Goal: Communication & Community: Share content

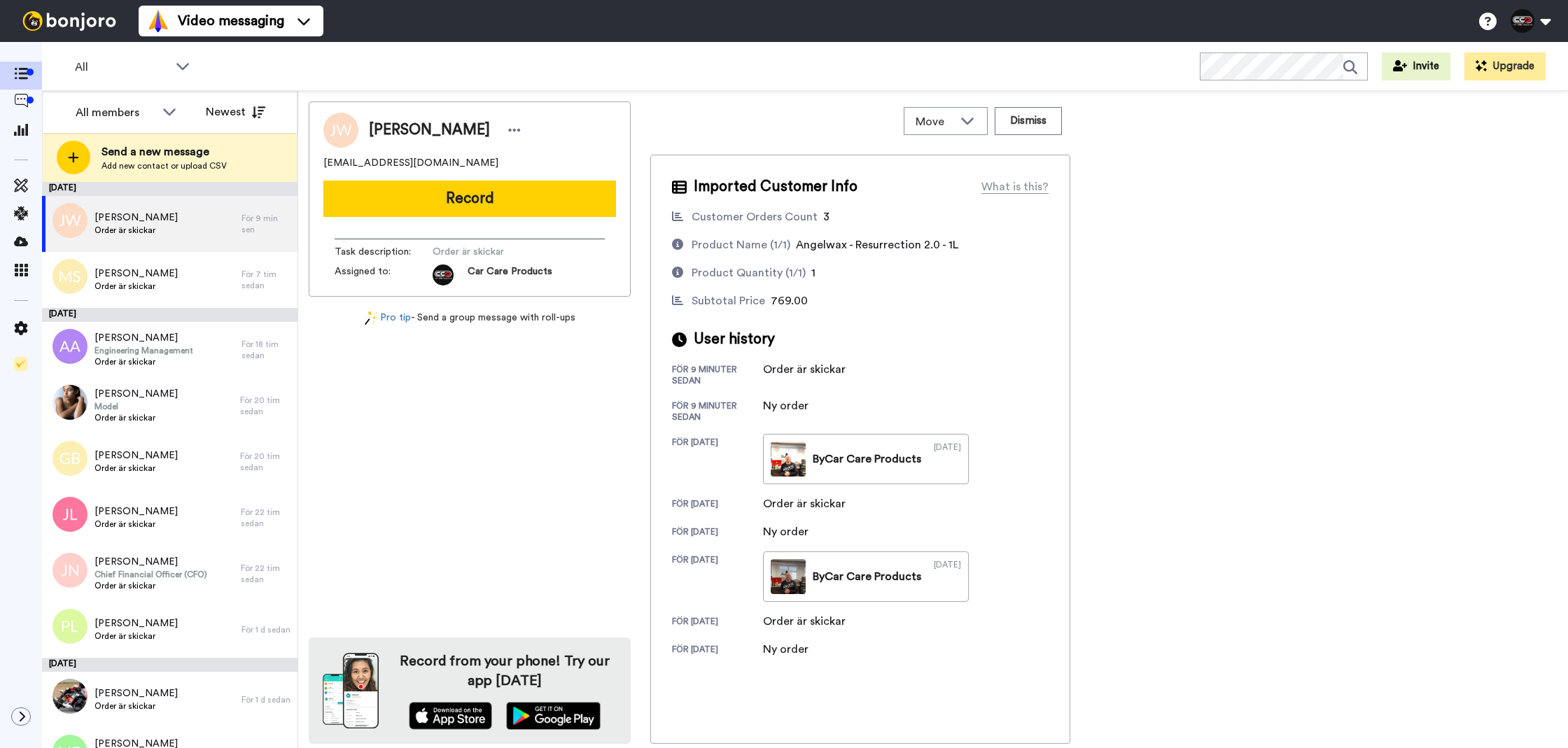
click at [532, 216] on button "Record" at bounding box center [469, 198] width 293 height 36
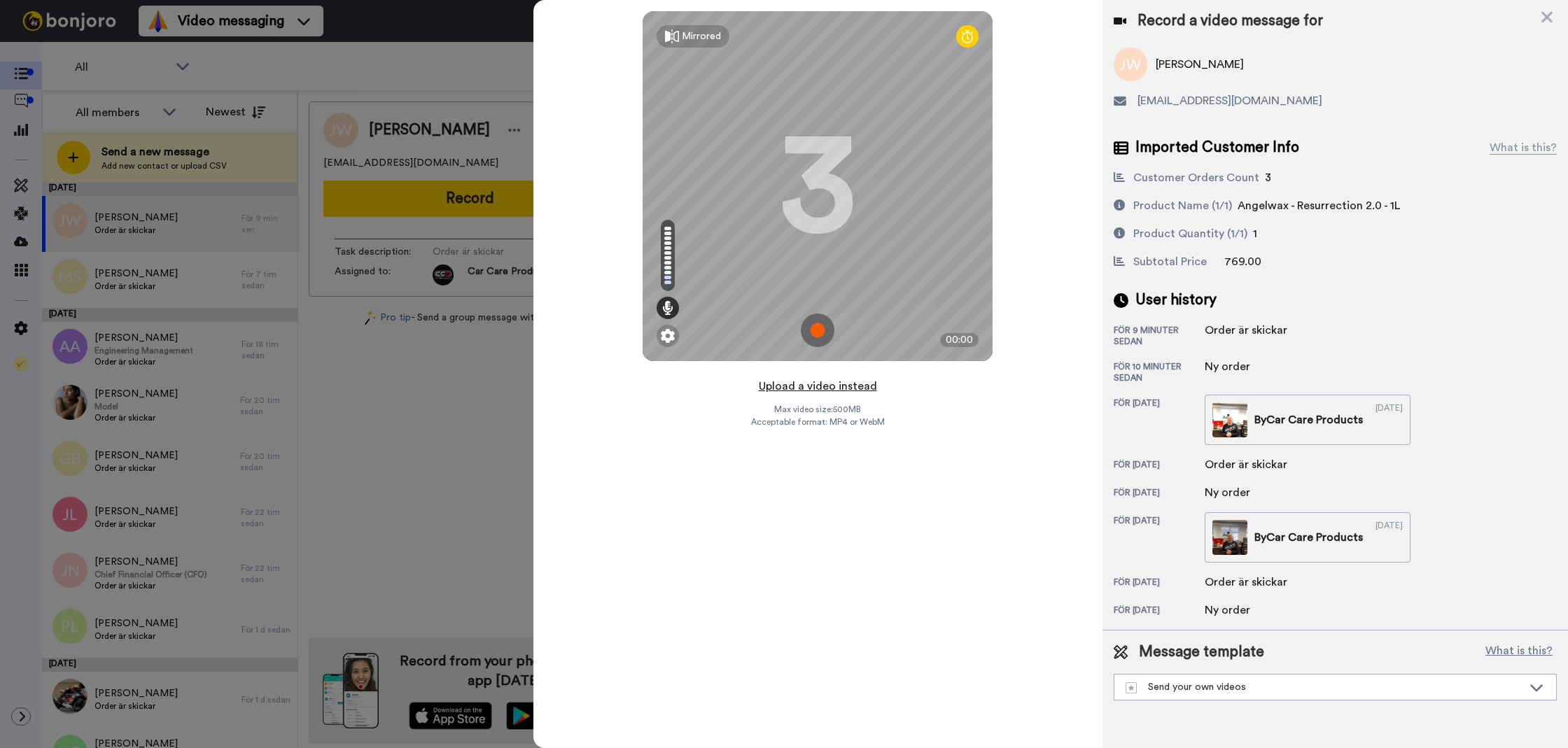
click at [815, 380] on button "Upload a video instead" at bounding box center [817, 386] width 127 height 18
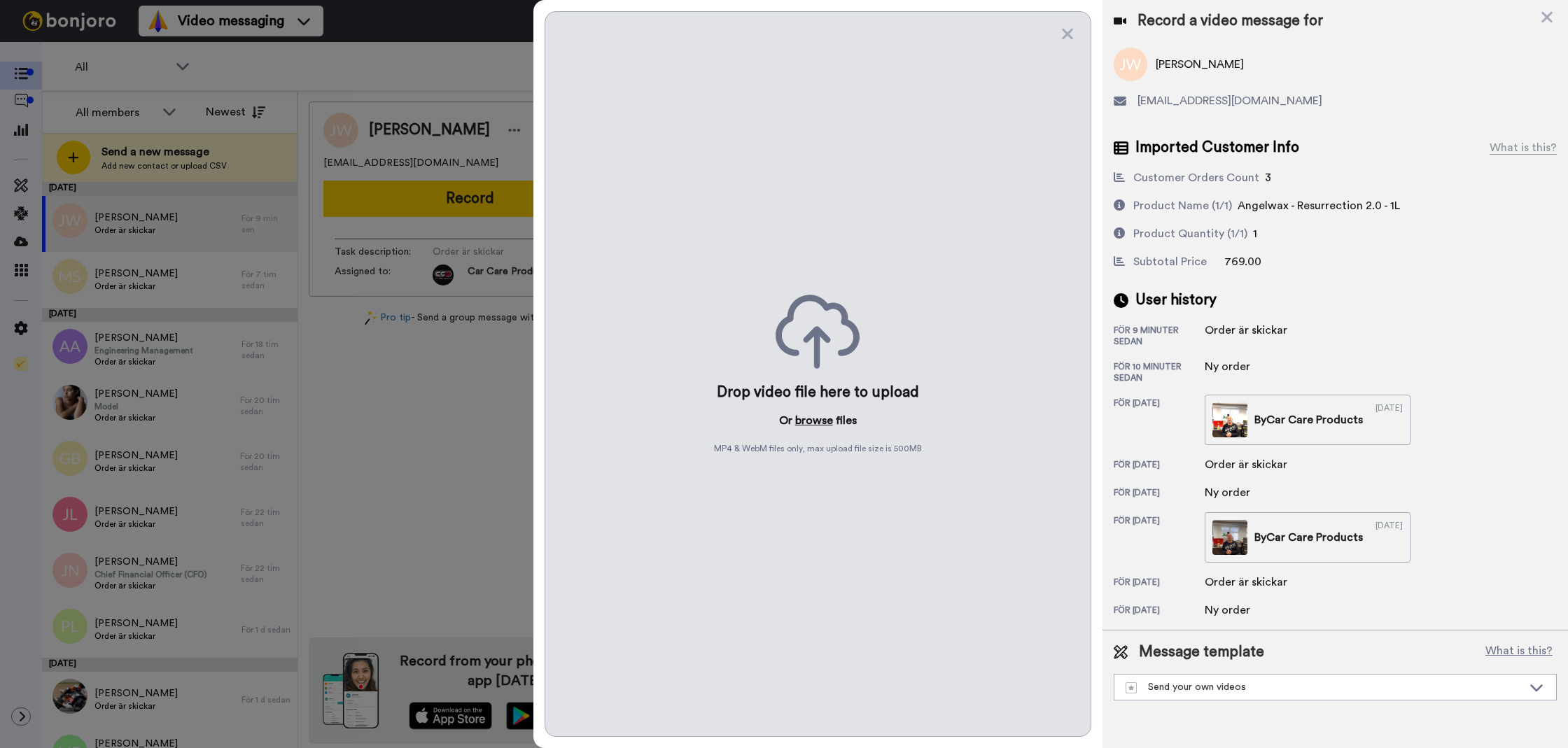
click at [807, 422] on button "browse" at bounding box center [814, 421] width 38 height 17
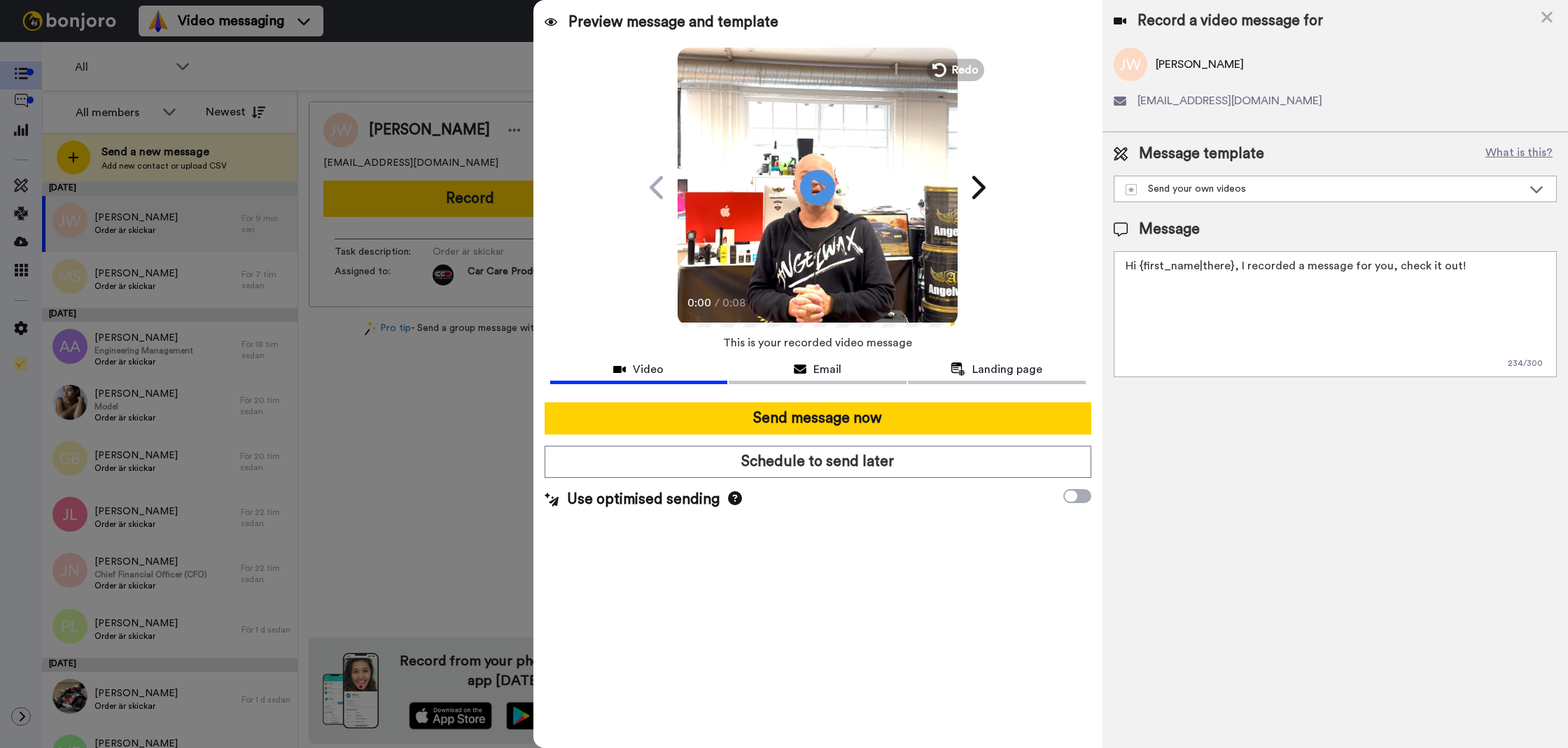
click at [1271, 288] on textarea "Hi {first_name|there}, I recorded a message for you, check it out!" at bounding box center [1335, 314] width 443 height 126
type textarea "Tack för att du handlar hos oss"
click at [1301, 271] on textarea "Tack för att du handlar hos oss" at bounding box center [1335, 314] width 443 height 126
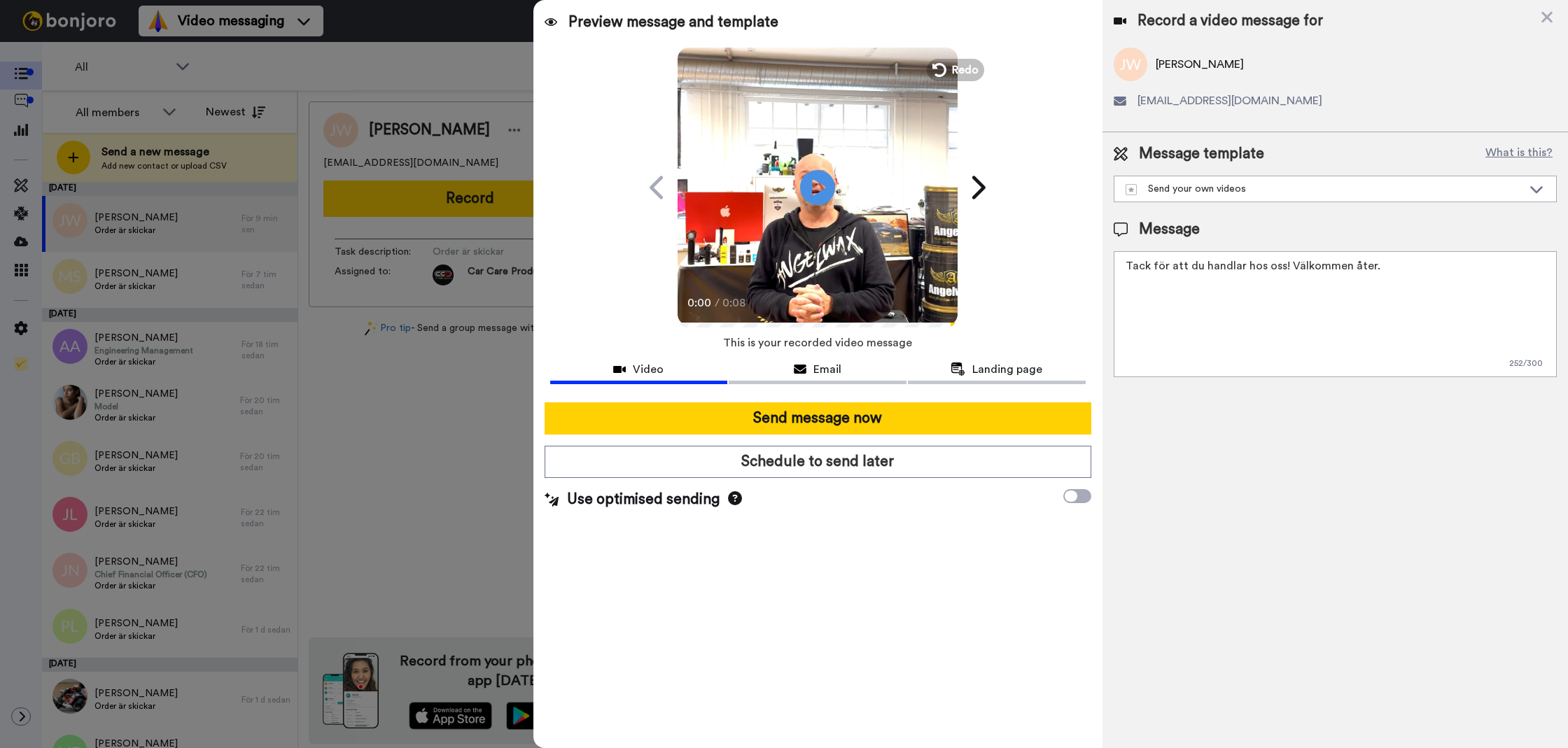
click at [1303, 288] on textarea "Tack för att du handlar hos oss! Välkommen åter." at bounding box center [1335, 314] width 443 height 126
click at [1302, 288] on textarea "Tack för att du handlar hos oss! Välkommen åter." at bounding box center [1335, 314] width 443 height 126
type textarea "Tack för att du handlar hos oss! Välkommen åter."
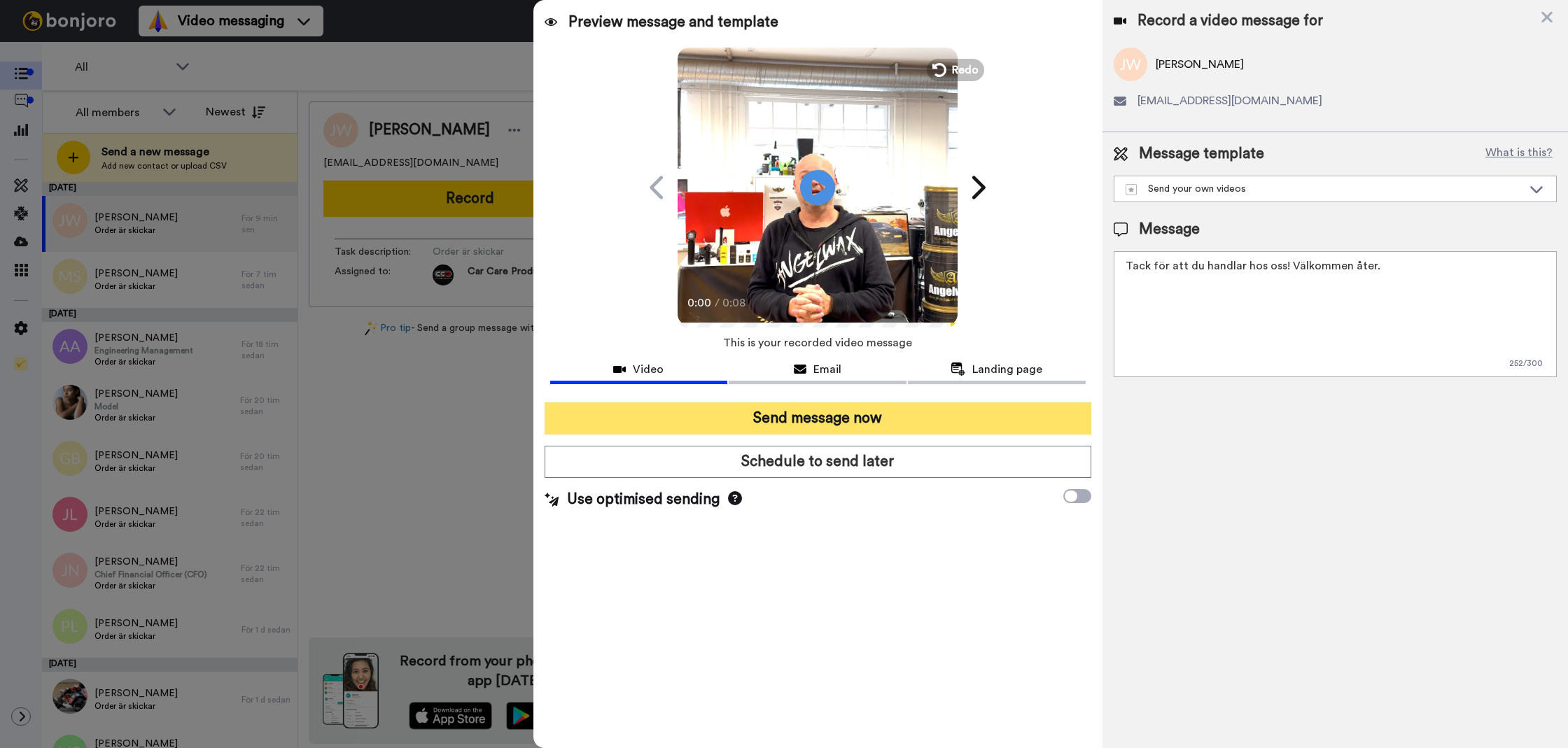
drag, startPoint x: 1235, startPoint y: 471, endPoint x: 1044, endPoint y: 413, distance: 199.6
click at [1232, 470] on div "Record a video message for Joakim Wakander joakim.wakander@gmail.com Message te…" at bounding box center [1335, 374] width 466 height 748
click at [1033, 415] on button "Send message now" at bounding box center [818, 419] width 547 height 32
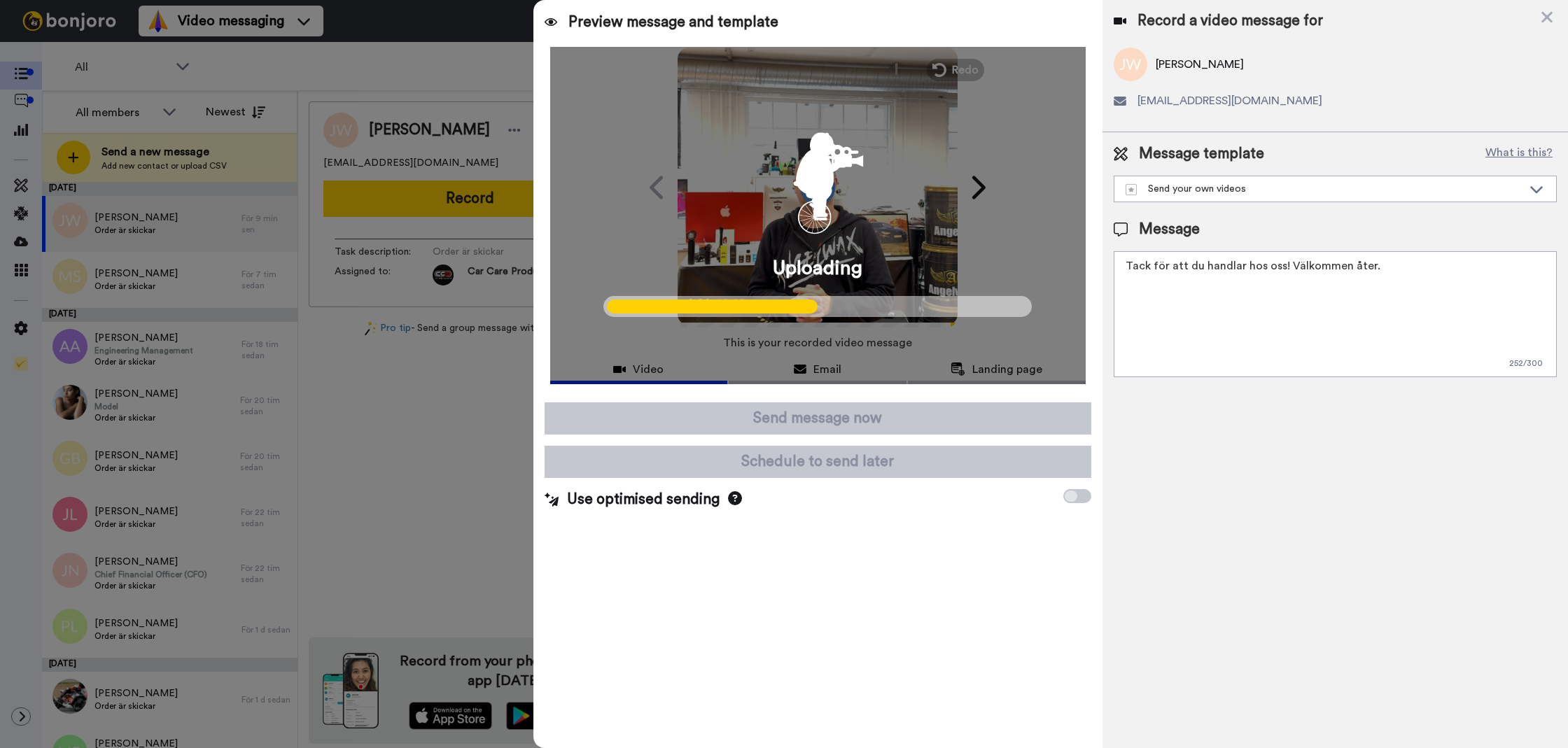
click at [1129, 348] on textarea "Tack för att du handlar hos oss! Välkommen åter." at bounding box center [1335, 314] width 443 height 126
click at [1162, 476] on div "Record a video message for Joakim Wakander joakim.wakander@gmail.com Message te…" at bounding box center [1335, 374] width 466 height 748
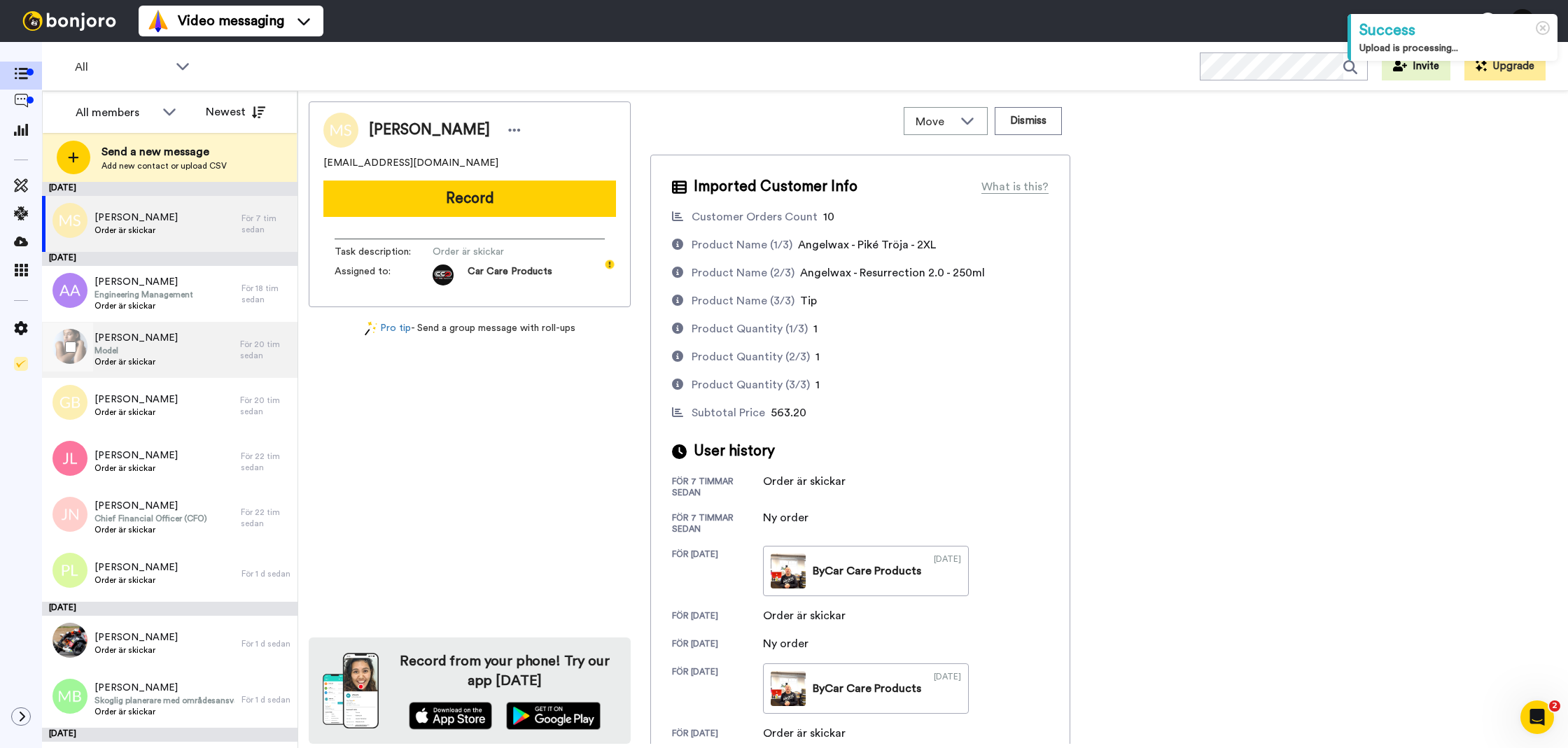
click at [164, 352] on div "Eva Pijnenburg Model Order är skickar" at bounding box center [141, 349] width 198 height 56
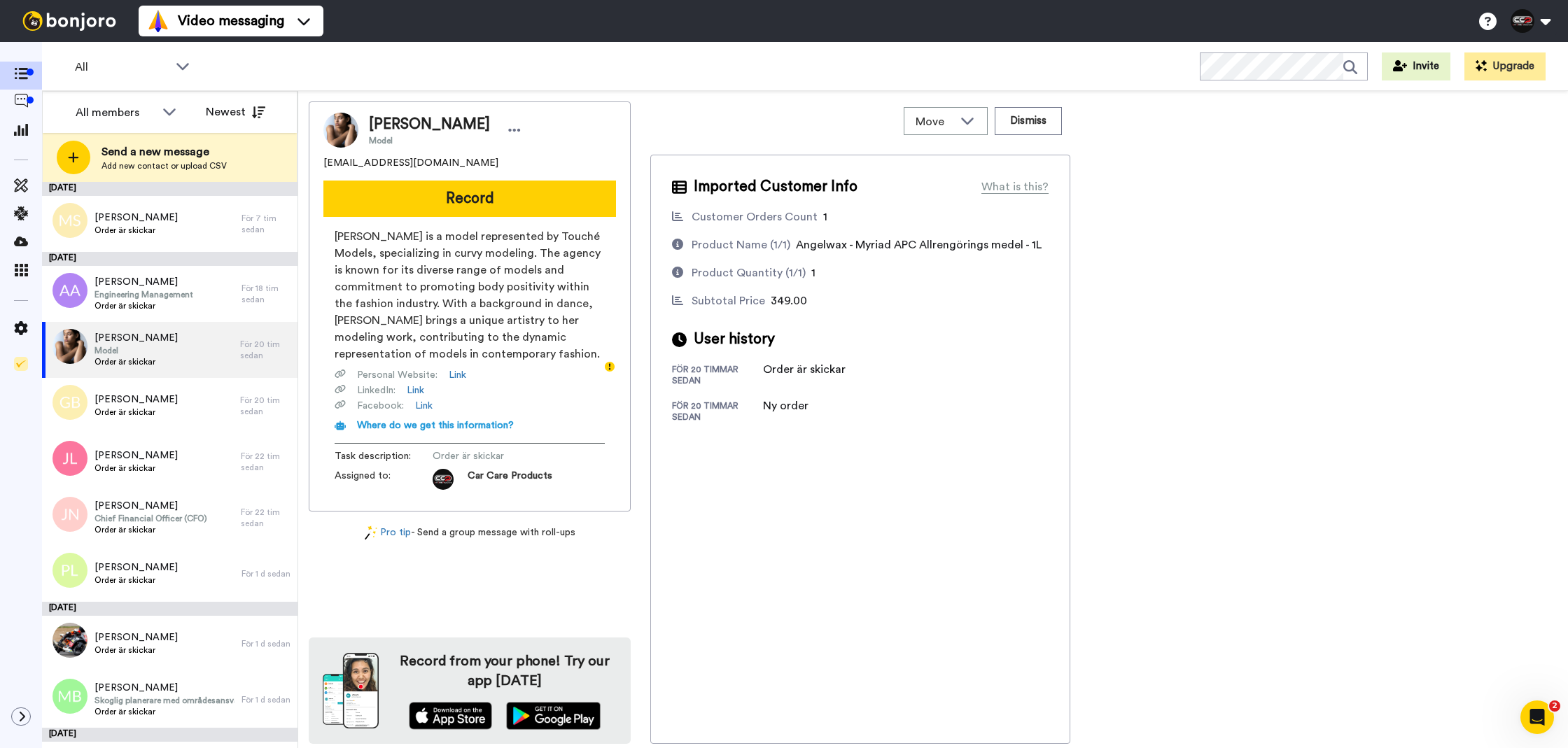
click at [206, 187] on div "August 12" at bounding box center [170, 189] width 256 height 14
drag, startPoint x: 442, startPoint y: 253, endPoint x: 541, endPoint y: 254, distance: 99.0
click at [543, 248] on span "Eva Pijnenburg is a model represented by Touché Models, specializing in curvy m…" at bounding box center [469, 295] width 270 height 134
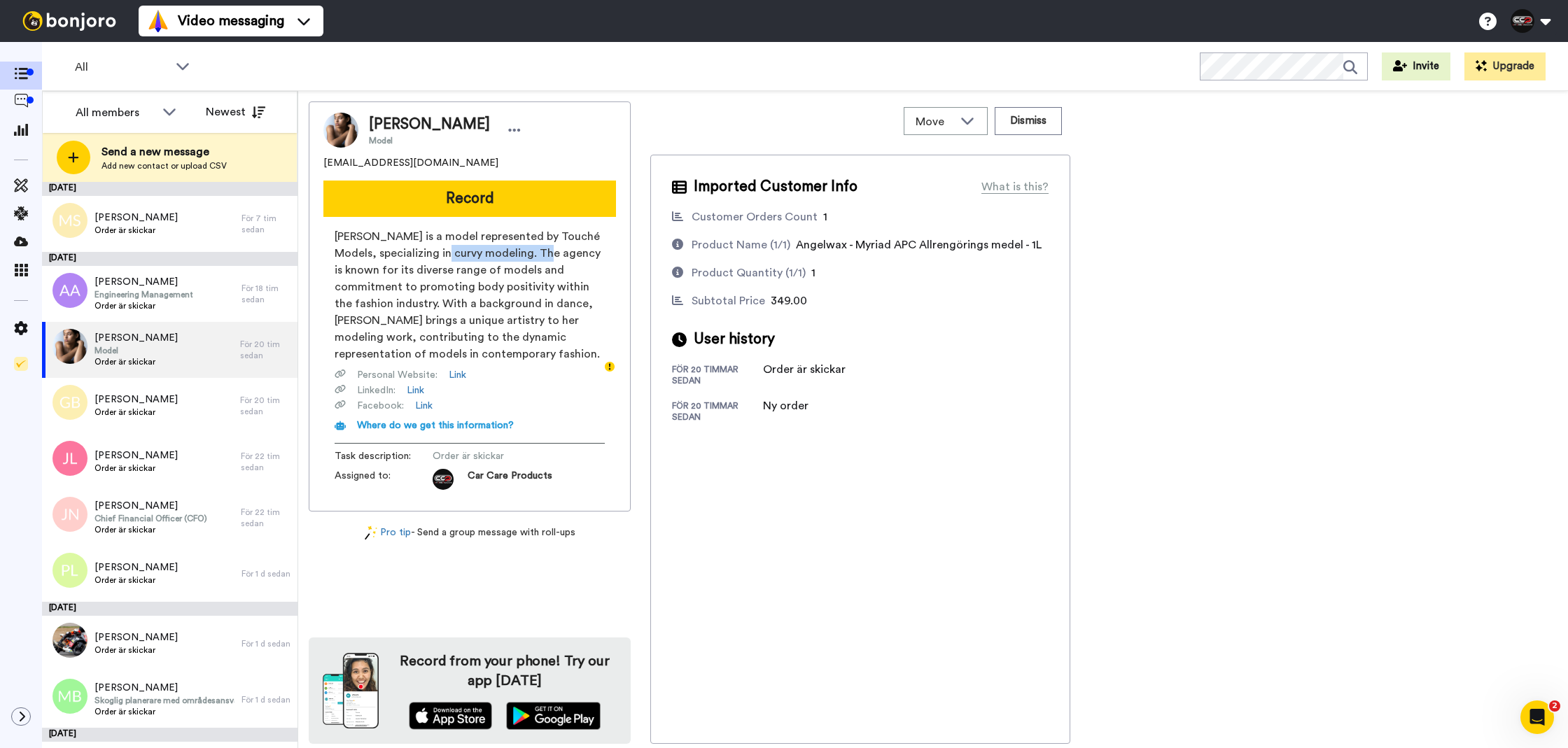
click at [539, 260] on span "Eva Pijnenburg is a model represented by Touché Models, specializing in curvy m…" at bounding box center [469, 295] width 270 height 134
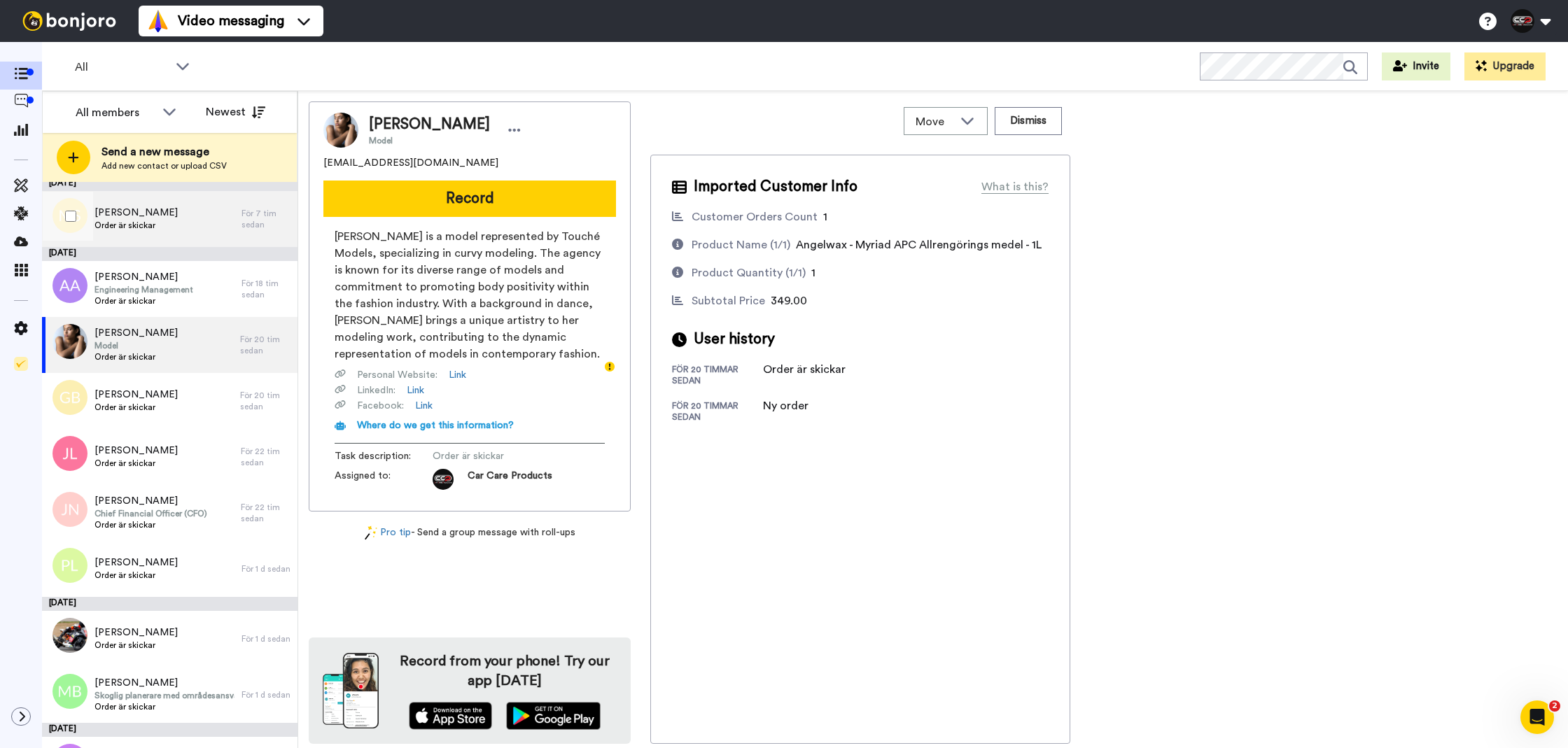
click at [154, 212] on span "Marcus Sanfridsson" at bounding box center [136, 213] width 83 height 14
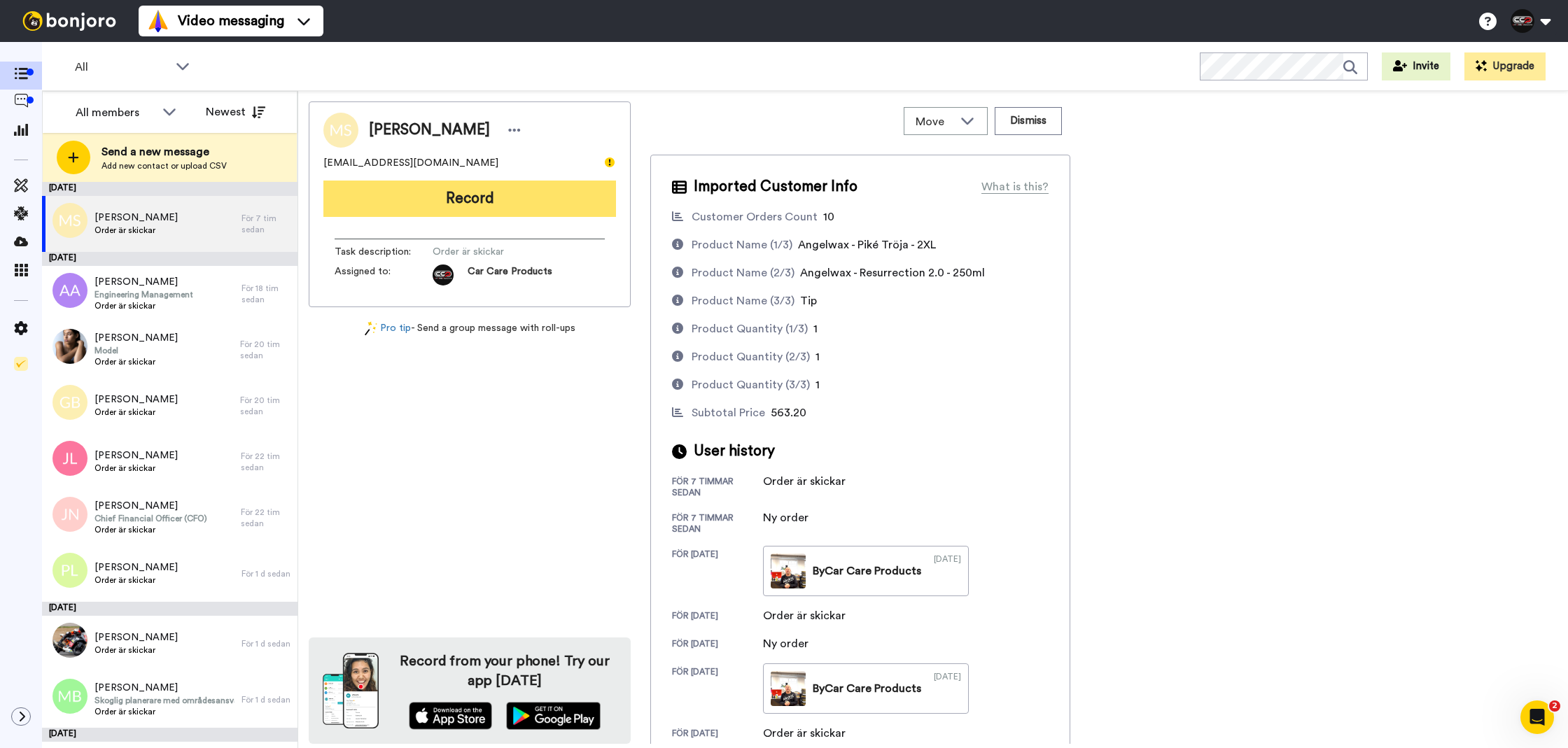
click at [550, 208] on button "Record" at bounding box center [469, 198] width 293 height 36
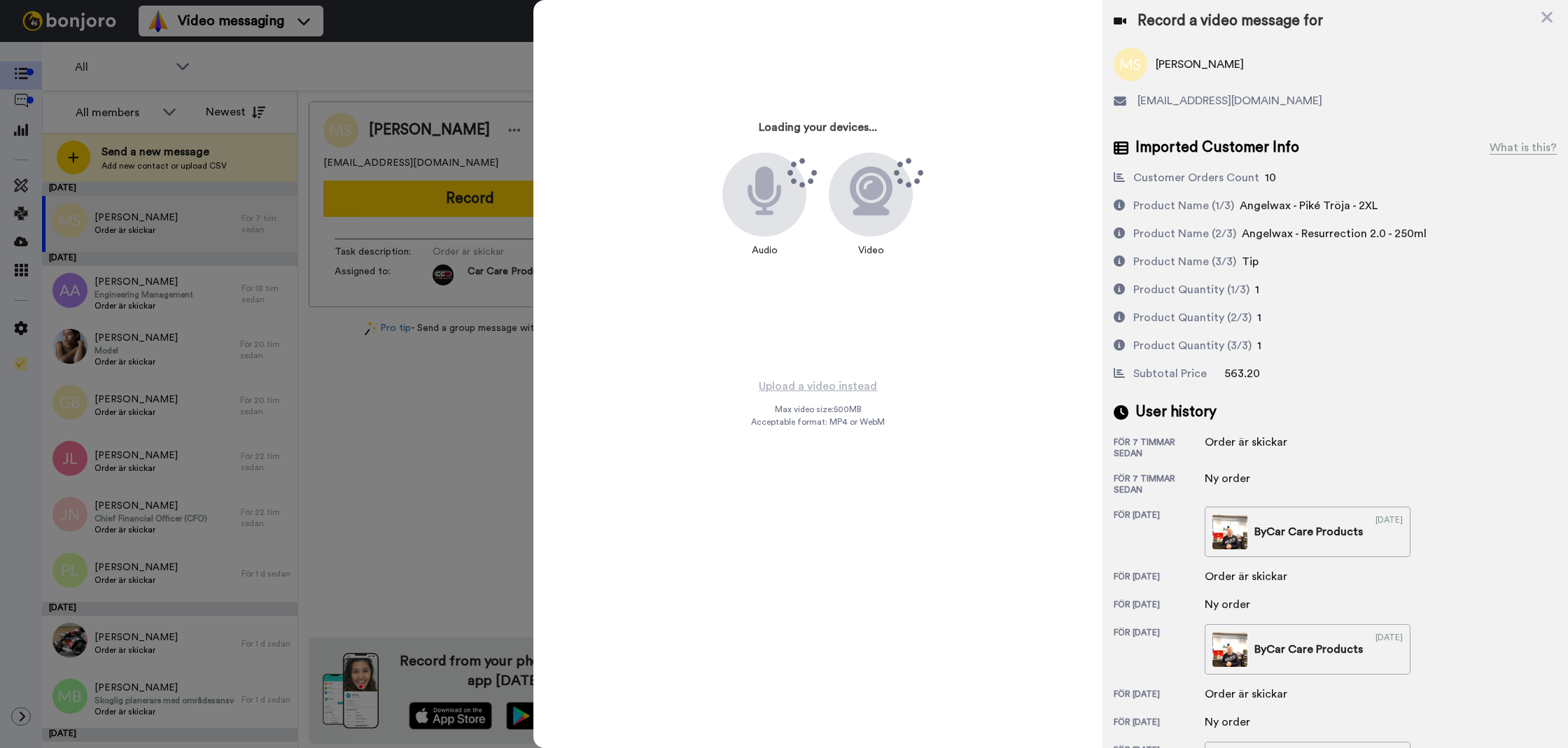
scroll to position [2, 0]
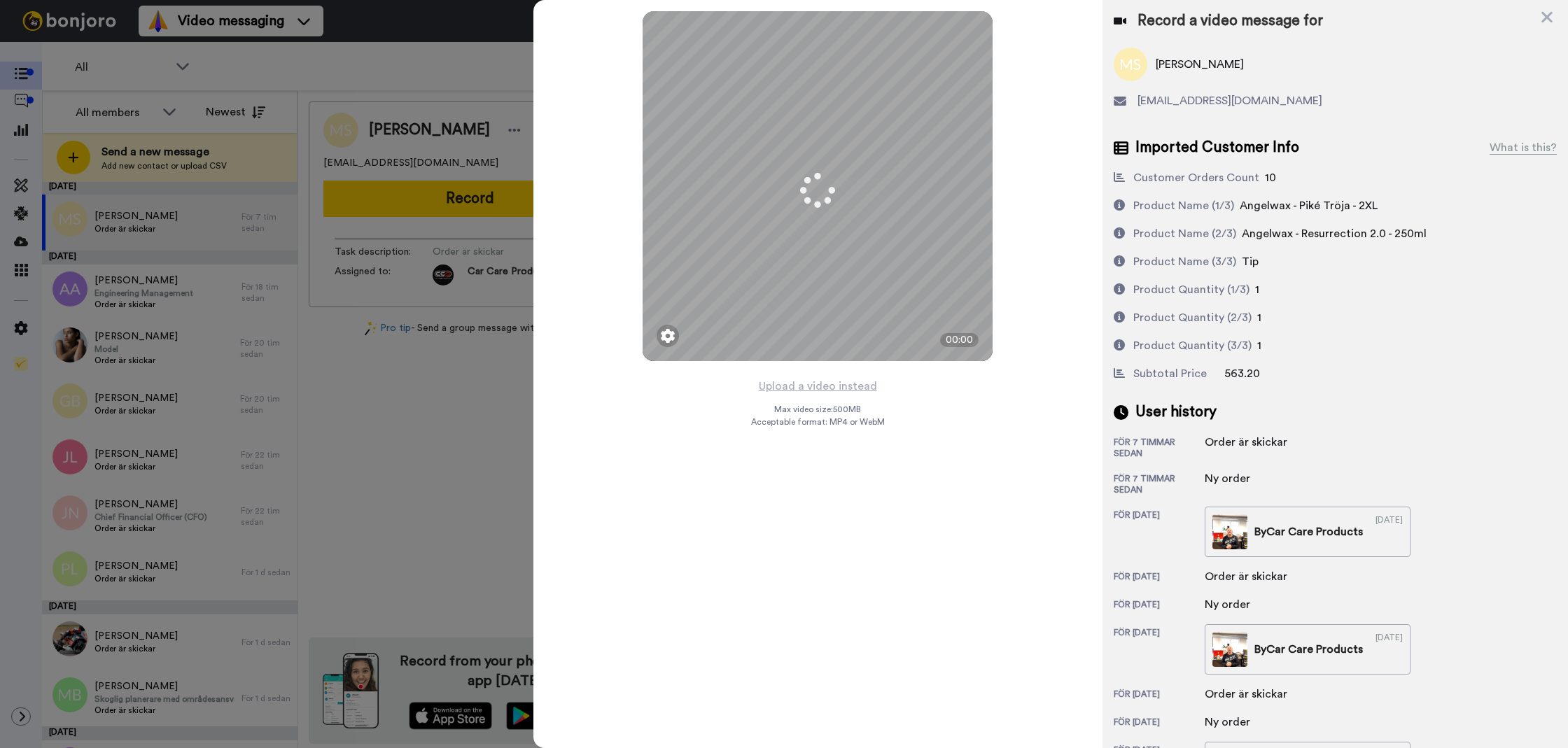
click at [854, 389] on button "Upload a video instead" at bounding box center [817, 386] width 127 height 18
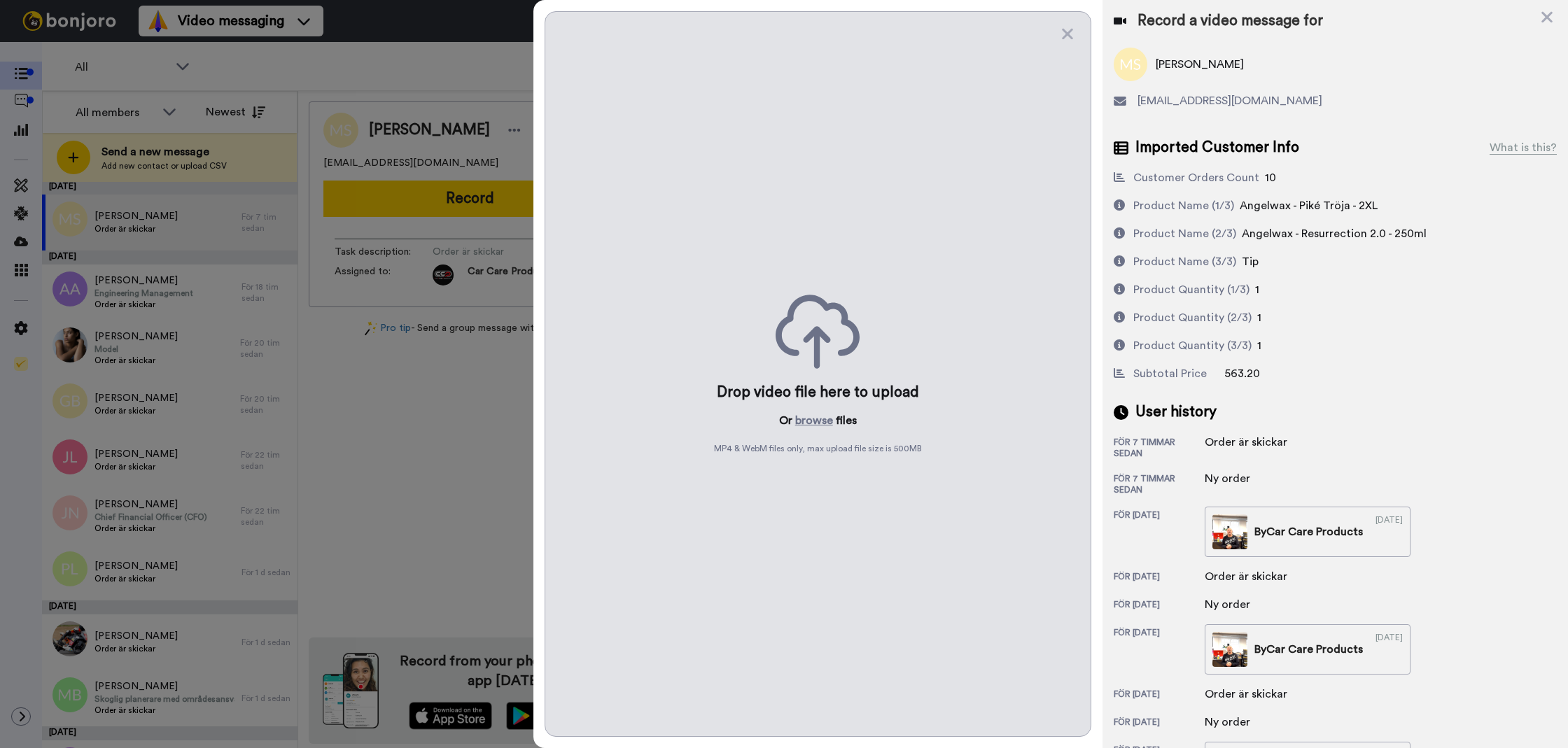
click at [824, 432] on div "Drop video file here to upload Or browse files MP4 & WebM files only, max uploa…" at bounding box center [818, 374] width 547 height 726
click at [827, 421] on button "browse" at bounding box center [814, 421] width 38 height 17
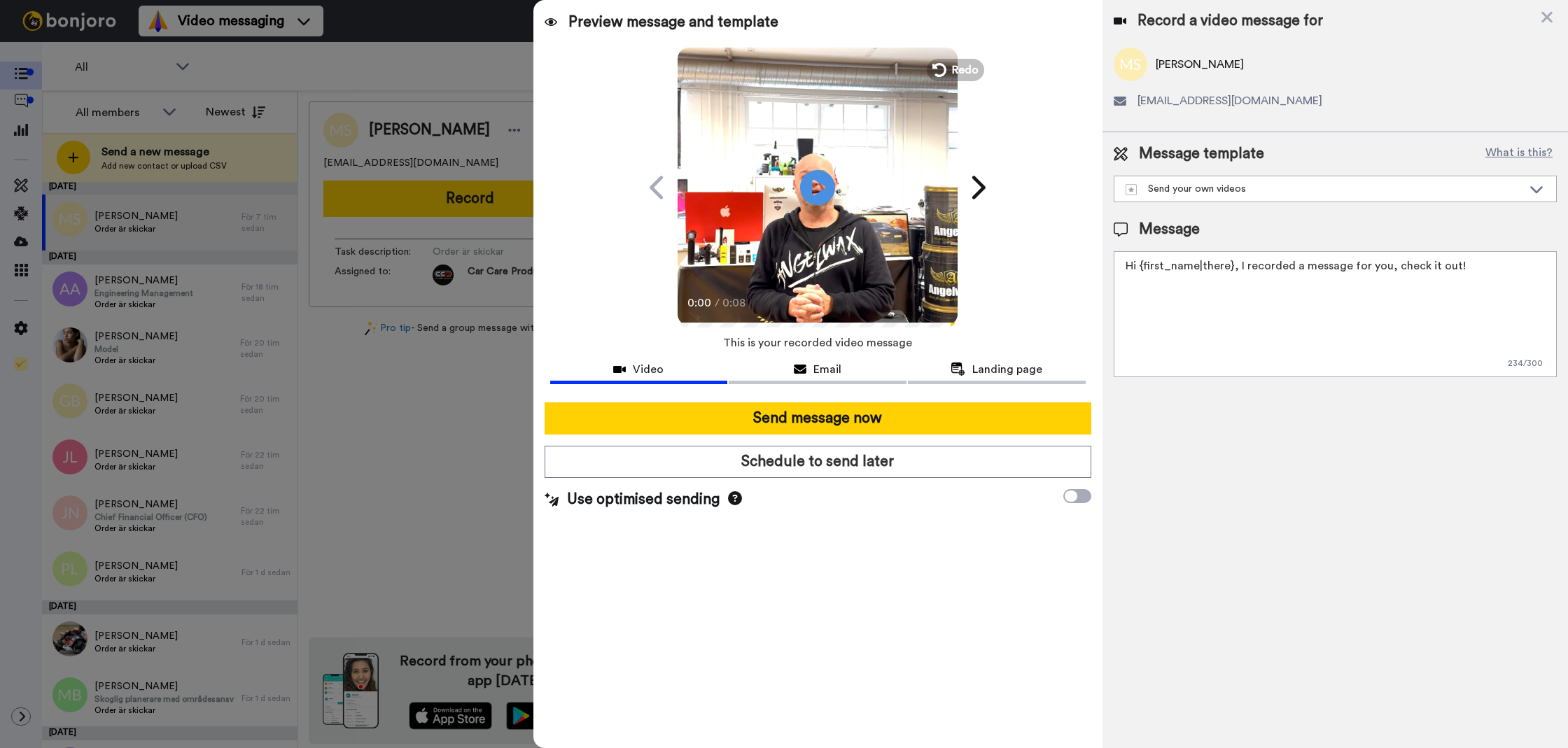
click at [1381, 372] on textarea "Hi {first_name|there}, I recorded a message for you, check it out!" at bounding box center [1335, 314] width 443 height 126
paste textarea "Tack för att du handlar hos oss! Välkommen åter."
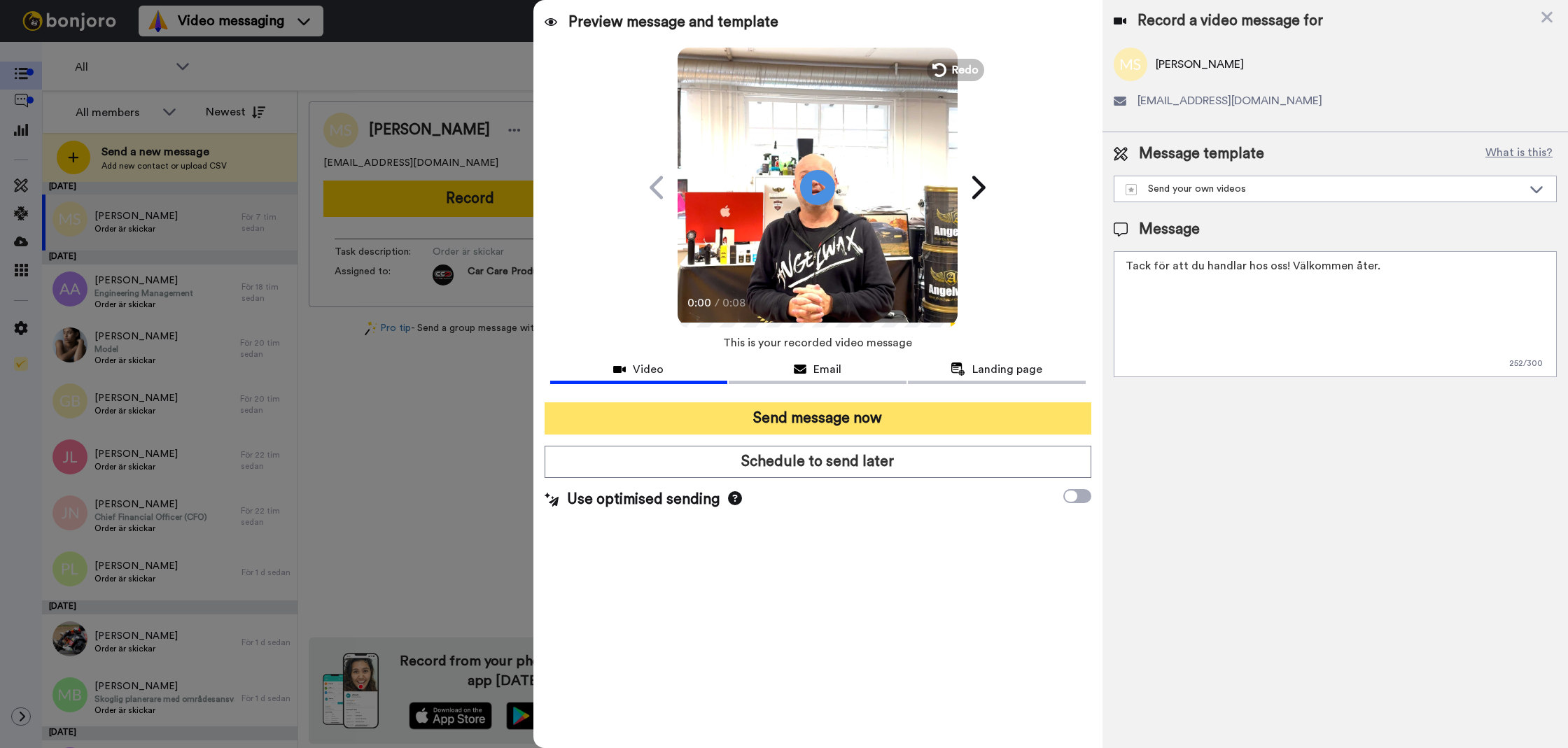
type textarea "Tack för att du handlar hos oss! Välkommen åter."
click at [927, 408] on button "Send message now" at bounding box center [818, 419] width 547 height 32
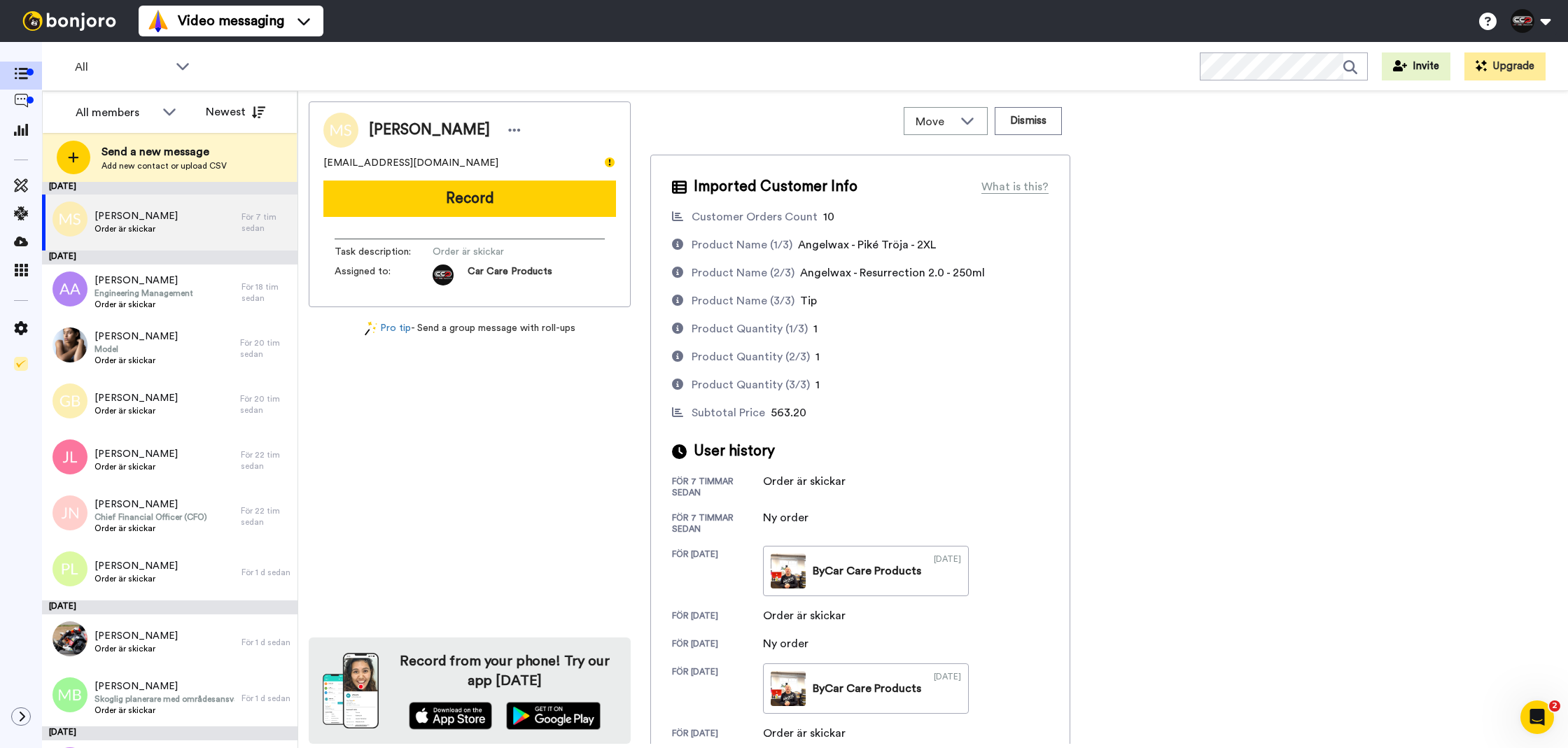
scroll to position [0, 0]
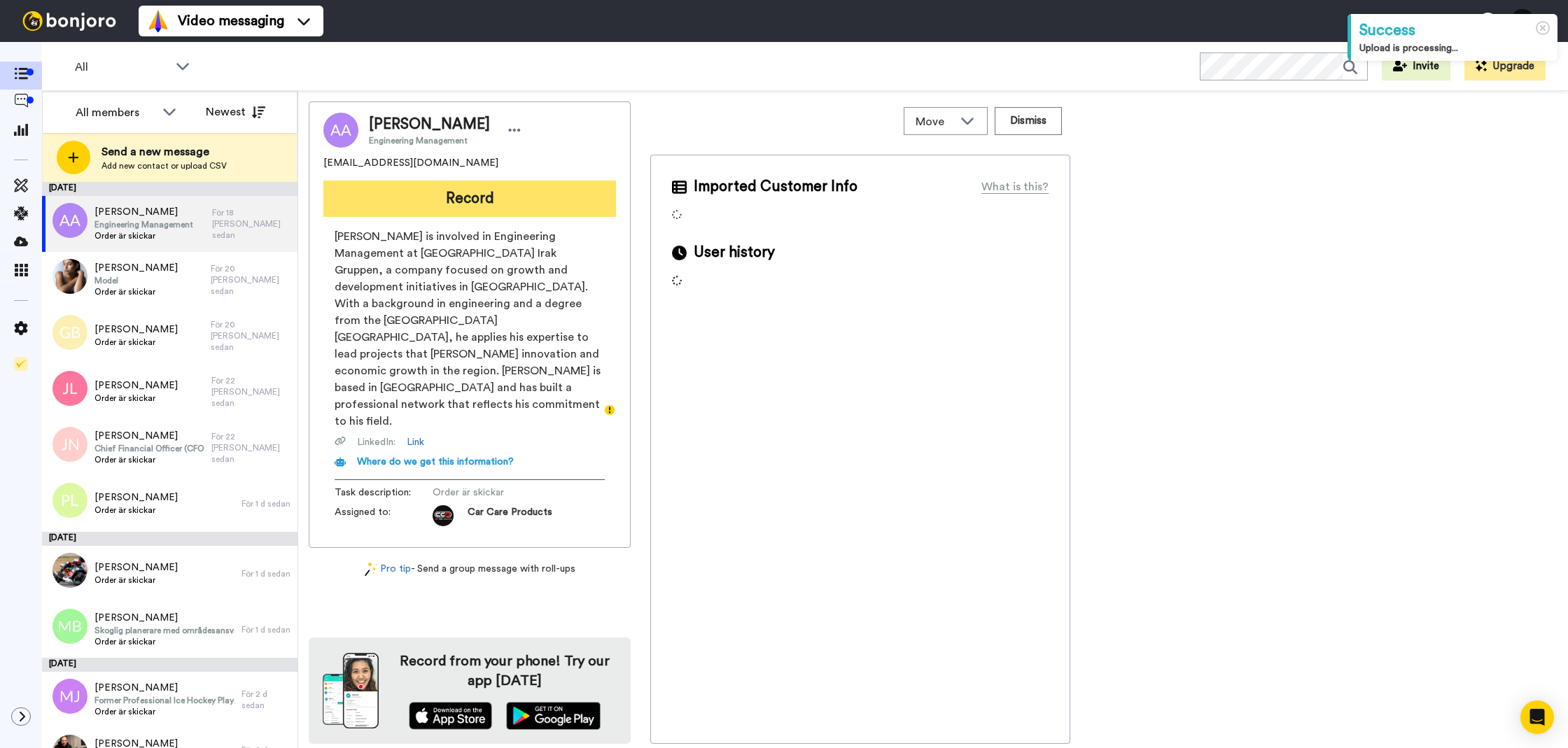
drag, startPoint x: 382, startPoint y: 235, endPoint x: 413, endPoint y: 209, distance: 40.5
click at [382, 235] on span "Adel Aldabbagh is involved in Engineering Management at Tillväxt Irak Gruppen, …" at bounding box center [469, 329] width 270 height 201
click at [413, 208] on button "Record" at bounding box center [469, 198] width 293 height 36
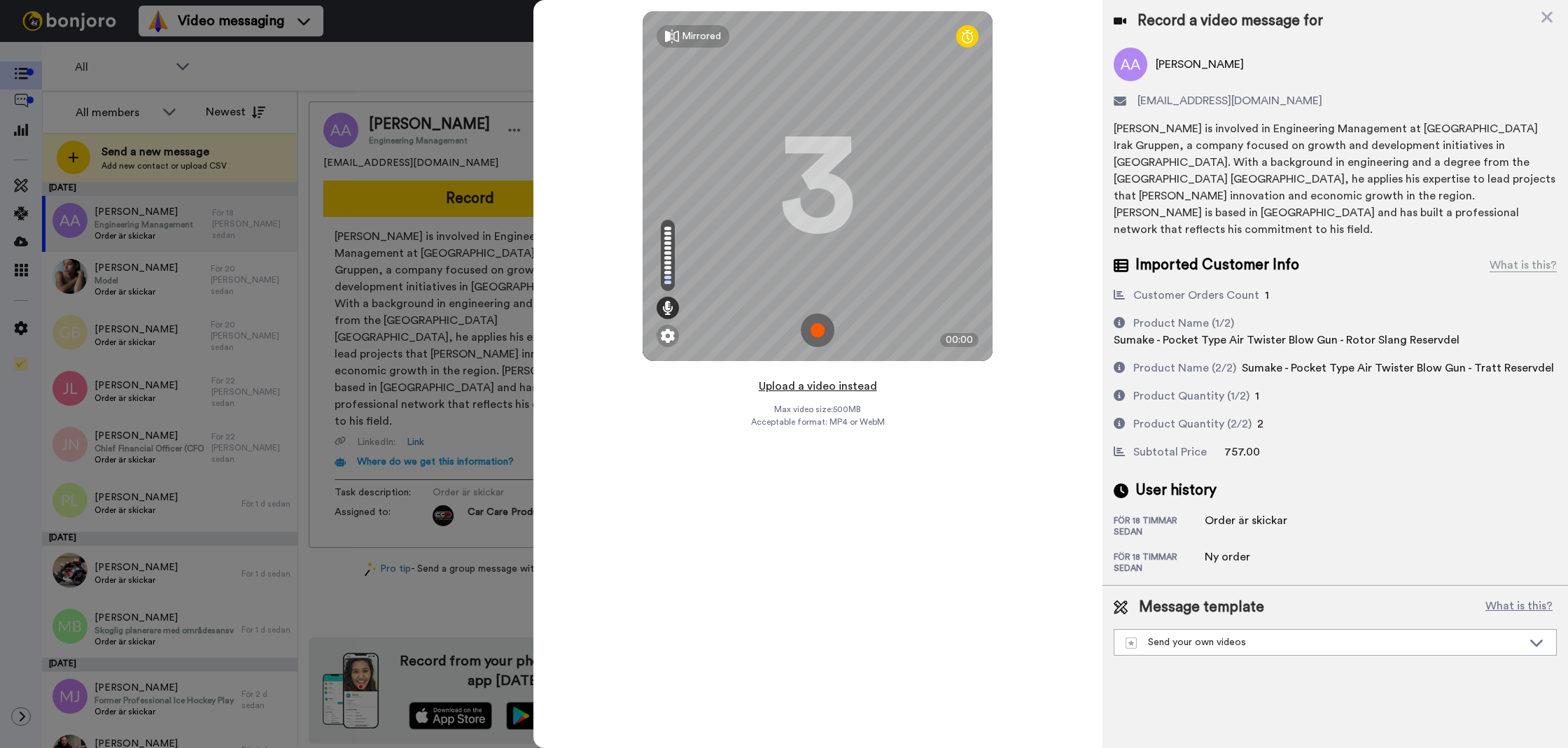
click at [768, 378] on button "Upload a video instead" at bounding box center [817, 386] width 127 height 18
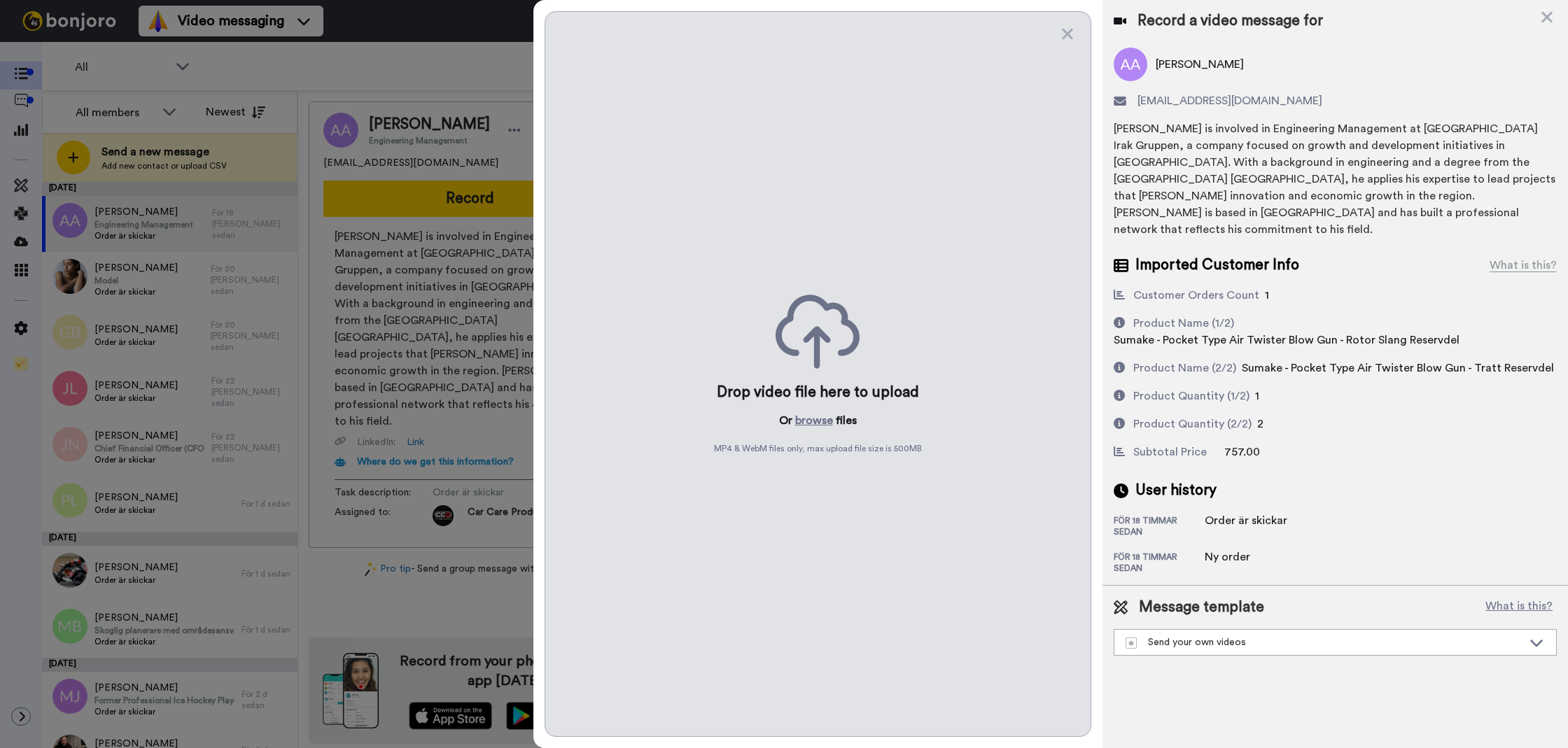
click at [811, 404] on div "Drop video file here to upload Or browse files MP4 & WebM files only, max uploa…" at bounding box center [818, 374] width 547 height 726
click at [814, 415] on button "browse" at bounding box center [814, 421] width 38 height 17
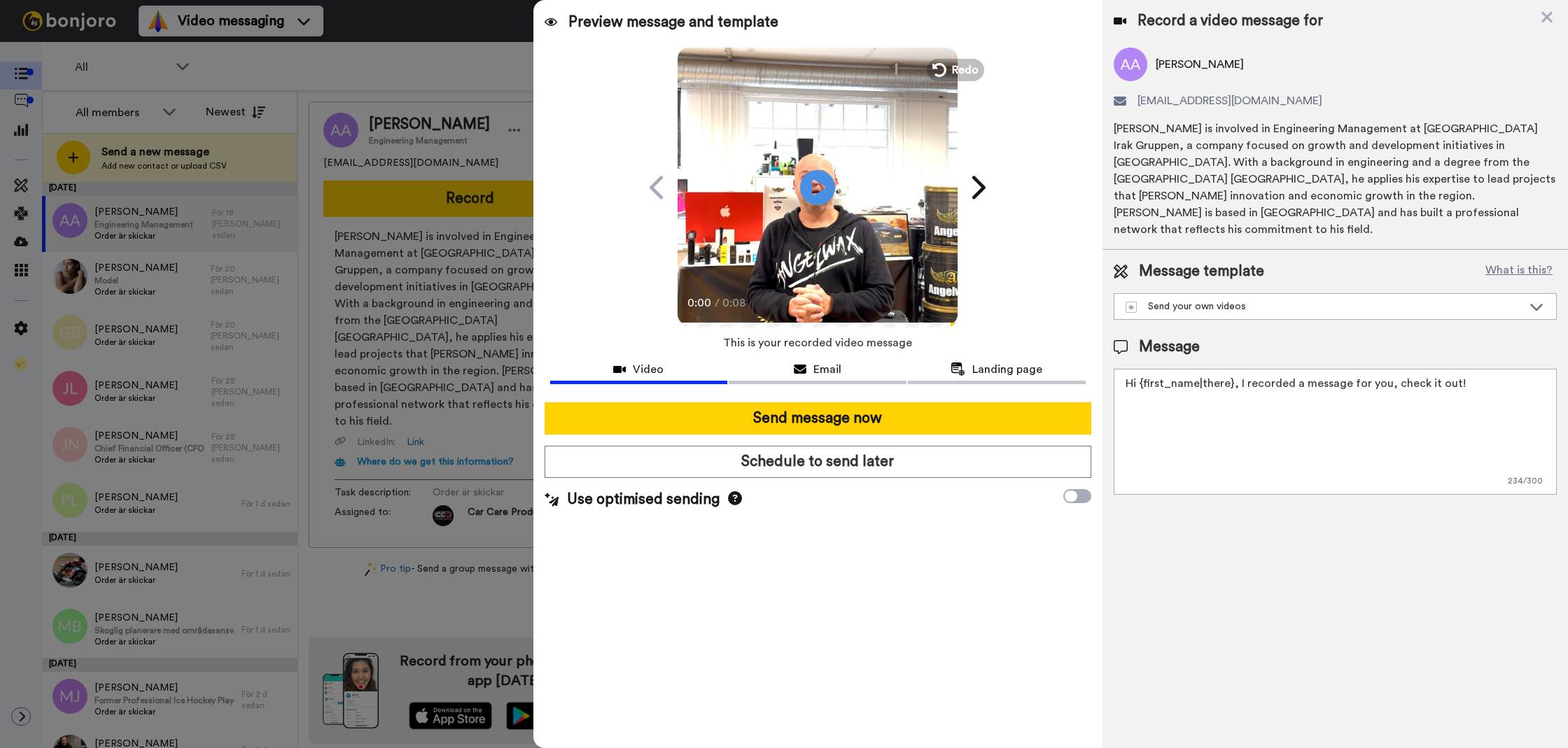
click at [1199, 399] on textarea "Hi {first_name|there}, I recorded a message for you, check it out!" at bounding box center [1335, 432] width 443 height 126
click at [1200, 399] on textarea "Hi {first_name|there}, I recorded a message for you, check it out!" at bounding box center [1335, 432] width 443 height 126
click at [1201, 399] on textarea "Hi {first_name|there}, I recorded a message for you, check it out!" at bounding box center [1335, 432] width 443 height 126
click at [1198, 399] on textarea "Hi {first_name|there}, I recorded a message for you, check it out!" at bounding box center [1335, 432] width 443 height 126
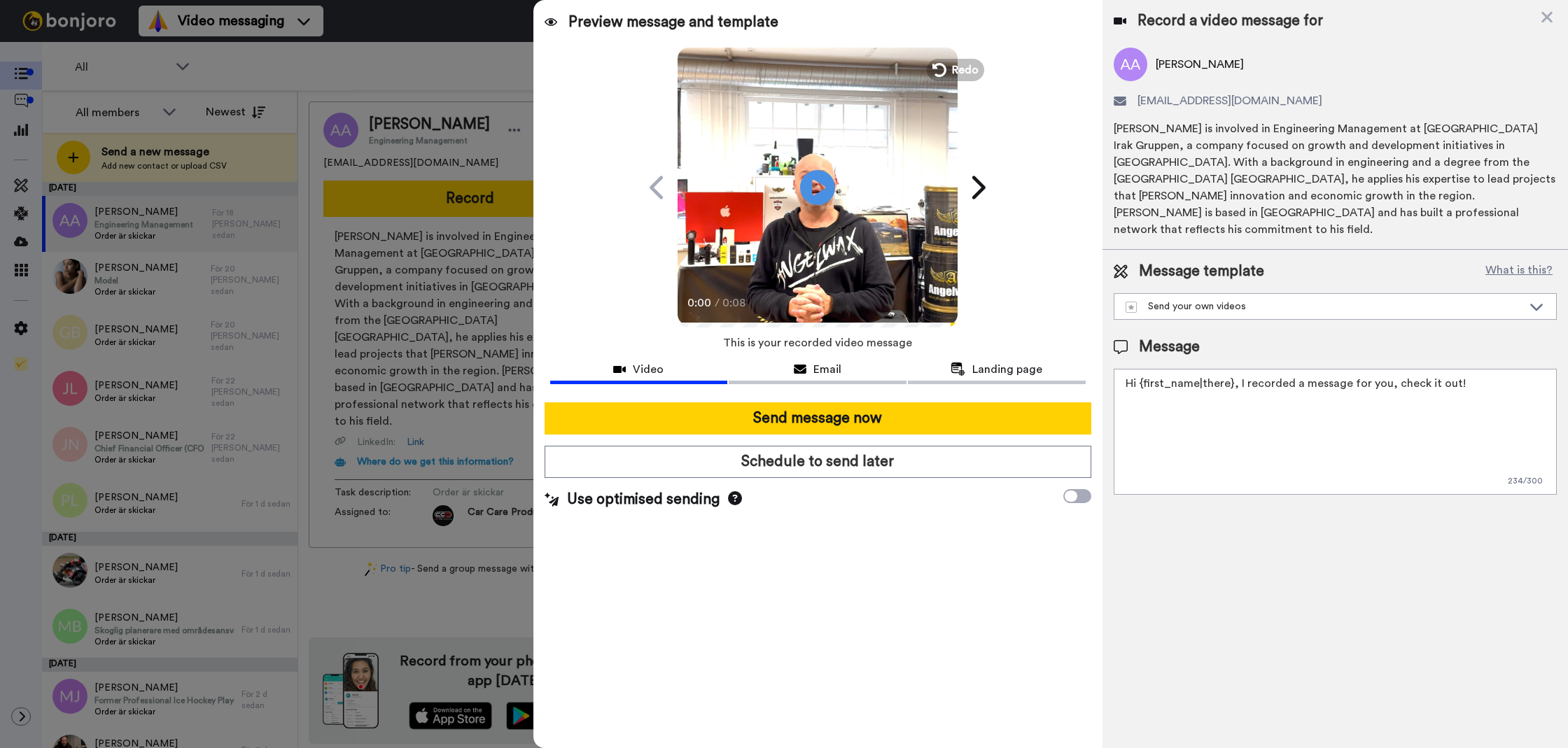
click at [1198, 399] on textarea "Hi {first_name|there}, I recorded a message for you, check it out!" at bounding box center [1335, 432] width 443 height 126
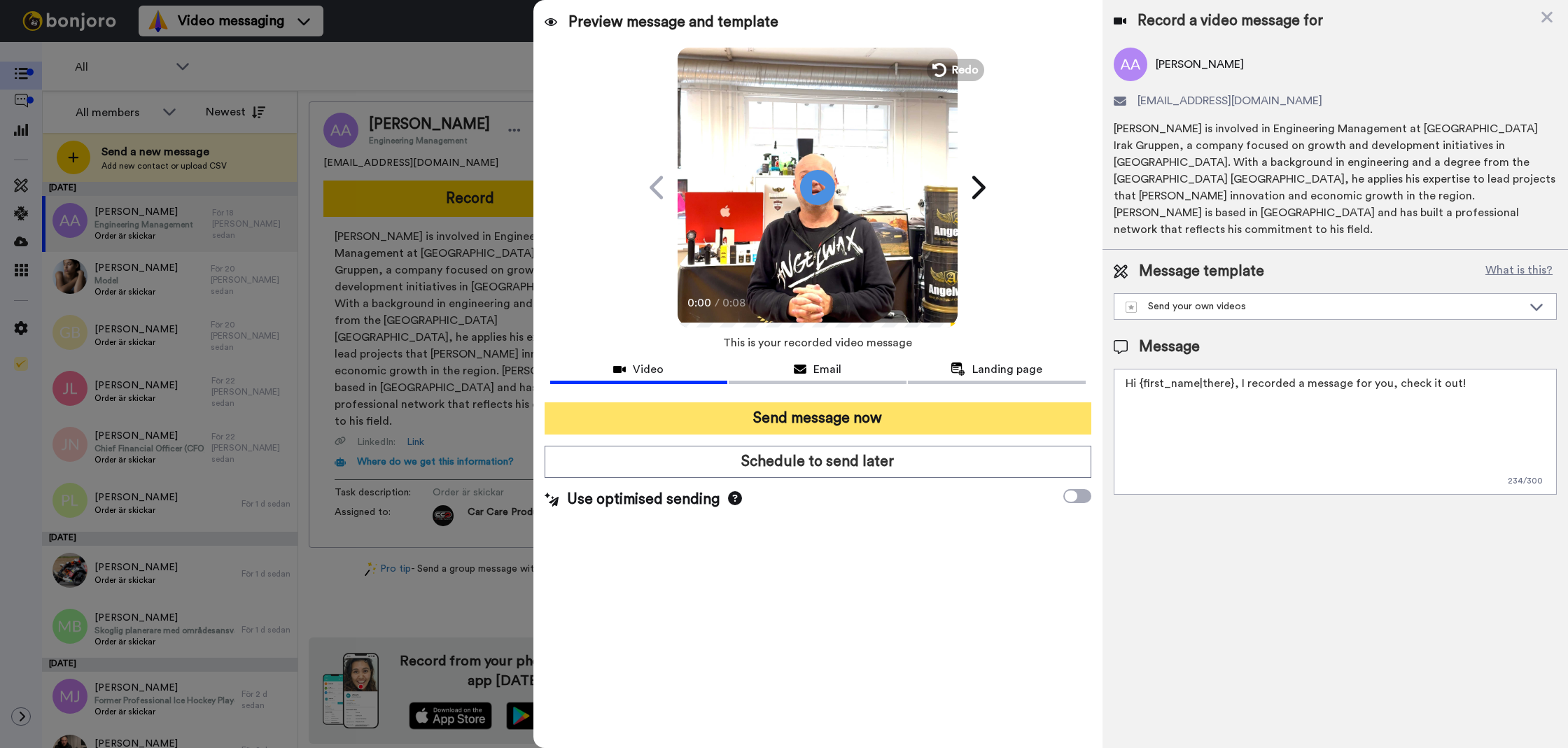
paste textarea "Tack för att du handlar hos oss! Välkommen åter."
type textarea "Tack för att du handlar hos oss! Välkommen åter."
click at [784, 422] on button "Send message now" at bounding box center [818, 419] width 547 height 32
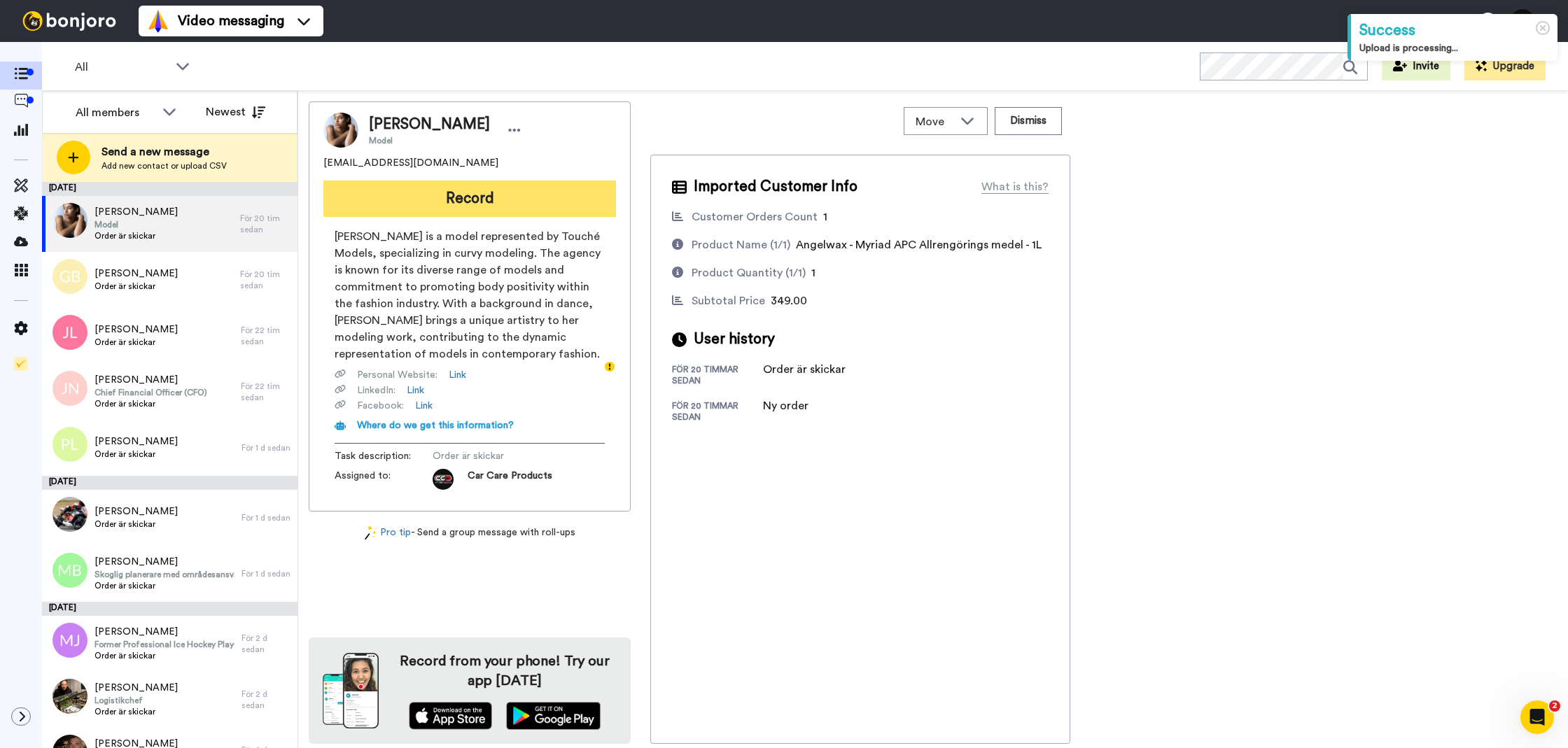
click at [465, 201] on button "Record" at bounding box center [469, 198] width 293 height 36
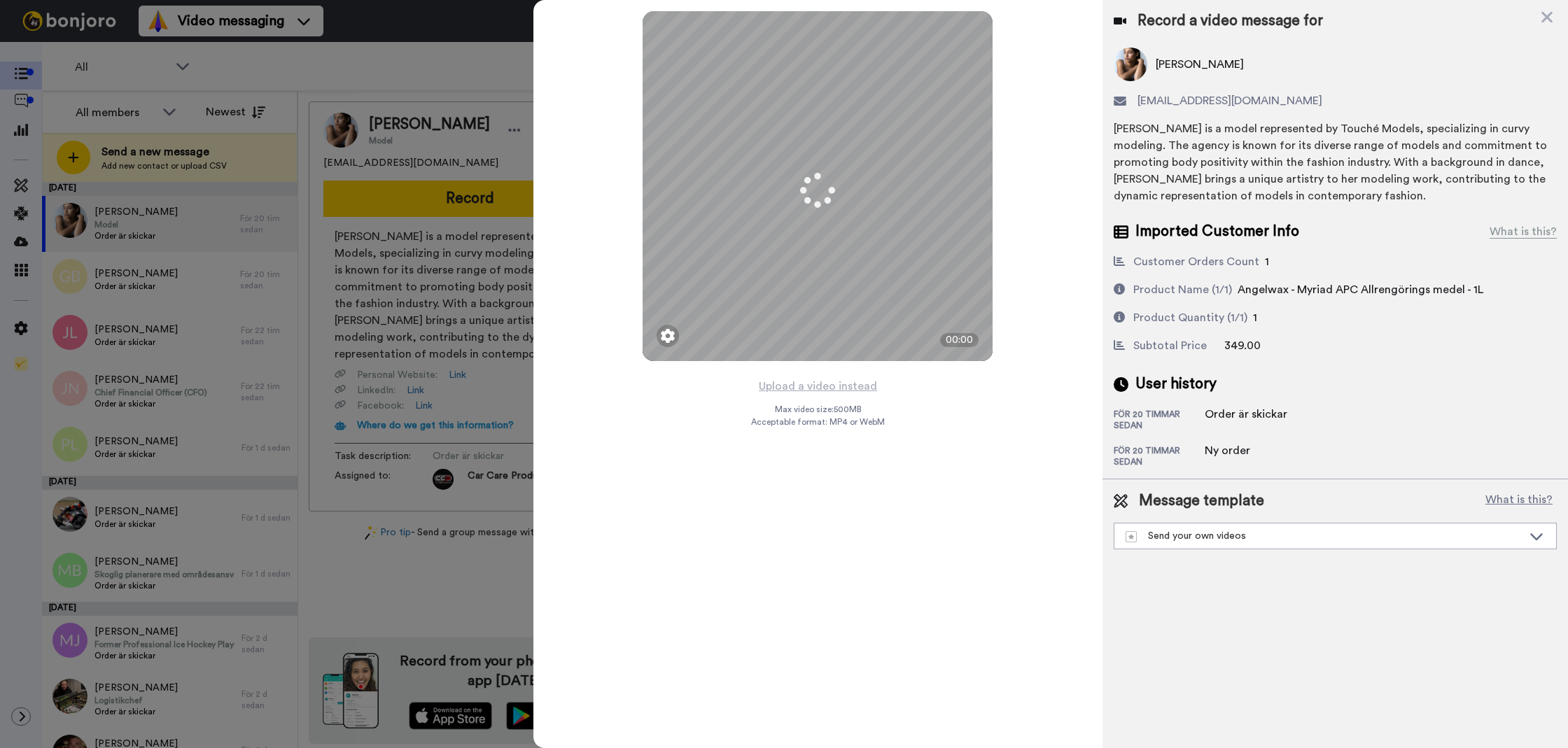
click at [859, 392] on button "Upload a video instead" at bounding box center [817, 386] width 127 height 18
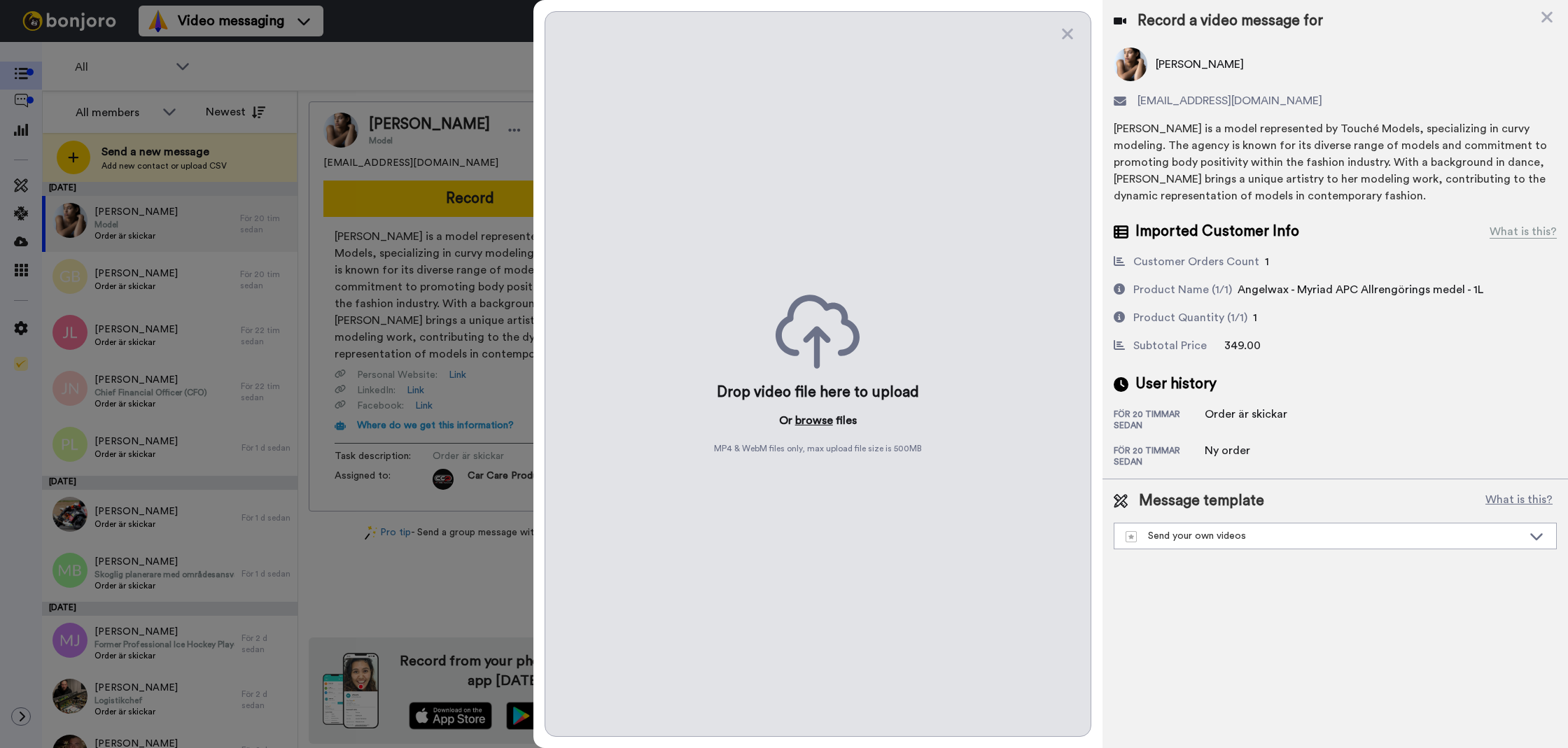
click at [814, 414] on button "browse" at bounding box center [814, 421] width 38 height 17
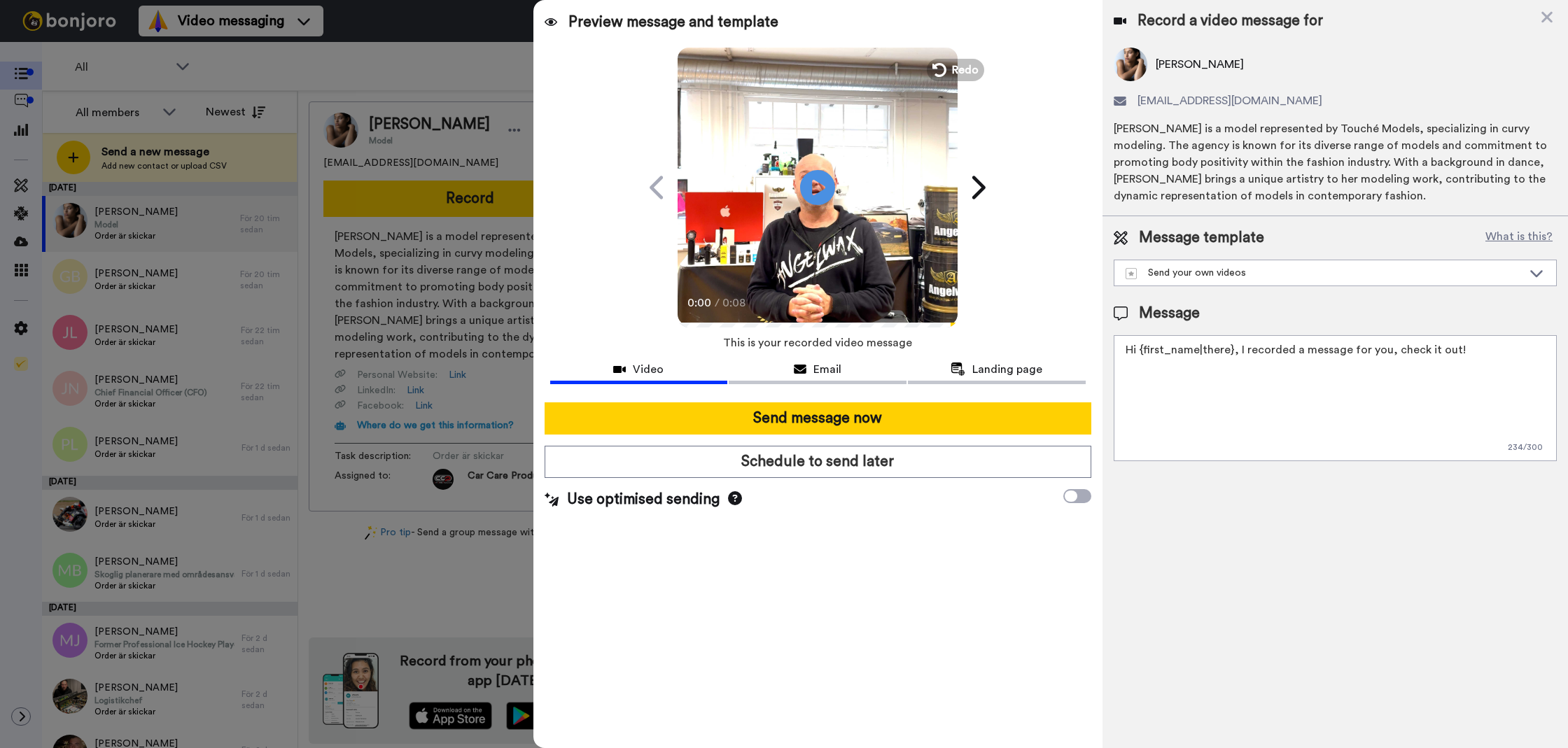
click at [1219, 409] on textarea "Hi {first_name|there}, I recorded a message for you, check it out!" at bounding box center [1335, 398] width 443 height 126
paste textarea "Tack för att du handlar hos oss! Välkommen åter."
type textarea "Tack för att du handlar hos oss! Välkommen åter."
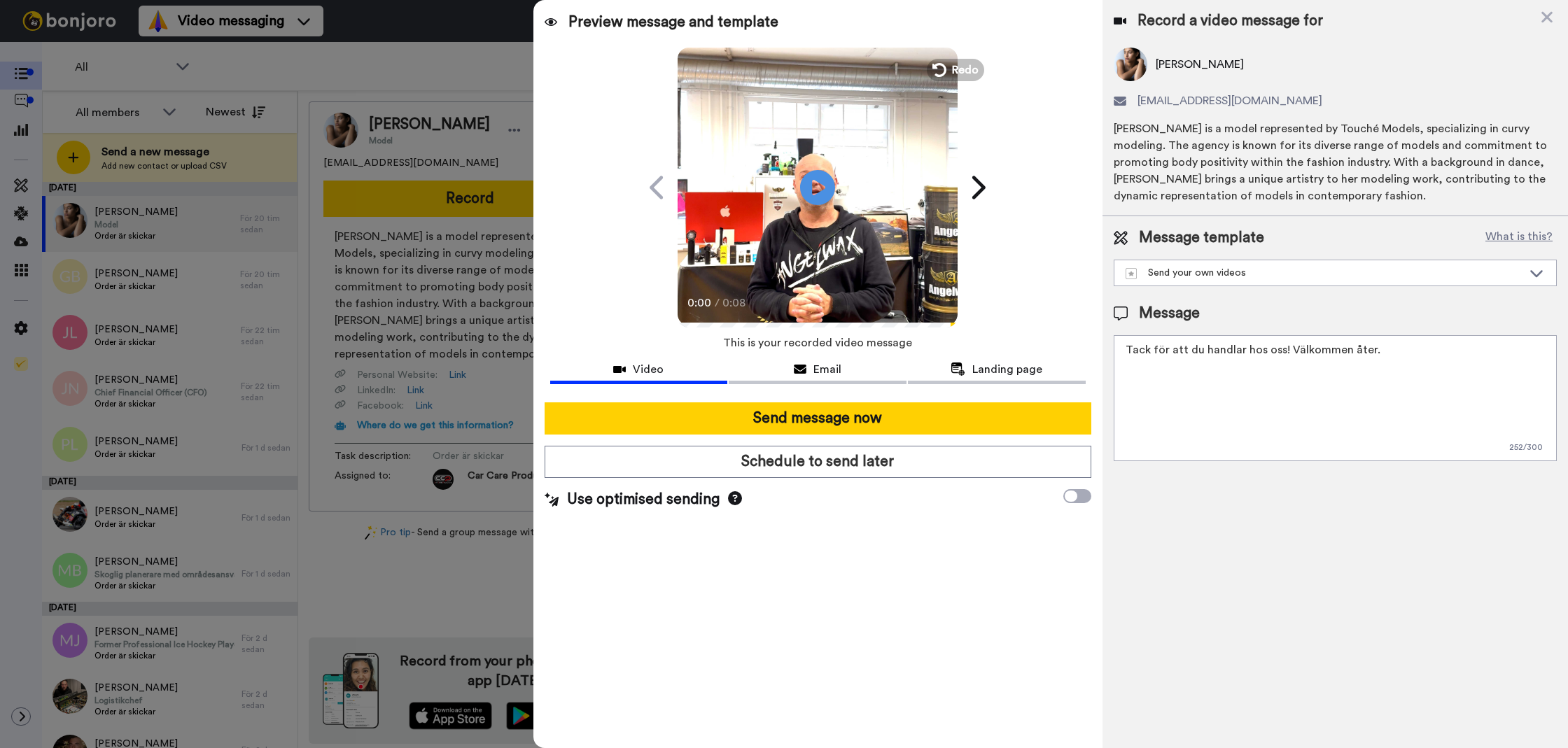
click at [1043, 437] on div "Send message now Schedule to send later Use optimised sending" at bounding box center [817, 455] width 569 height 130
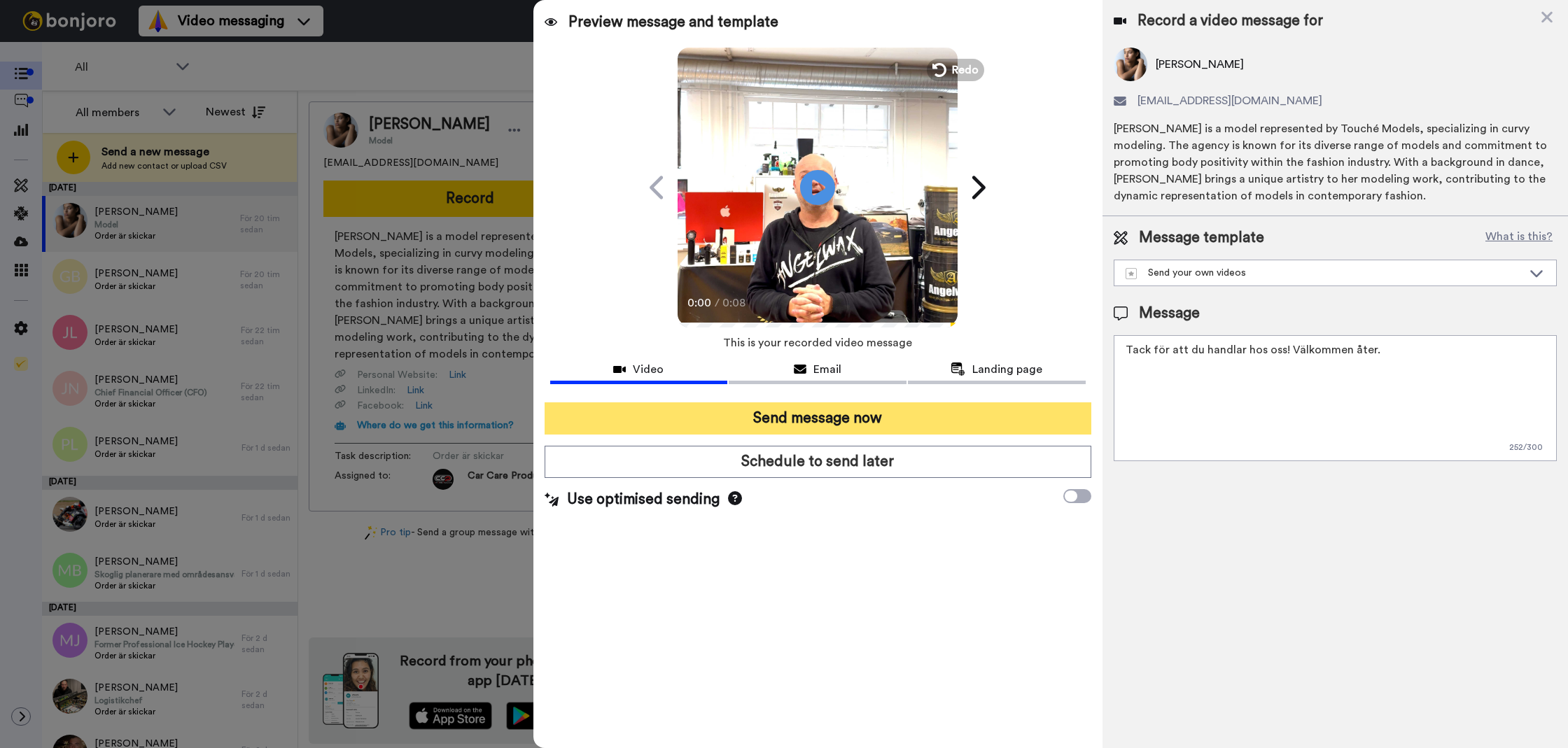
click at [1036, 422] on button "Send message now" at bounding box center [818, 419] width 547 height 32
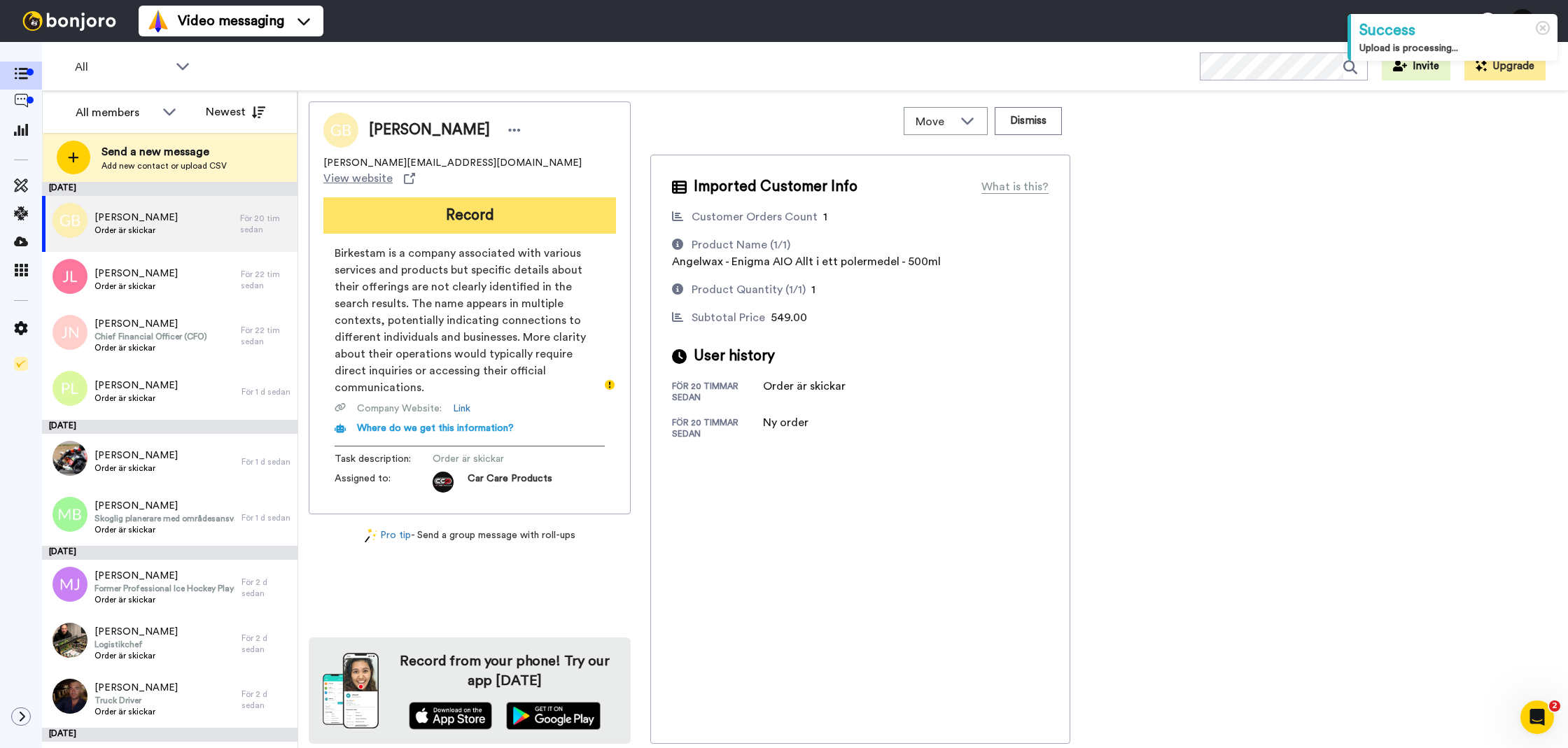
click at [476, 204] on button "Record" at bounding box center [469, 215] width 293 height 36
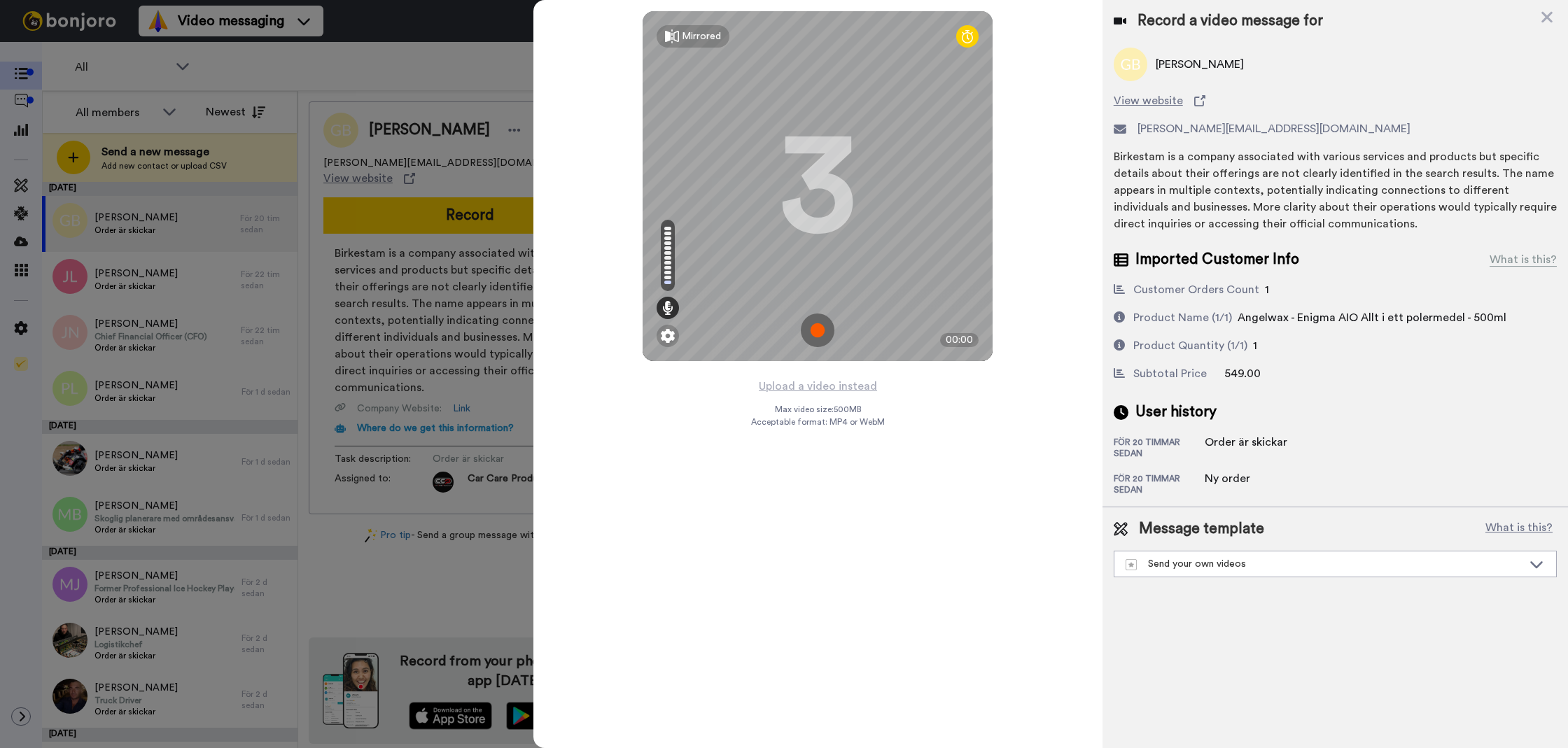
click at [787, 372] on div "Mirrored Redo 3 00:00" at bounding box center [817, 188] width 569 height 377
click at [786, 374] on div "Mirrored Redo 3 00:00" at bounding box center [817, 188] width 569 height 377
click at [784, 379] on button "Upload a video instead" at bounding box center [817, 386] width 127 height 18
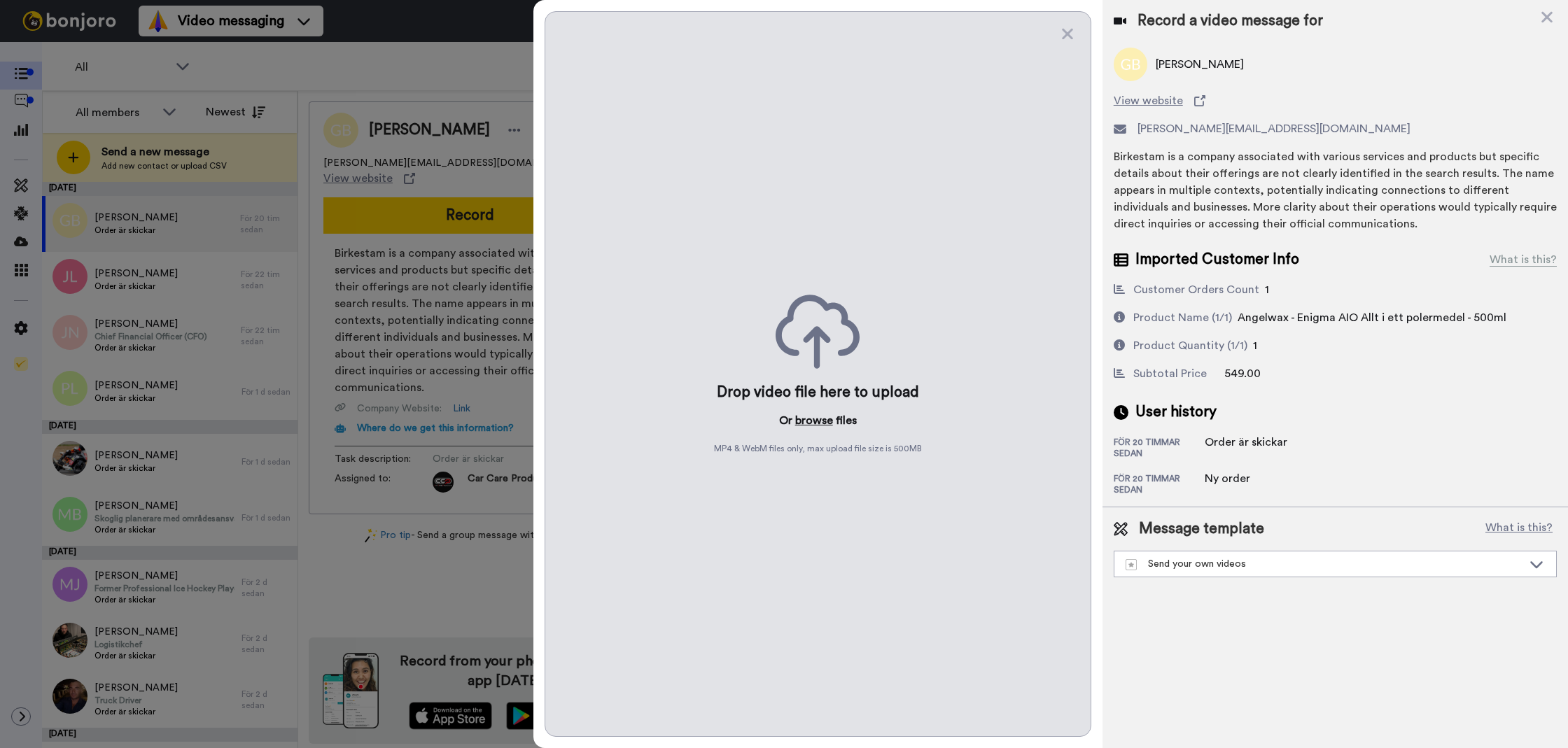
click at [806, 418] on button "browse" at bounding box center [814, 421] width 38 height 17
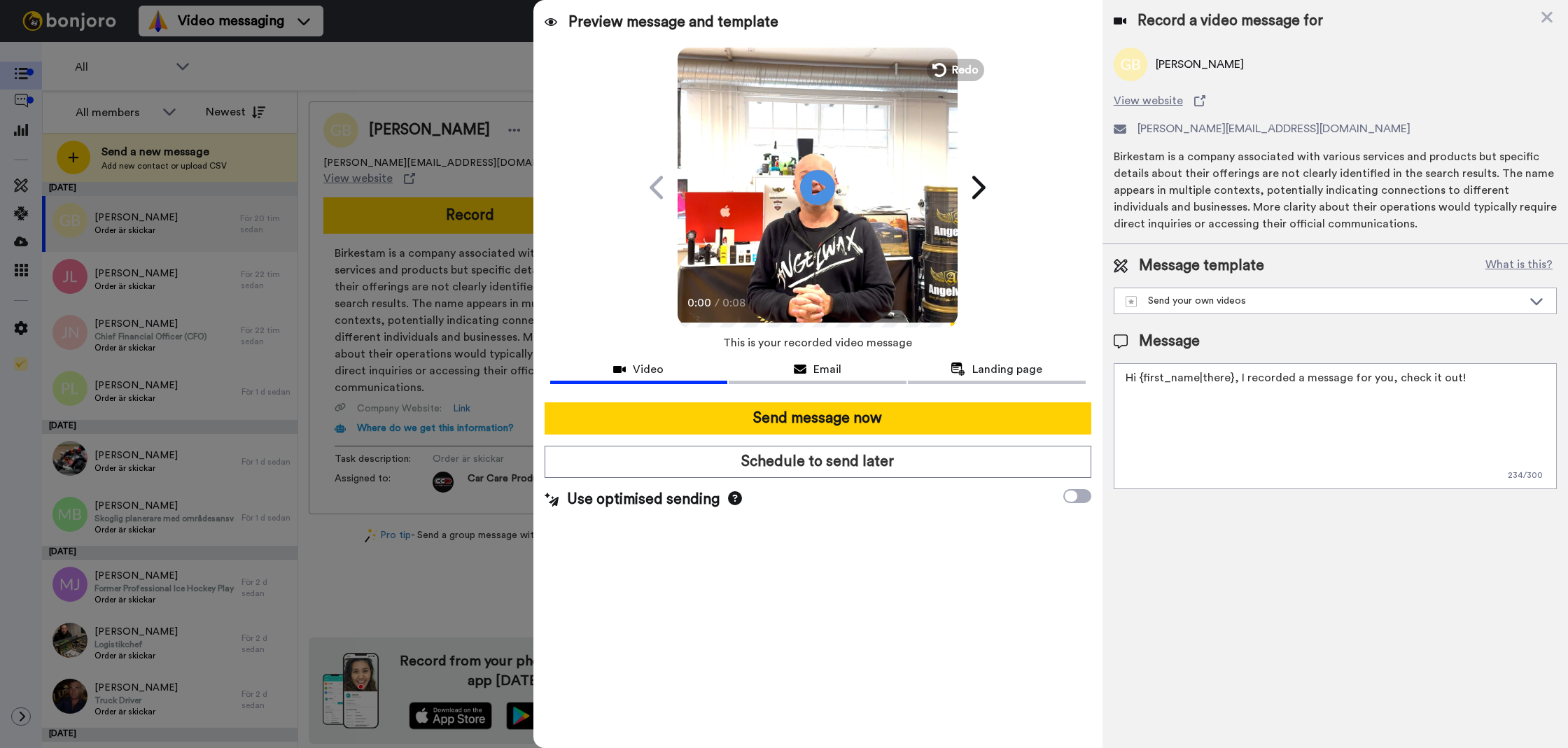
click at [1190, 439] on textarea "Hi {first_name|there}, I recorded a message for you, check it out!" at bounding box center [1335, 426] width 443 height 126
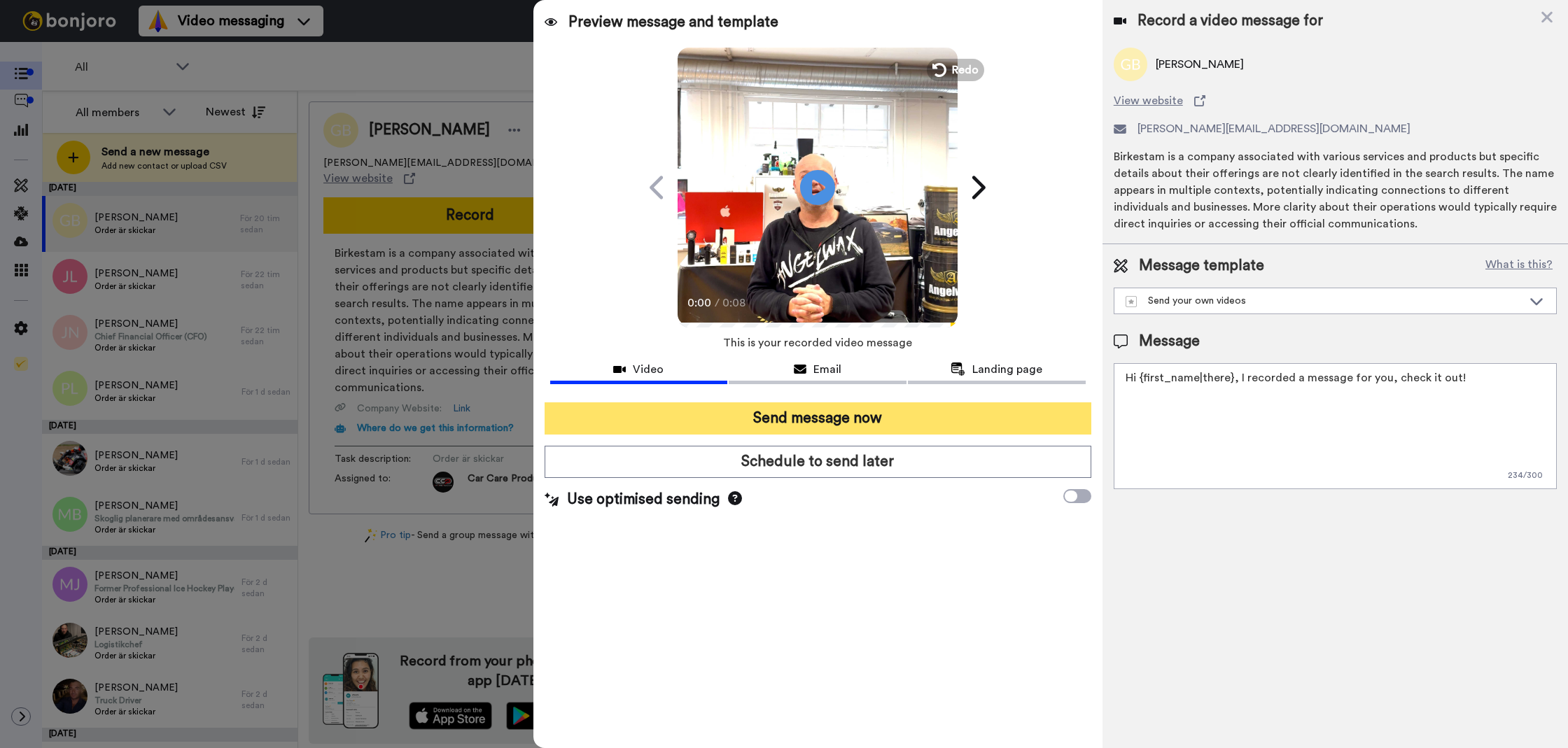
paste textarea "Tack för att du handlar hos oss! Välkommen åter."
type textarea "Tack för att du handlar hos oss! Välkommen åter."
click at [994, 419] on button "Send message now" at bounding box center [818, 419] width 547 height 32
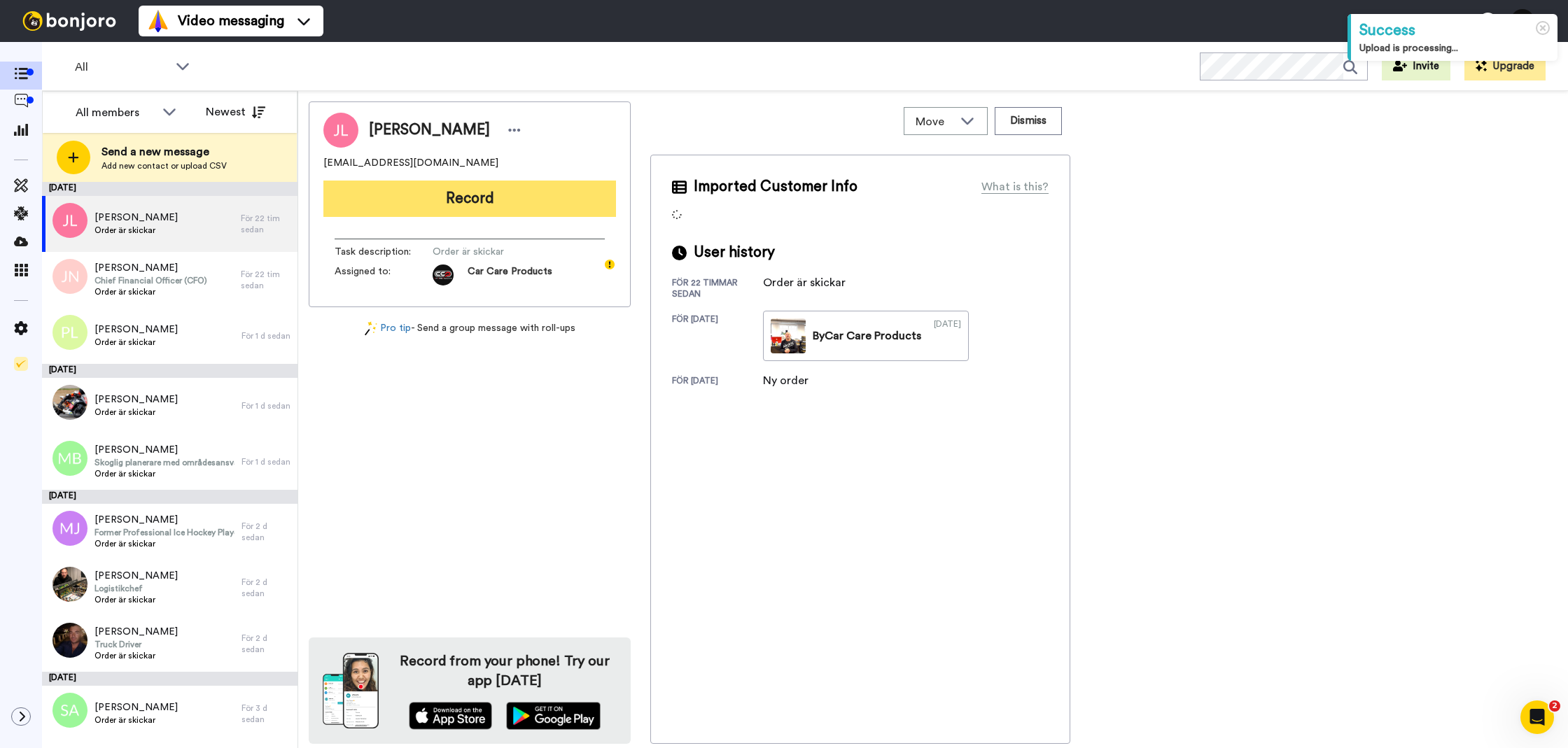
click at [395, 216] on div "[PERSON_NAME] [EMAIL_ADDRESS][DOMAIN_NAME] Record Task description : Order är s…" at bounding box center [469, 204] width 322 height 206
click at [395, 210] on button "Record" at bounding box center [469, 198] width 293 height 36
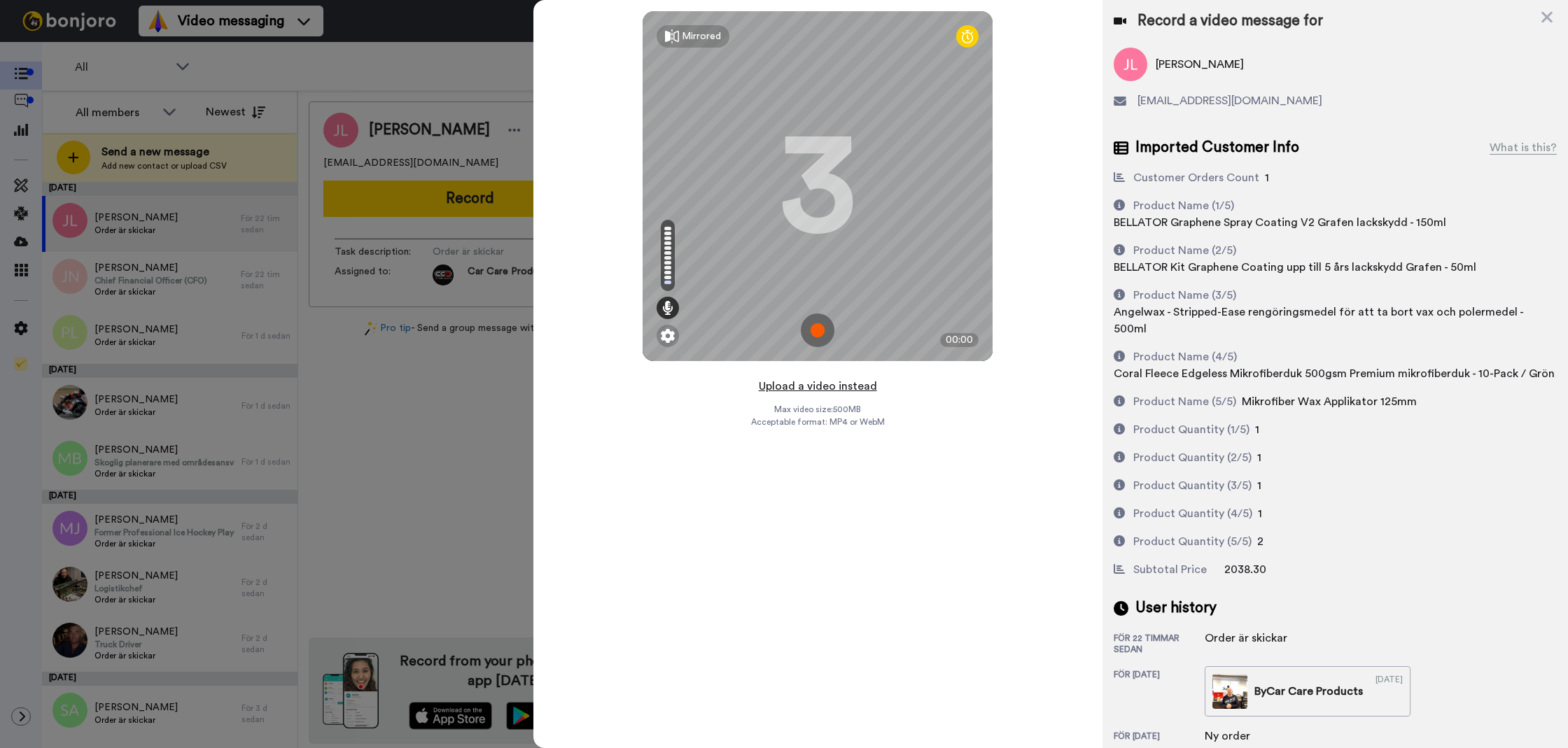
click at [794, 382] on button "Upload a video instead" at bounding box center [817, 386] width 127 height 18
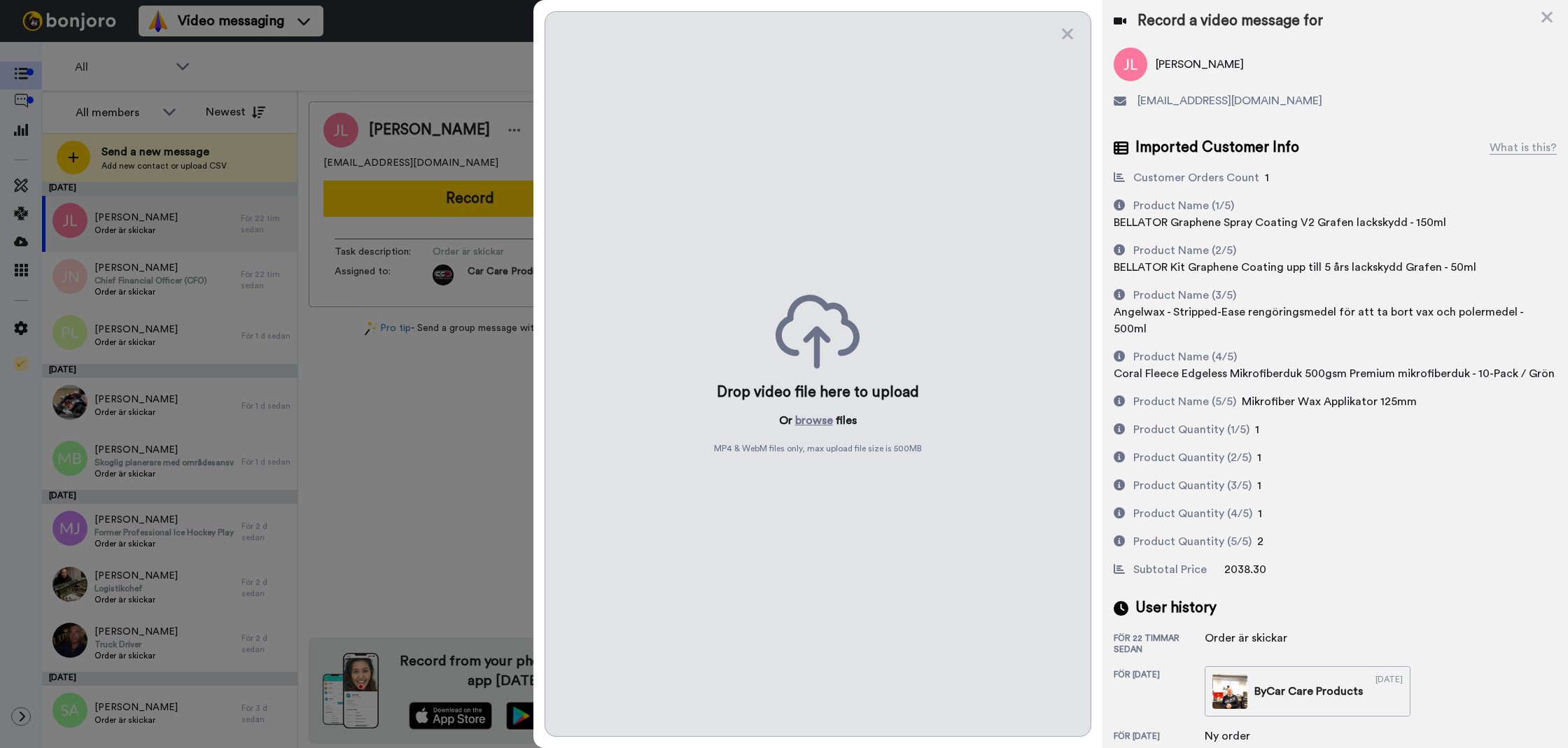
click at [805, 432] on div "Drop video file here to upload Or browse files MP4 & WebM files only, max uploa…" at bounding box center [818, 374] width 547 height 726
click at [806, 422] on button "browse" at bounding box center [814, 421] width 38 height 17
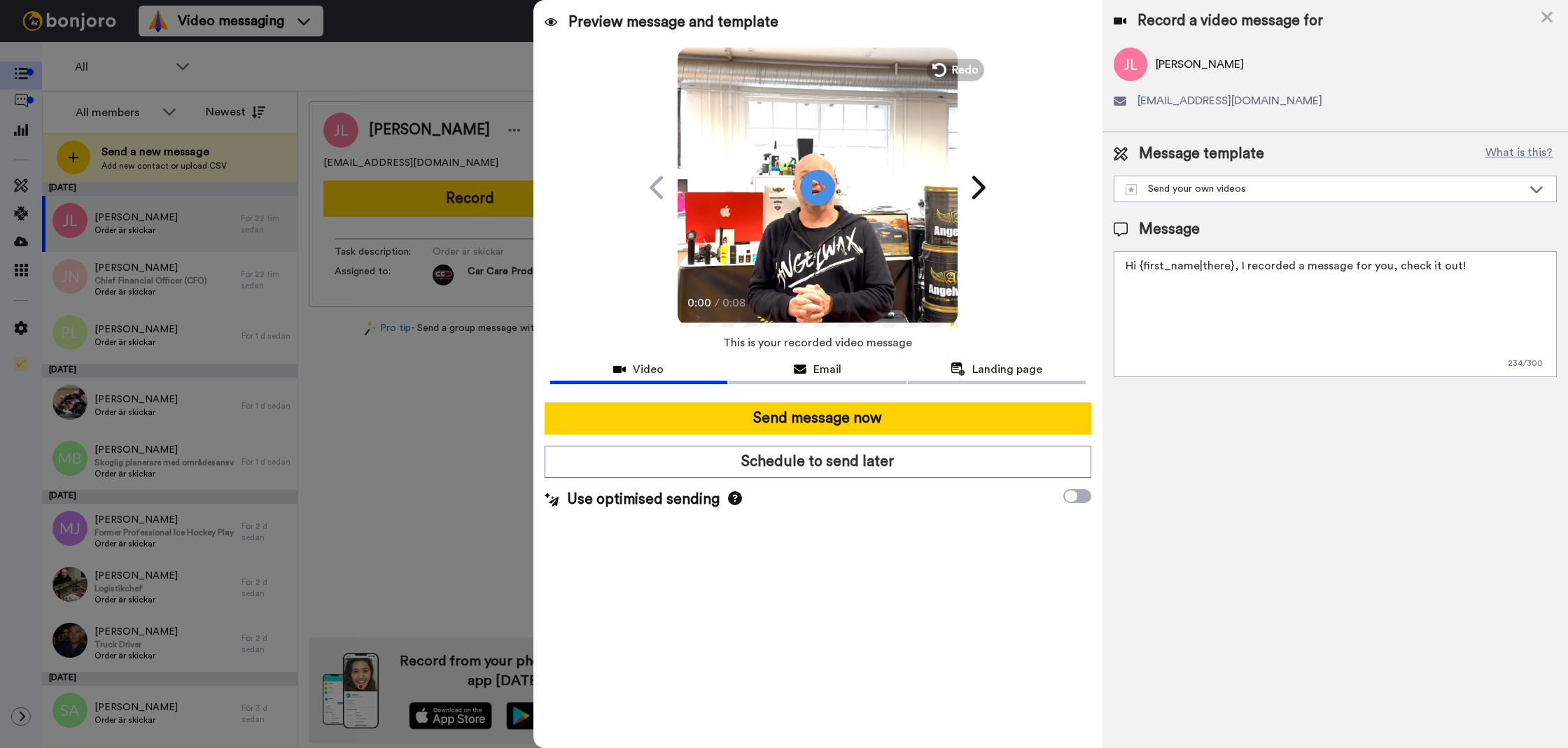
click at [1208, 340] on textarea "Hi {first_name|there}, I recorded a message for you, check it out!" at bounding box center [1335, 314] width 443 height 126
paste textarea "Tack för att du handlar hos oss! Välkommen åter."
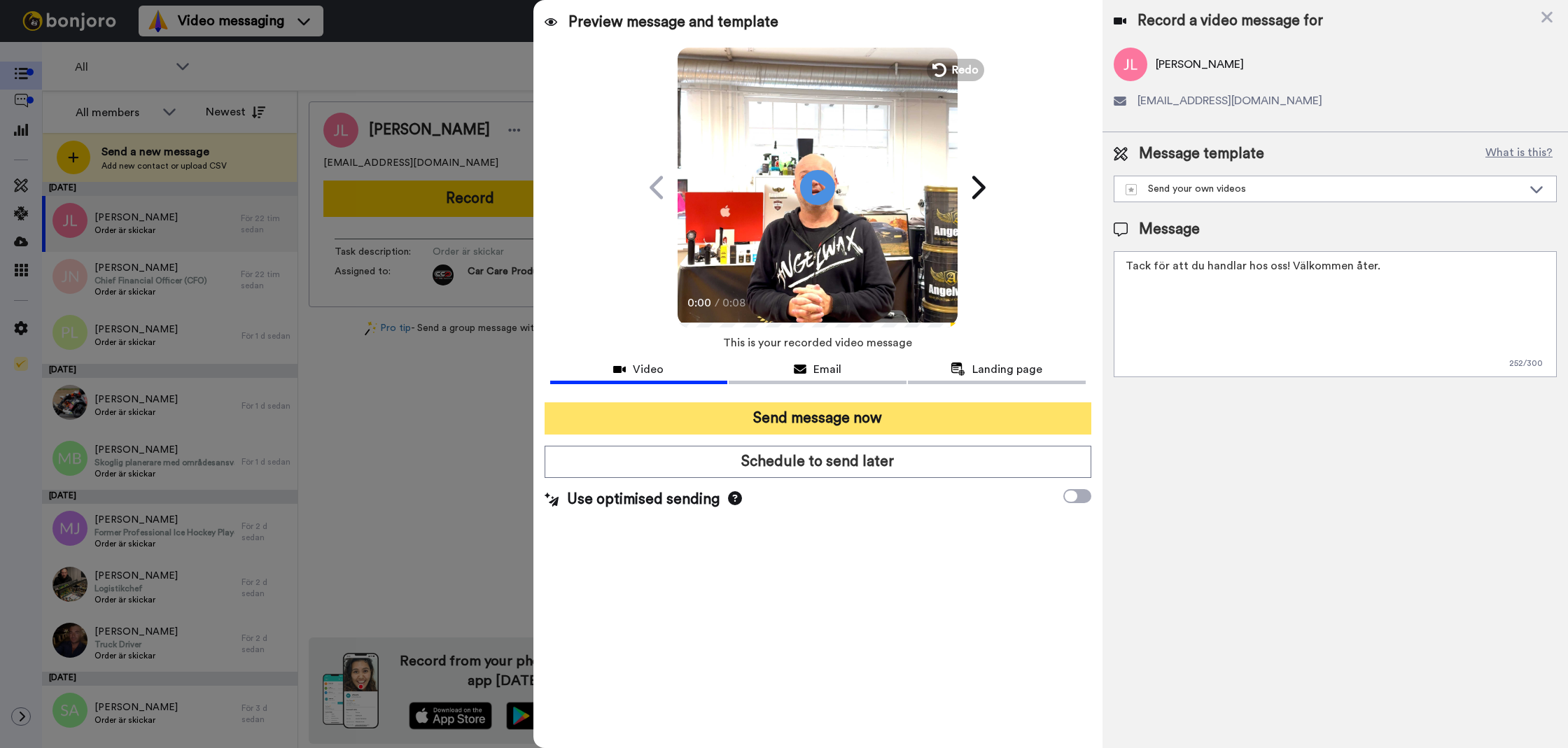
type textarea "Tack för att du handlar hos oss! Välkommen åter."
click at [950, 409] on button "Send message now" at bounding box center [818, 419] width 547 height 32
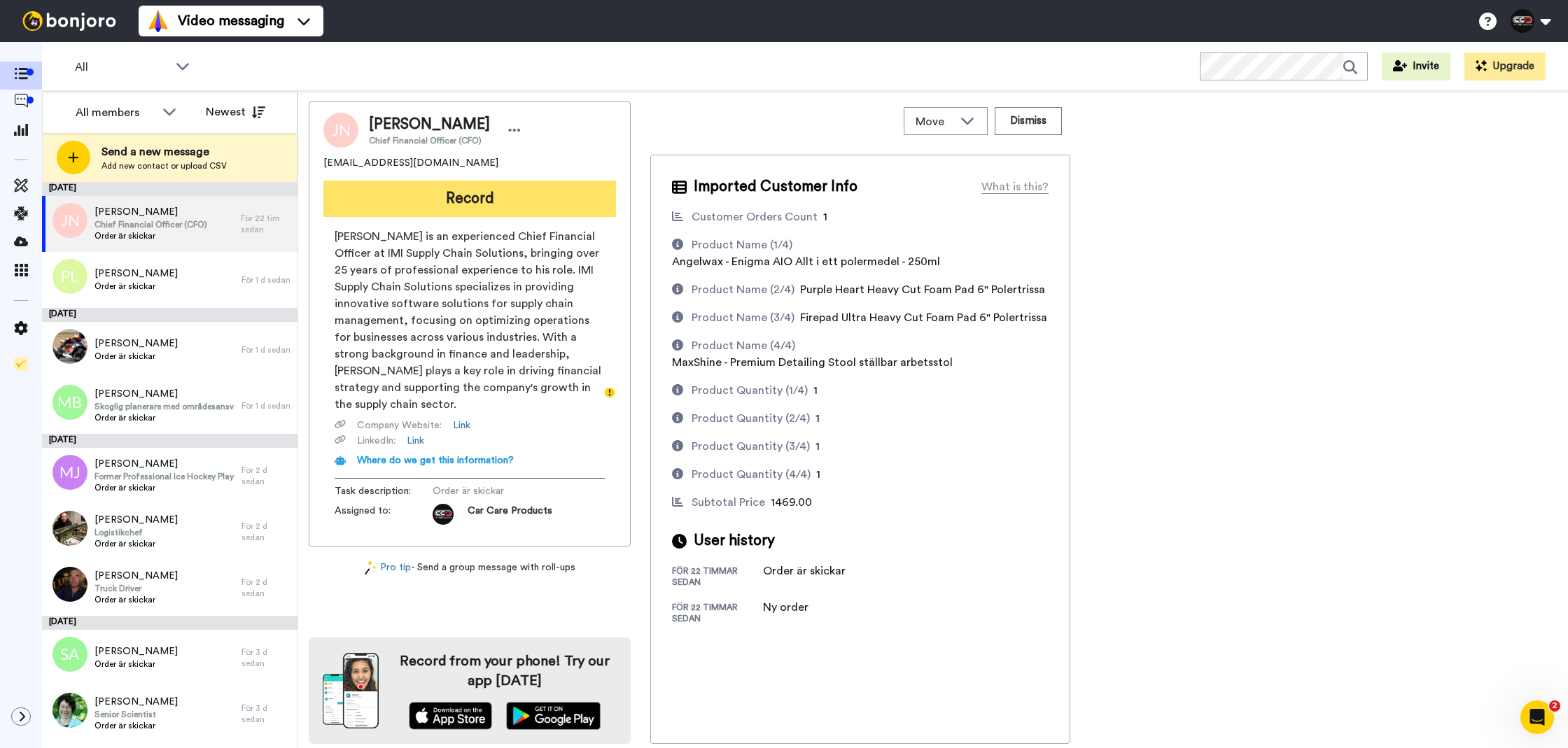
click at [389, 200] on button "Record" at bounding box center [469, 198] width 293 height 36
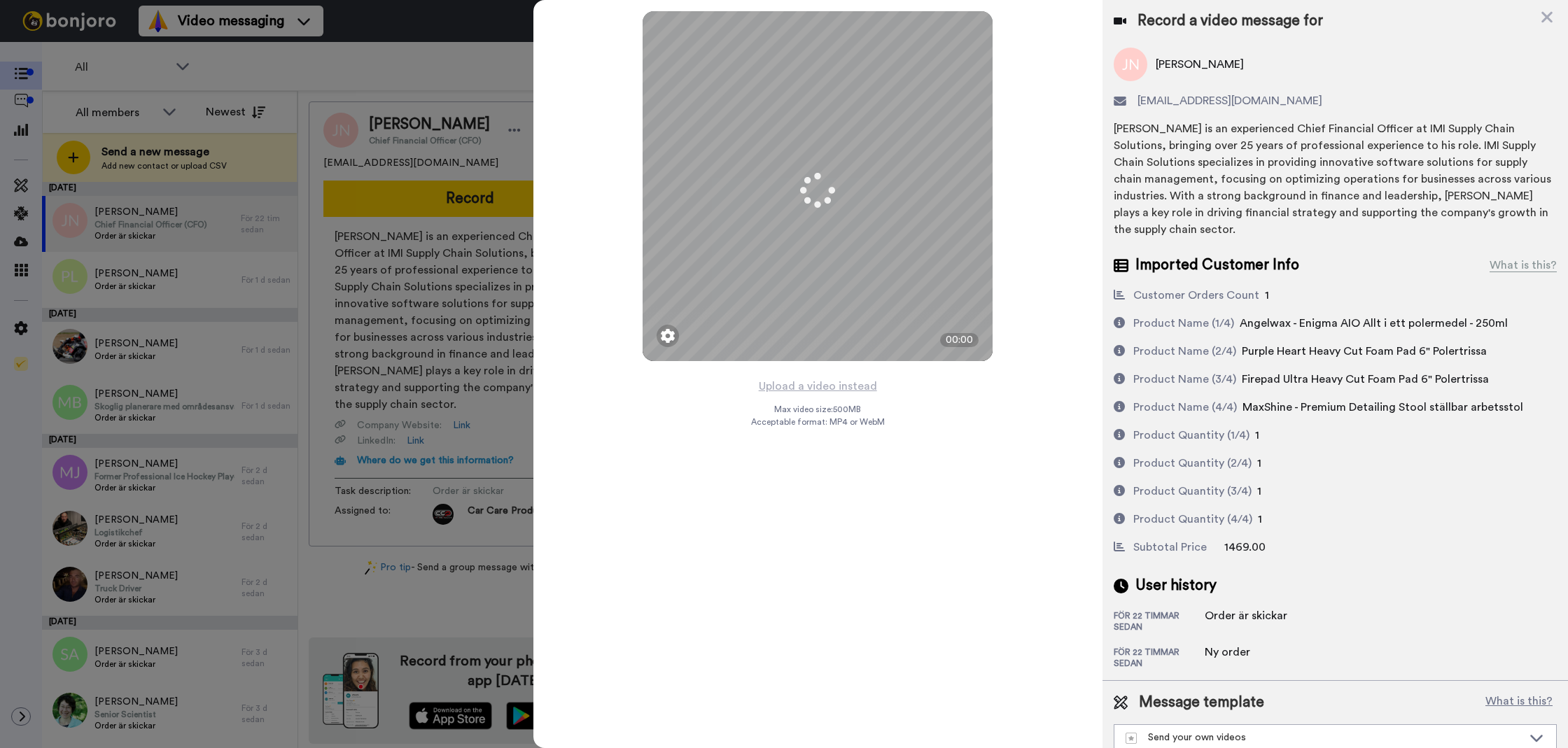
click at [867, 387] on button "Upload a video instead" at bounding box center [817, 386] width 127 height 18
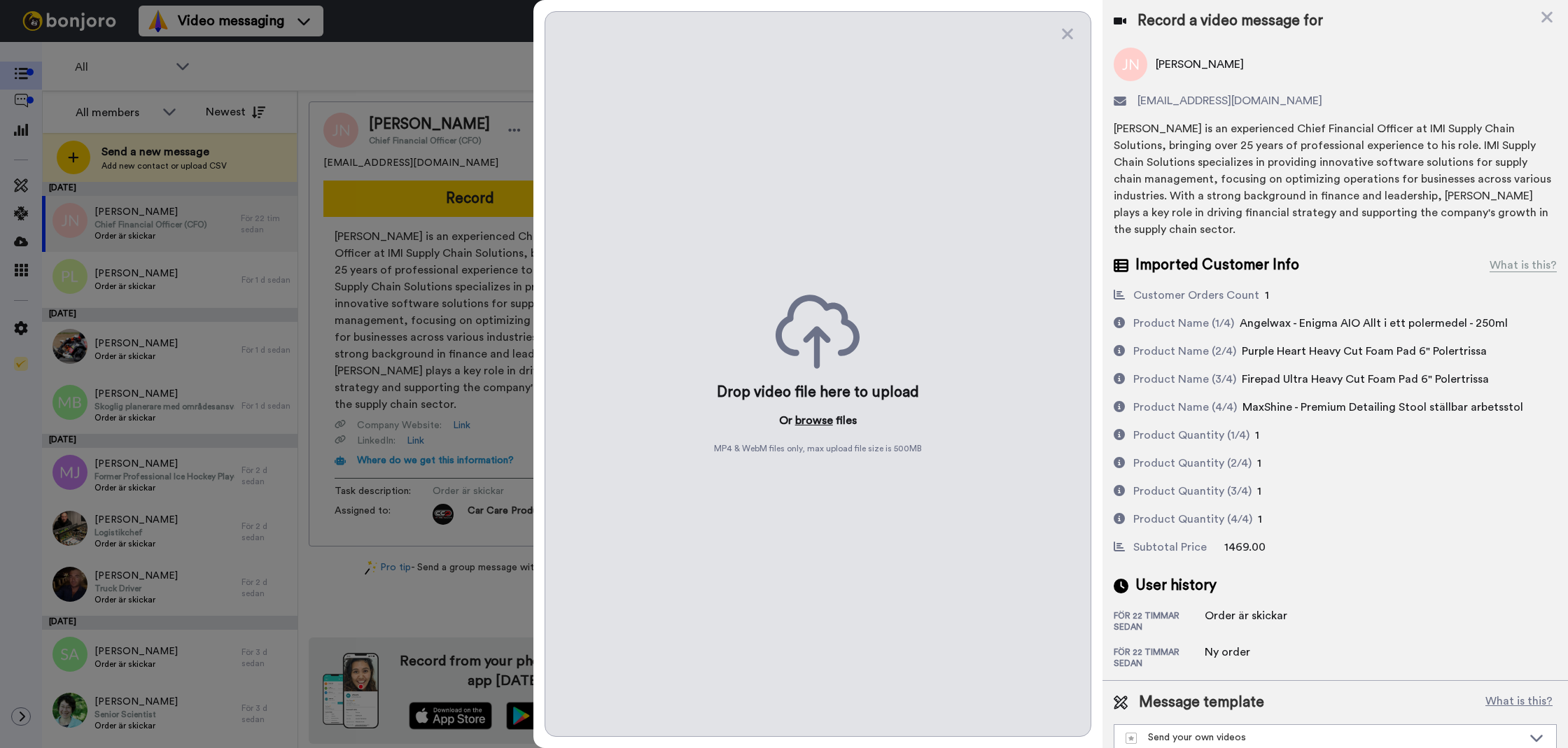
click at [832, 413] on p "Or browse files" at bounding box center [817, 421] width 78 height 17
click at [815, 419] on button "browse" at bounding box center [814, 421] width 38 height 17
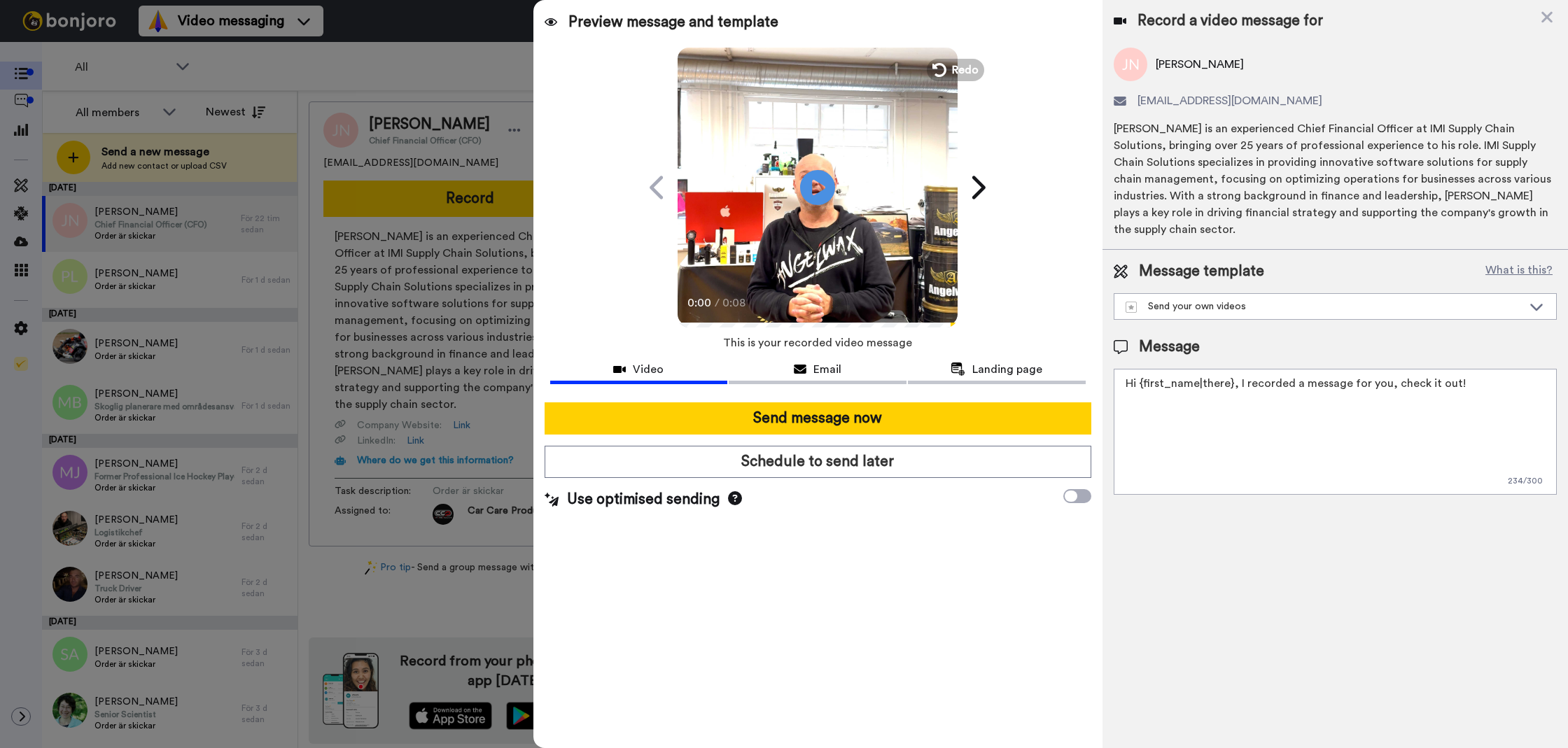
click at [1231, 432] on textarea "Hi {first_name|there}, I recorded a message for you, check it out!" at bounding box center [1335, 432] width 443 height 126
paste textarea "Tack för att du handlar hos oss! Välkommen åter."
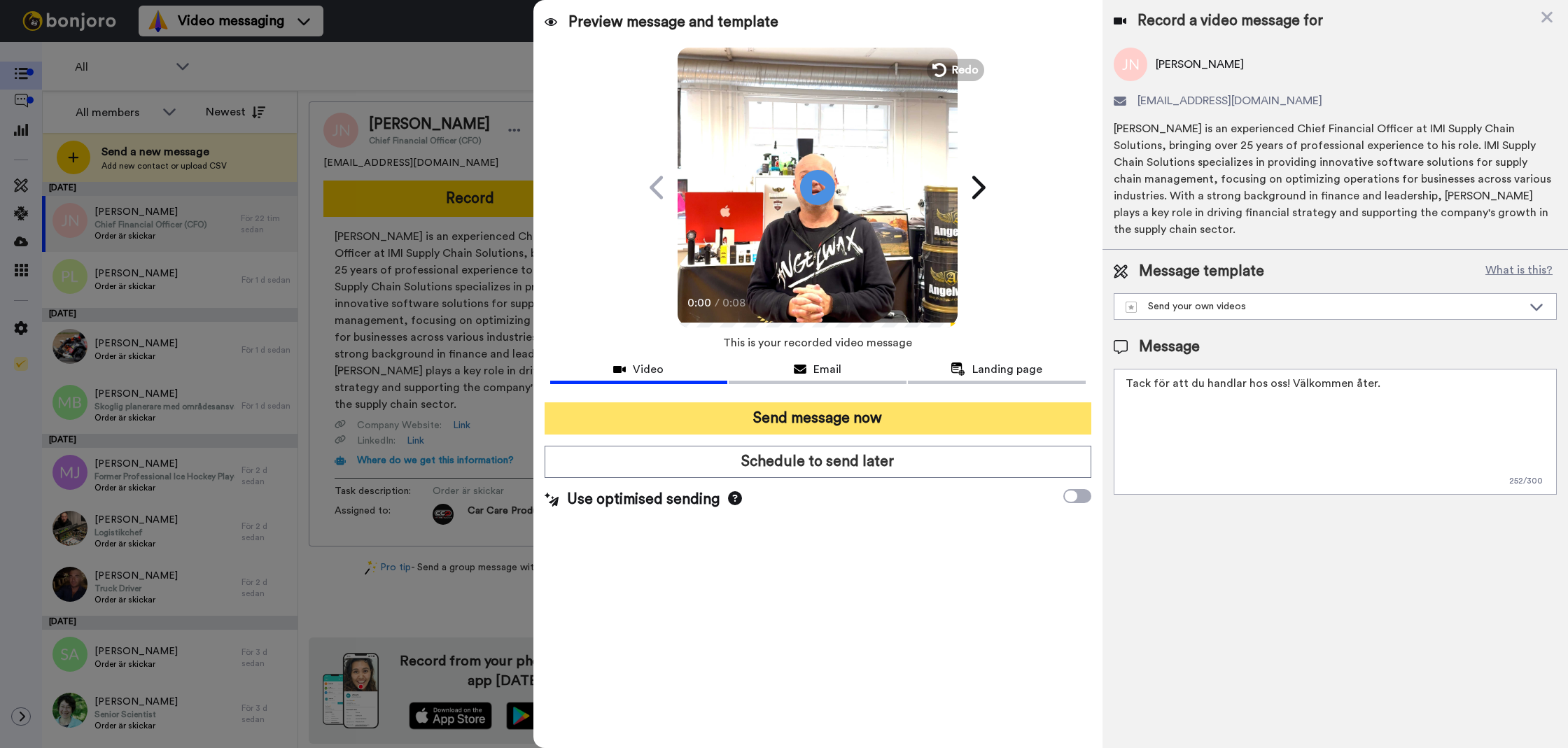
type textarea "Tack för att du handlar hos oss! Välkommen åter."
click at [1021, 423] on button "Send message now" at bounding box center [818, 419] width 547 height 32
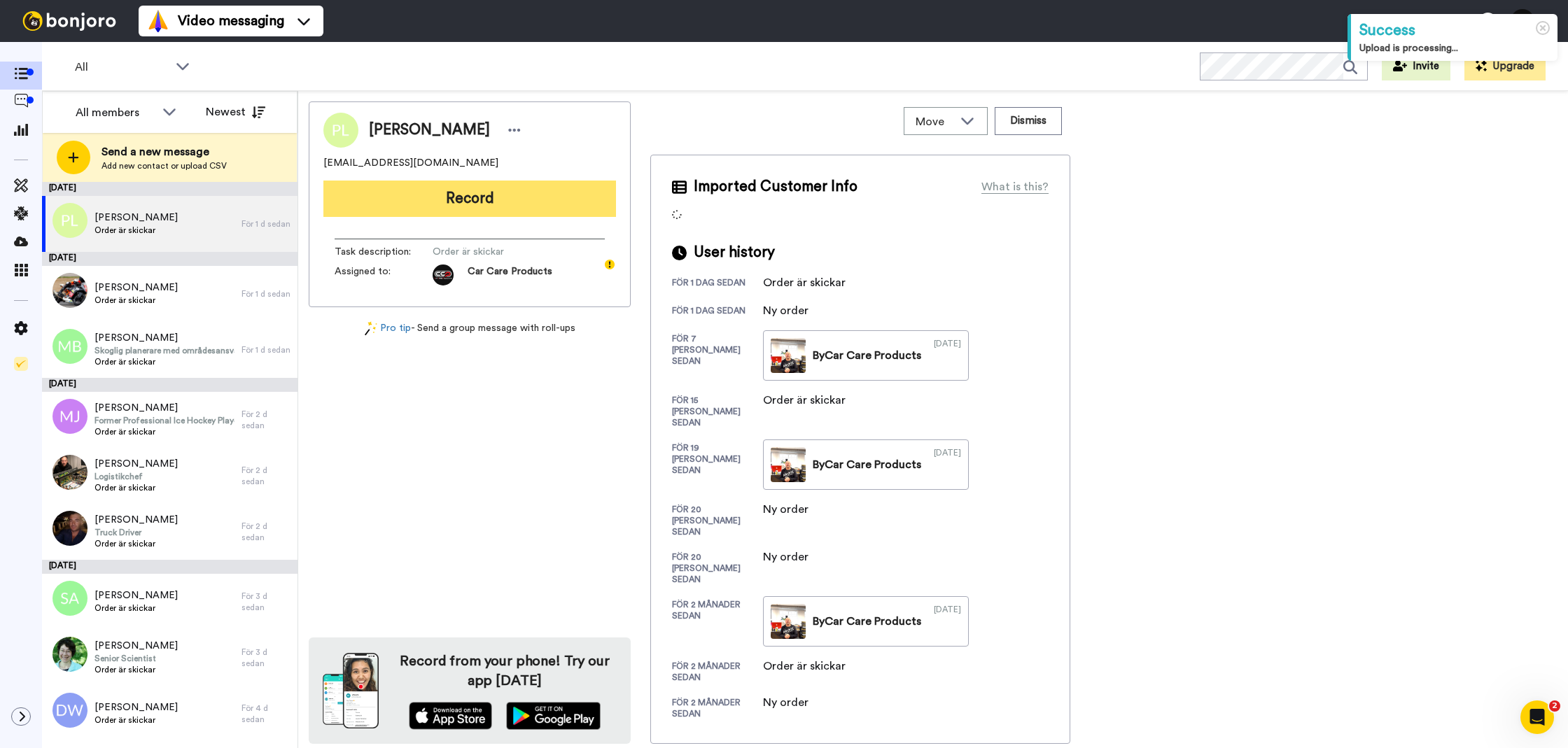
drag, startPoint x: 528, startPoint y: 219, endPoint x: 515, endPoint y: 216, distance: 13.3
click at [528, 219] on div "[PERSON_NAME] [EMAIL_ADDRESS][DOMAIN_NAME] Record Task description : Order är s…" at bounding box center [469, 204] width 322 height 206
click at [511, 213] on button "Record" at bounding box center [469, 198] width 293 height 36
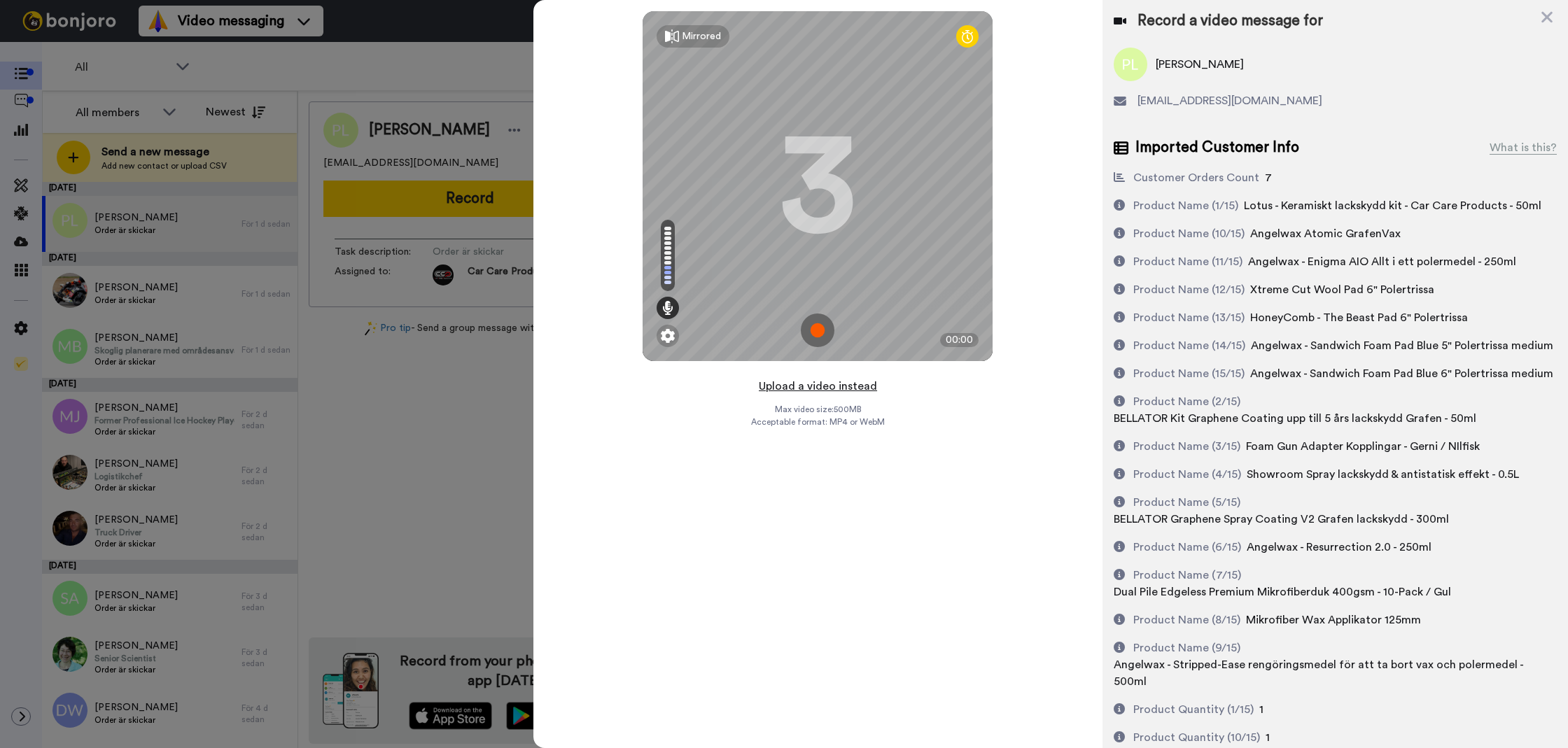
click at [850, 389] on button "Upload a video instead" at bounding box center [817, 386] width 127 height 18
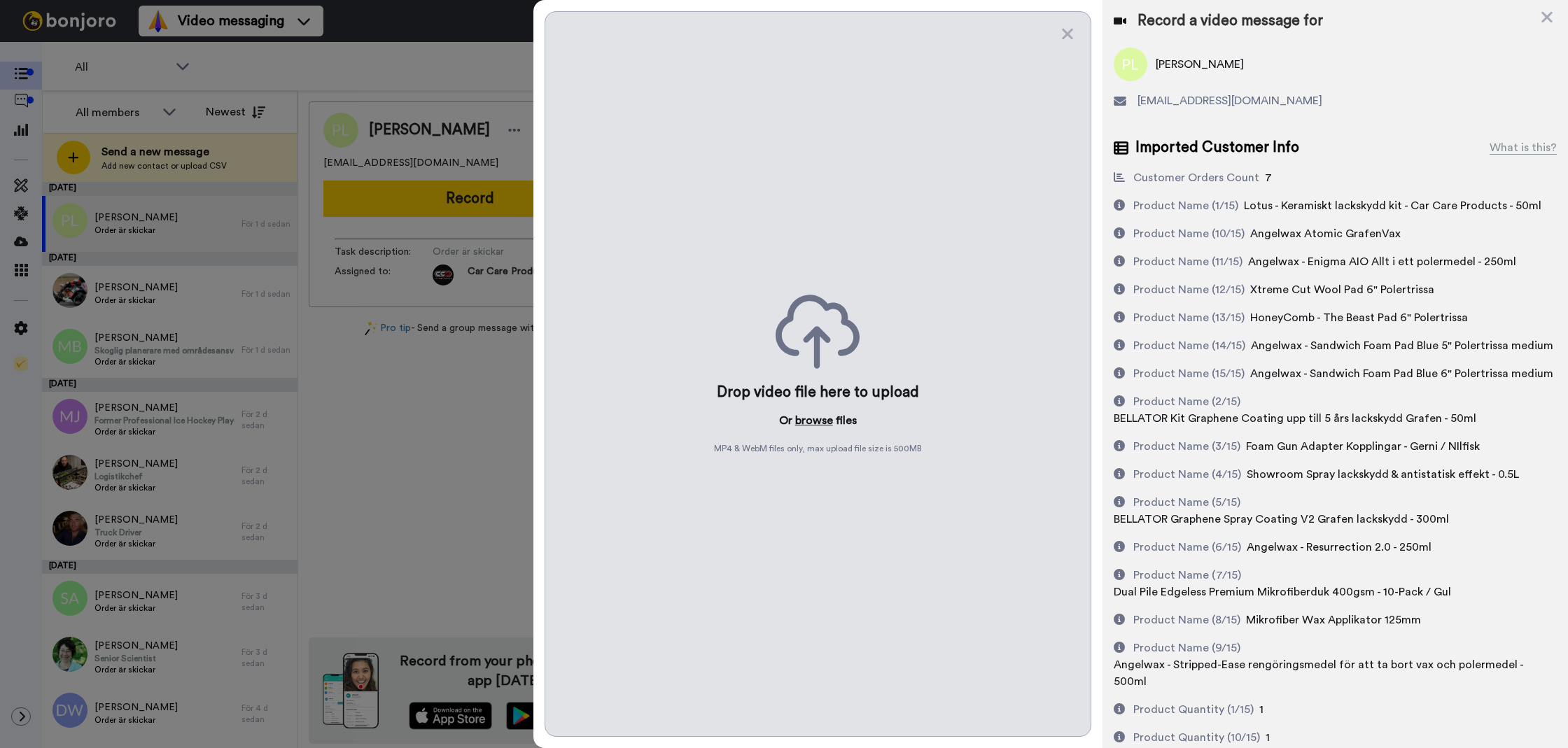
click at [819, 425] on button "browse" at bounding box center [814, 421] width 38 height 17
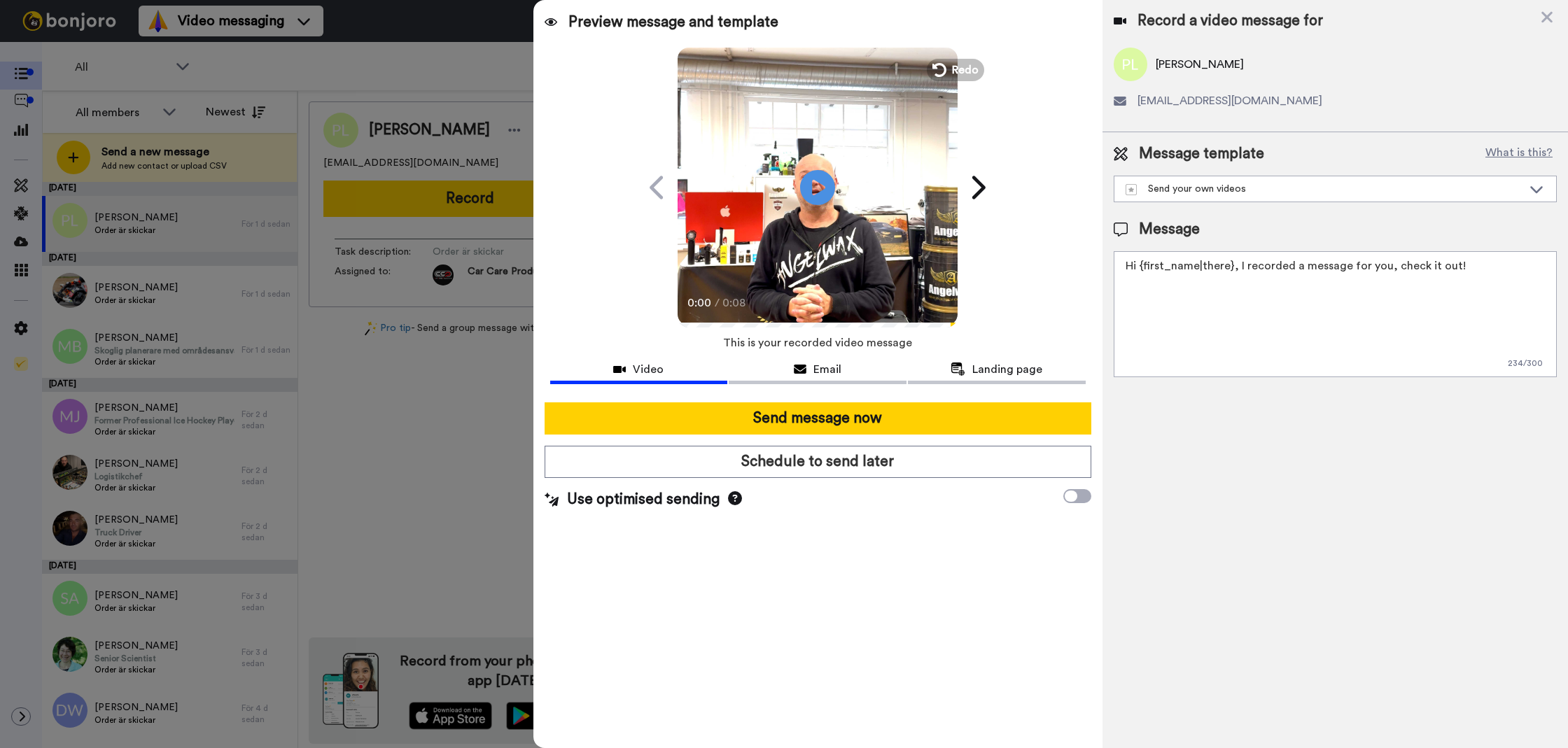
click at [1186, 374] on textarea "Hi {first_name|there}, I recorded a message for you, check it out!" at bounding box center [1335, 314] width 443 height 126
paste textarea "Tack för att du handlar hos oss! Välkommen åter."
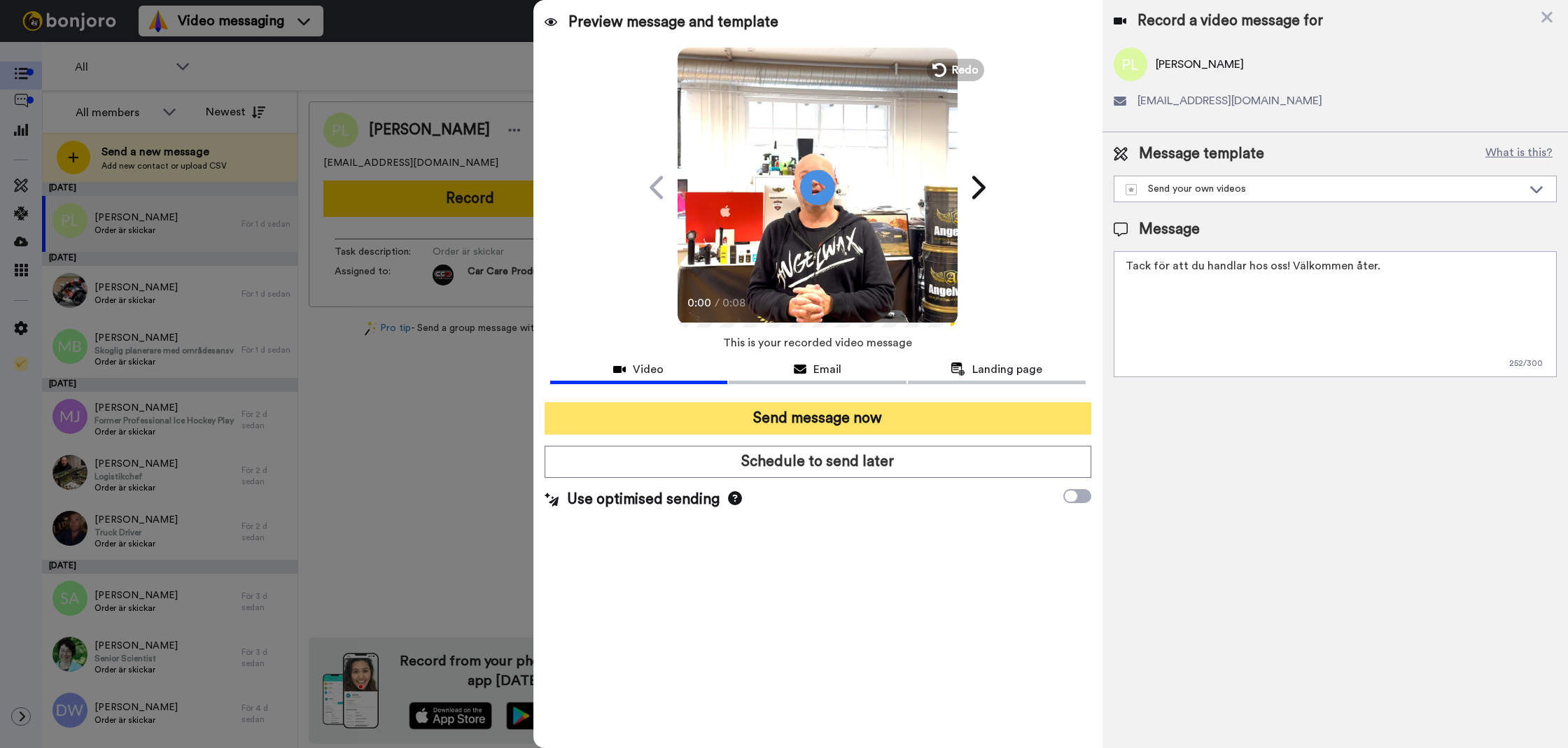
type textarea "Tack för att du handlar hos oss! Välkommen åter."
drag, startPoint x: 892, startPoint y: 414, endPoint x: 906, endPoint y: 413, distance: 14.0
click at [893, 414] on button "Send message now" at bounding box center [818, 419] width 547 height 32
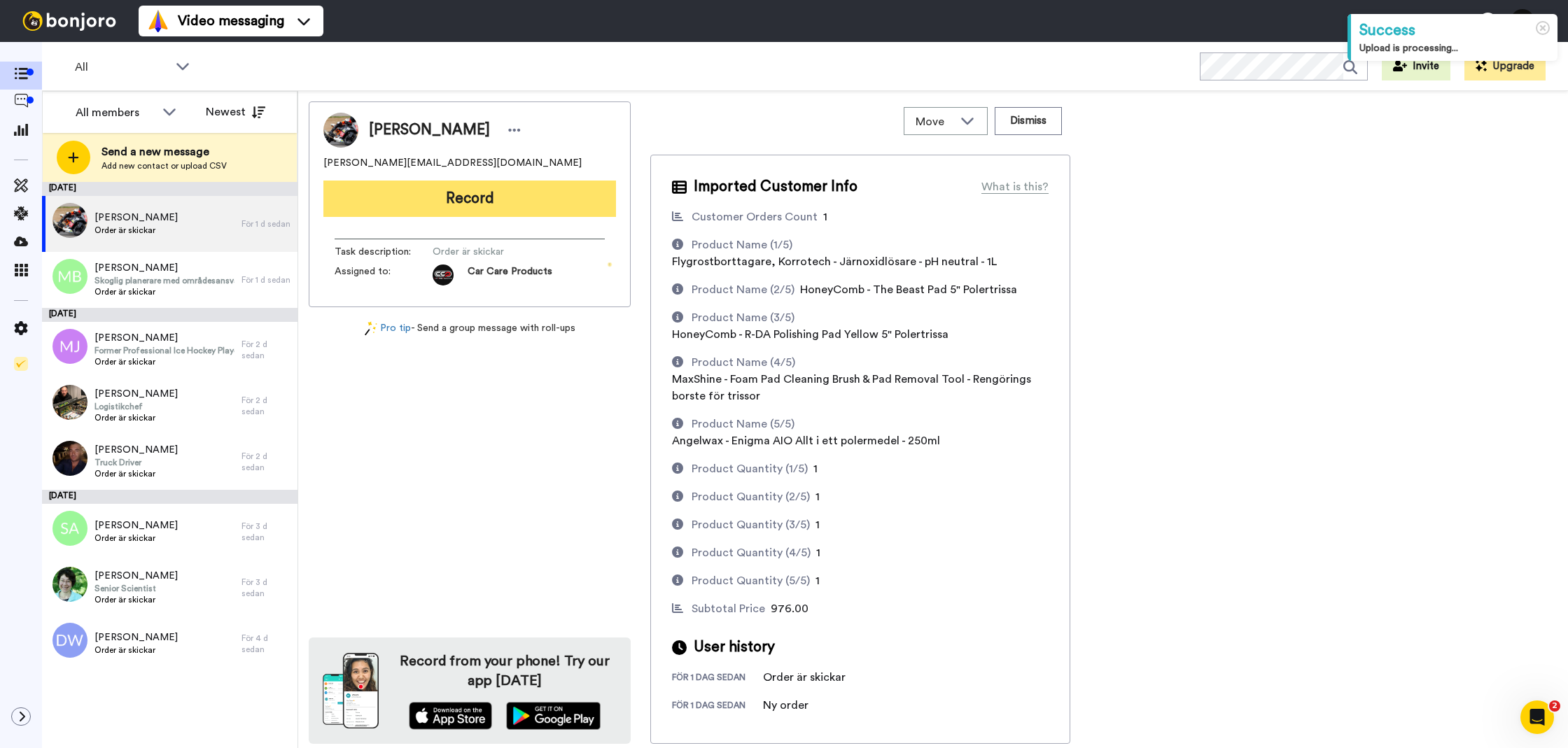
click at [421, 193] on button "Record" at bounding box center [469, 198] width 293 height 36
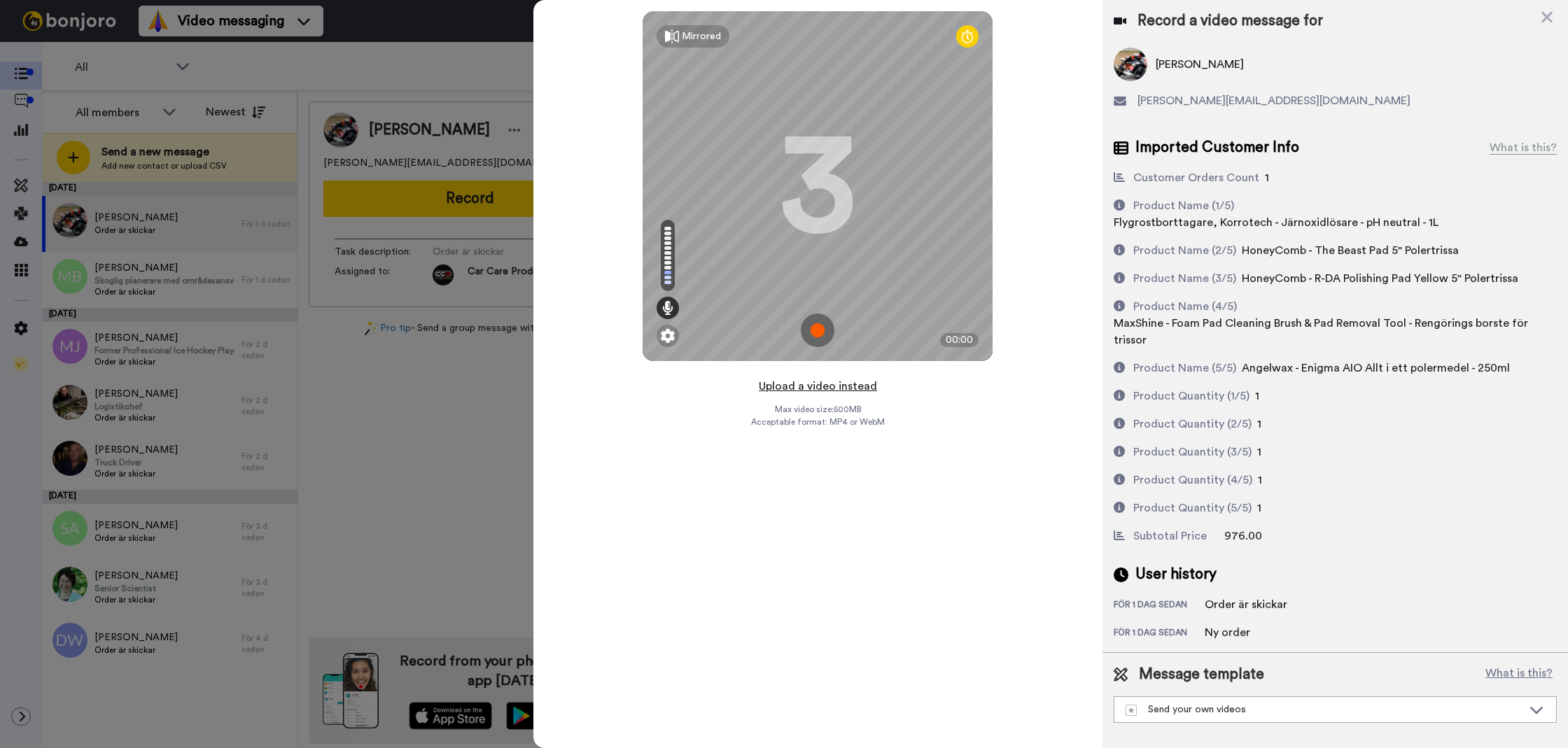
click at [794, 386] on button "Upload a video instead" at bounding box center [817, 386] width 127 height 18
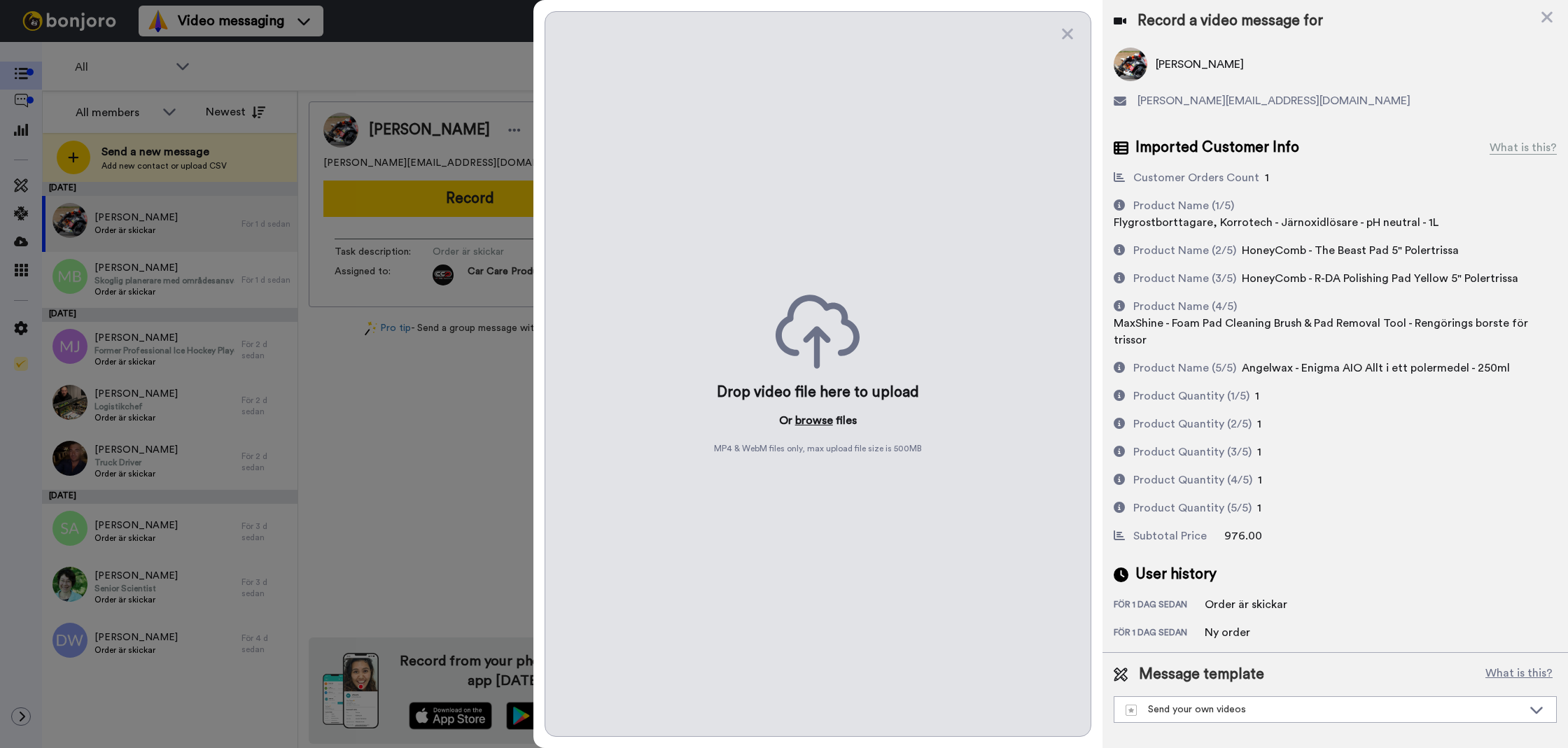
click at [823, 416] on button "browse" at bounding box center [814, 421] width 38 height 17
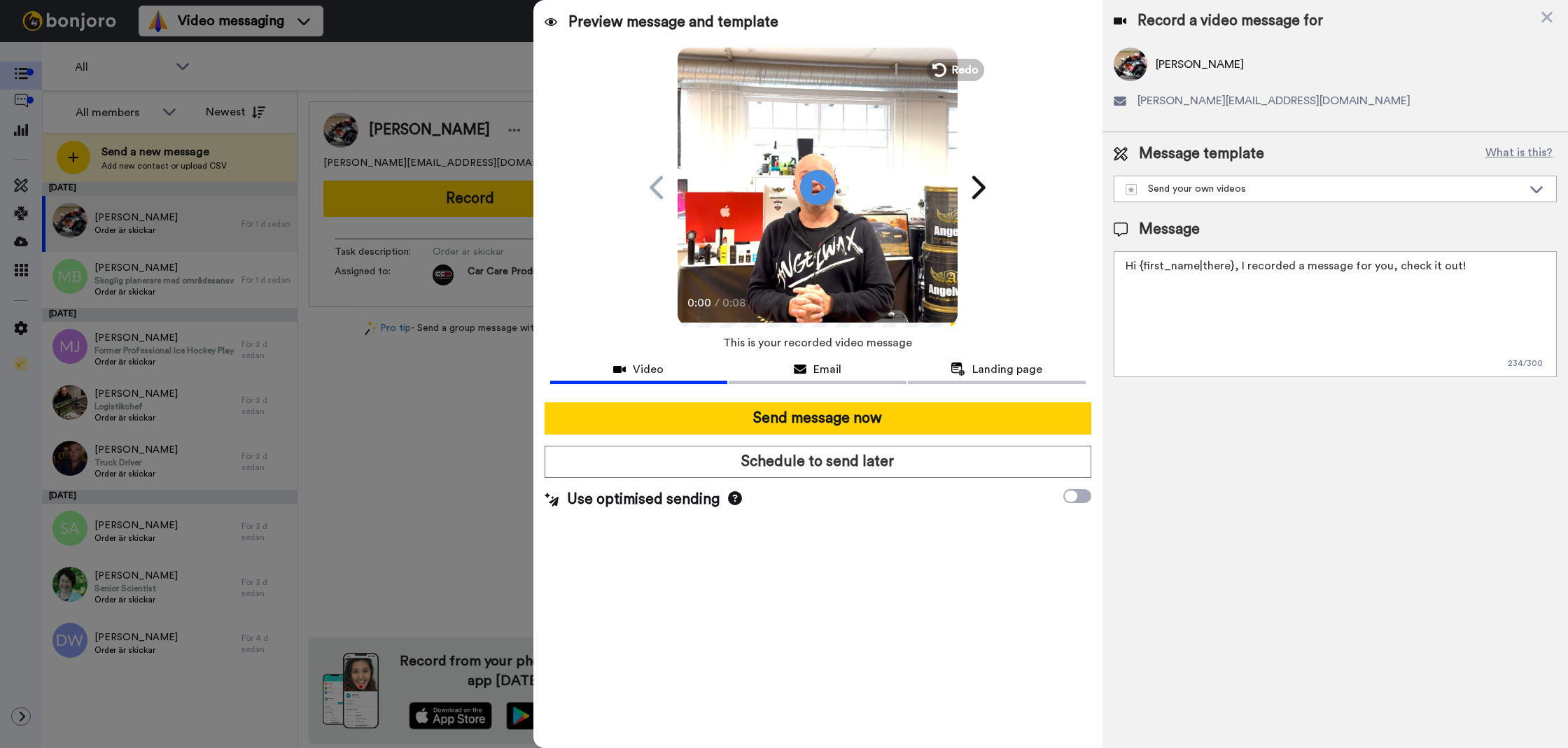
click at [1195, 363] on textarea "Hi {first_name|there}, I recorded a message for you, check it out!" at bounding box center [1335, 314] width 443 height 126
paste textarea "Tack för att du handlar hos oss! Välkommen åter."
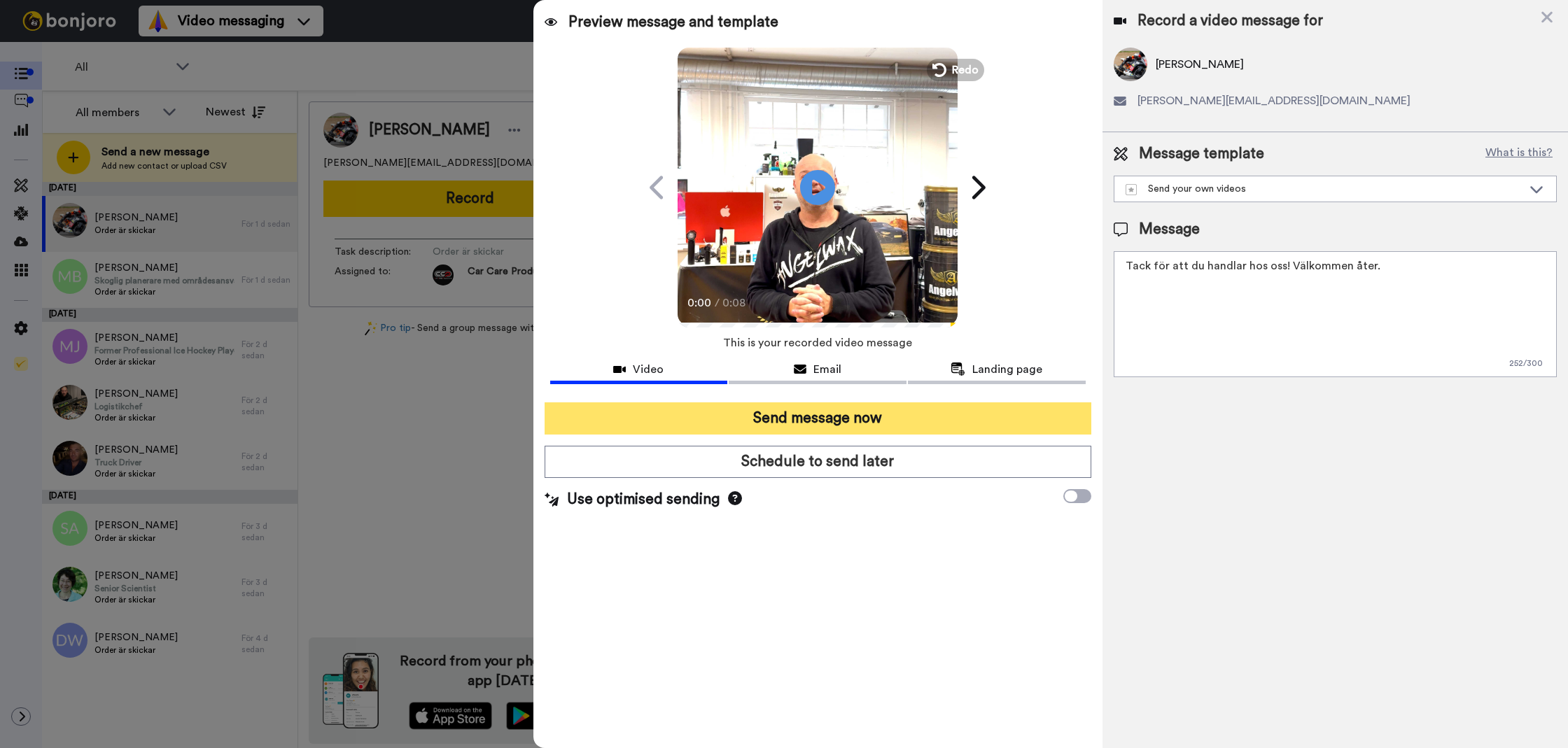
type textarea "Tack för att du handlar hos oss! Välkommen åter."
click at [1053, 415] on button "Send message now" at bounding box center [818, 419] width 547 height 32
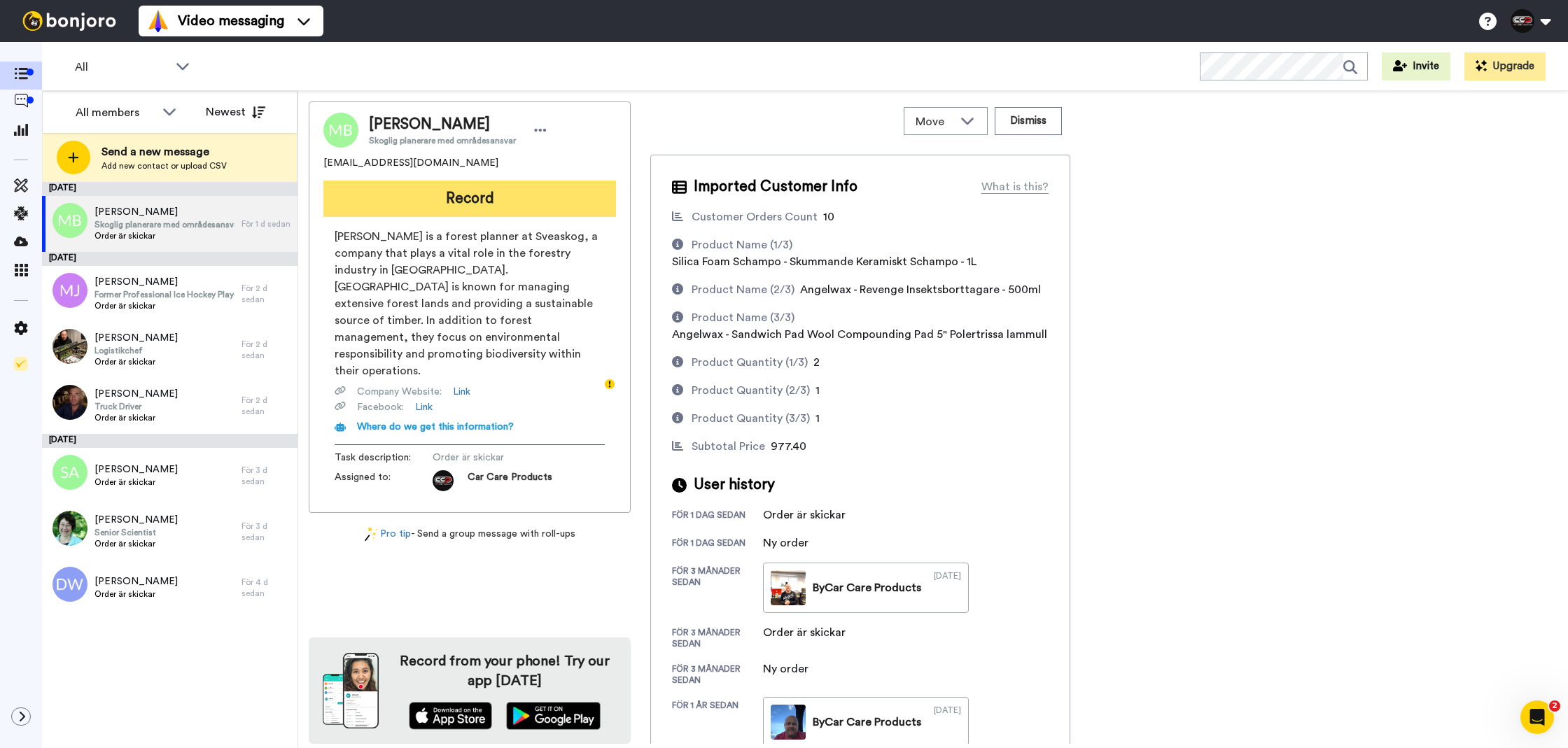
click at [522, 195] on button "Record" at bounding box center [469, 198] width 293 height 36
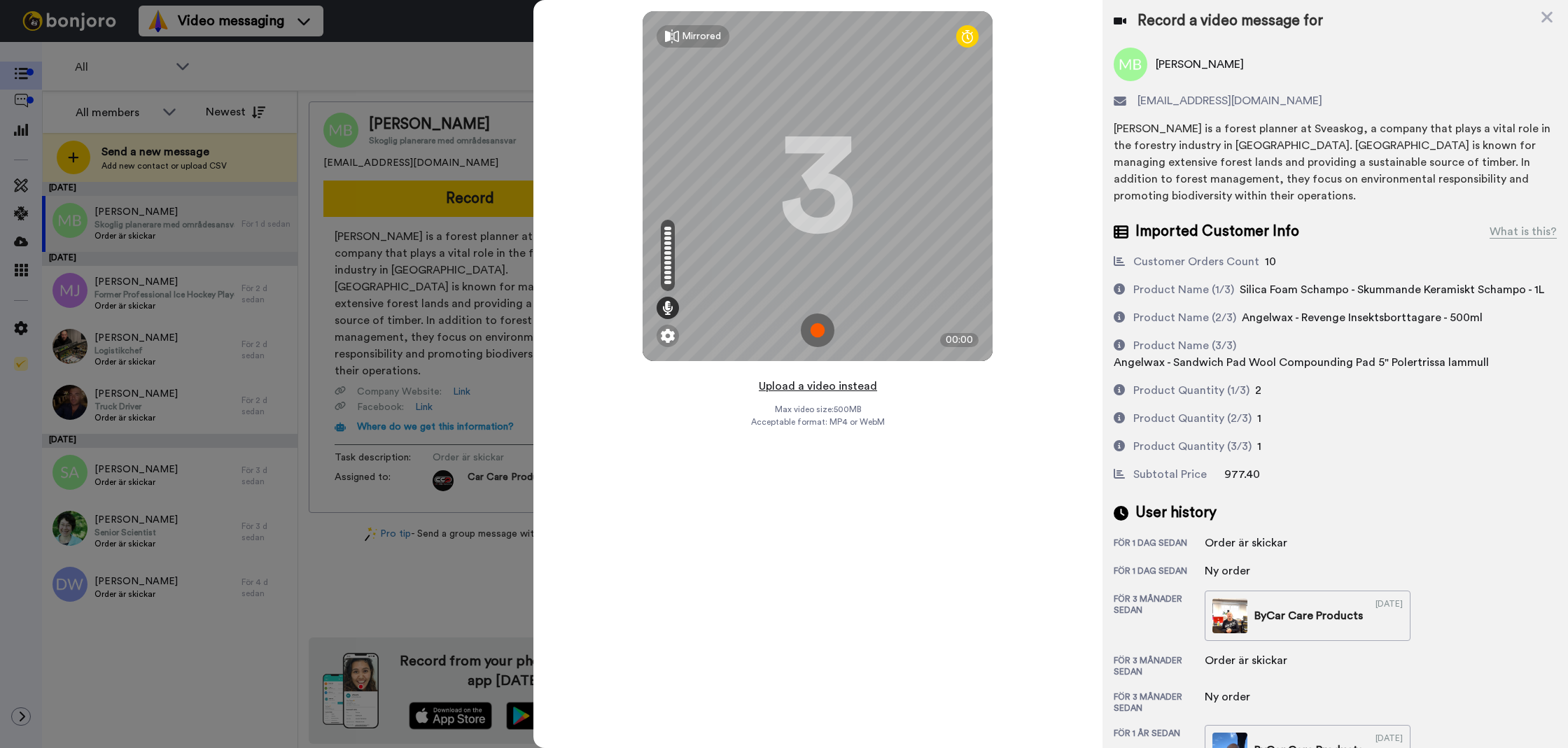
click at [853, 390] on button "Upload a video instead" at bounding box center [817, 386] width 127 height 18
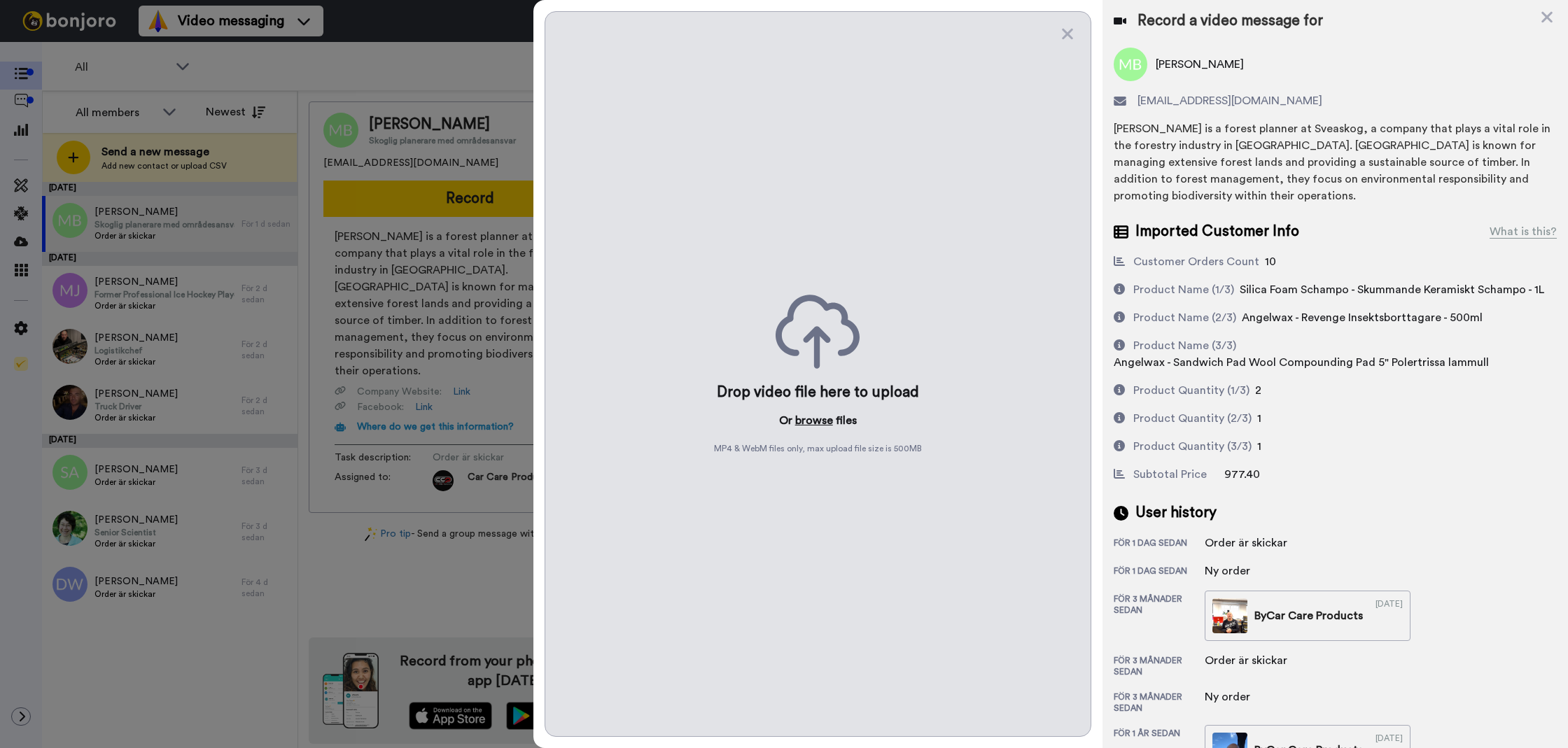
click at [822, 421] on button "browse" at bounding box center [814, 421] width 38 height 17
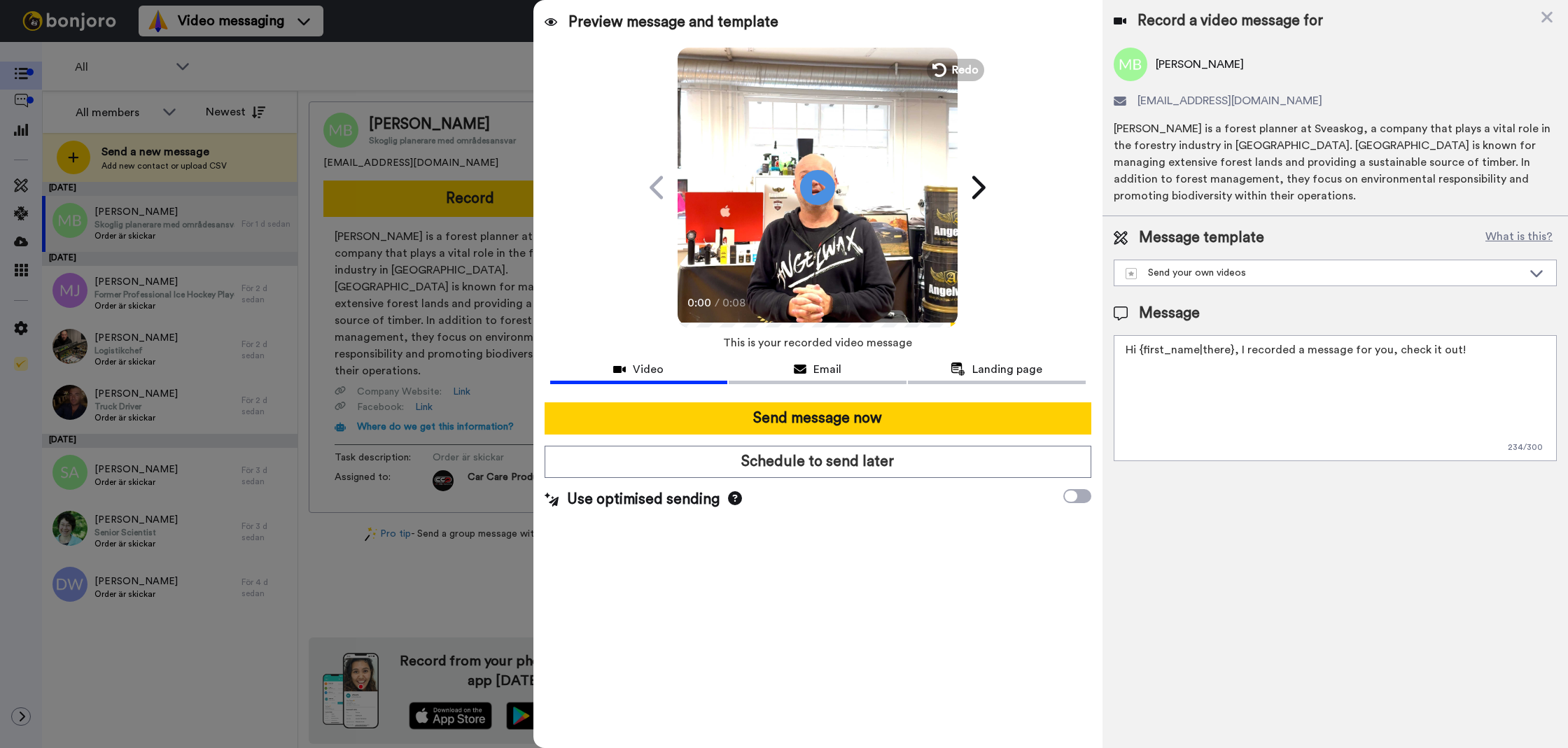
click at [1220, 389] on textarea "Hi {first_name|there}, I recorded a message for you, check it out!" at bounding box center [1335, 398] width 443 height 126
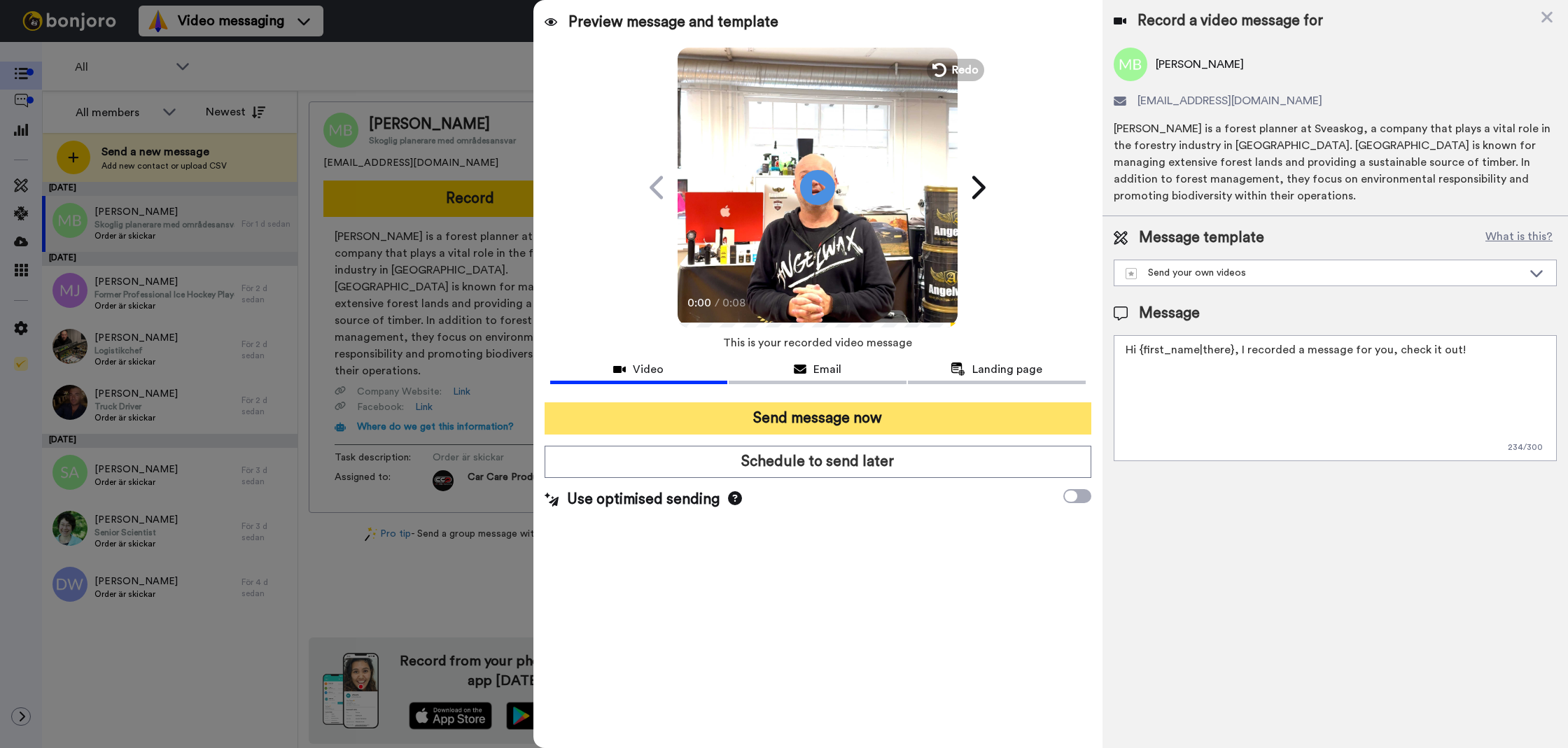
paste textarea "Tack för att du handlar hos oss! Välkommen åter."
type textarea "Tack för att du handlar hos oss! Välkommen åter."
click at [956, 421] on button "Send message now" at bounding box center [818, 419] width 547 height 32
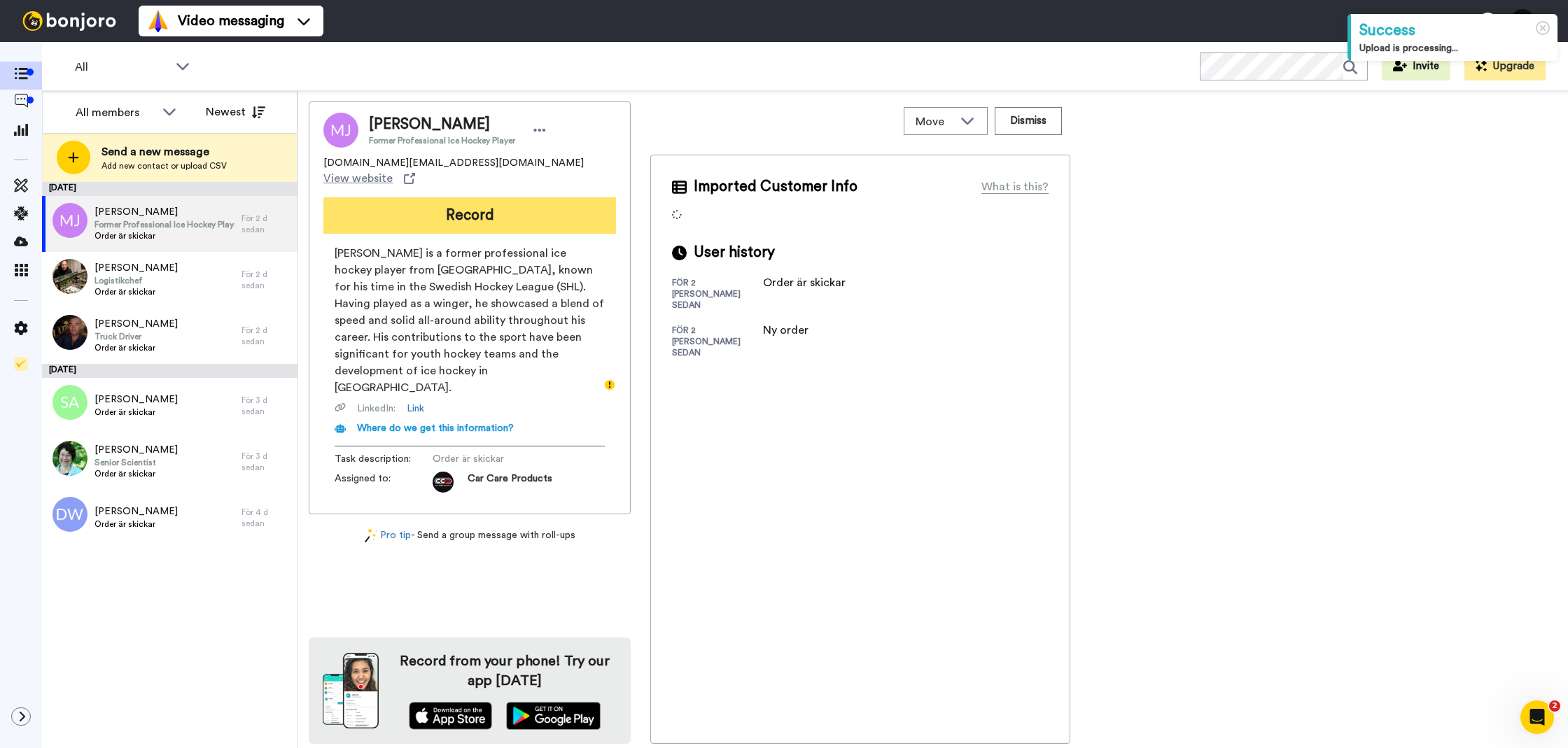
click at [492, 214] on button "Record" at bounding box center [469, 215] width 293 height 36
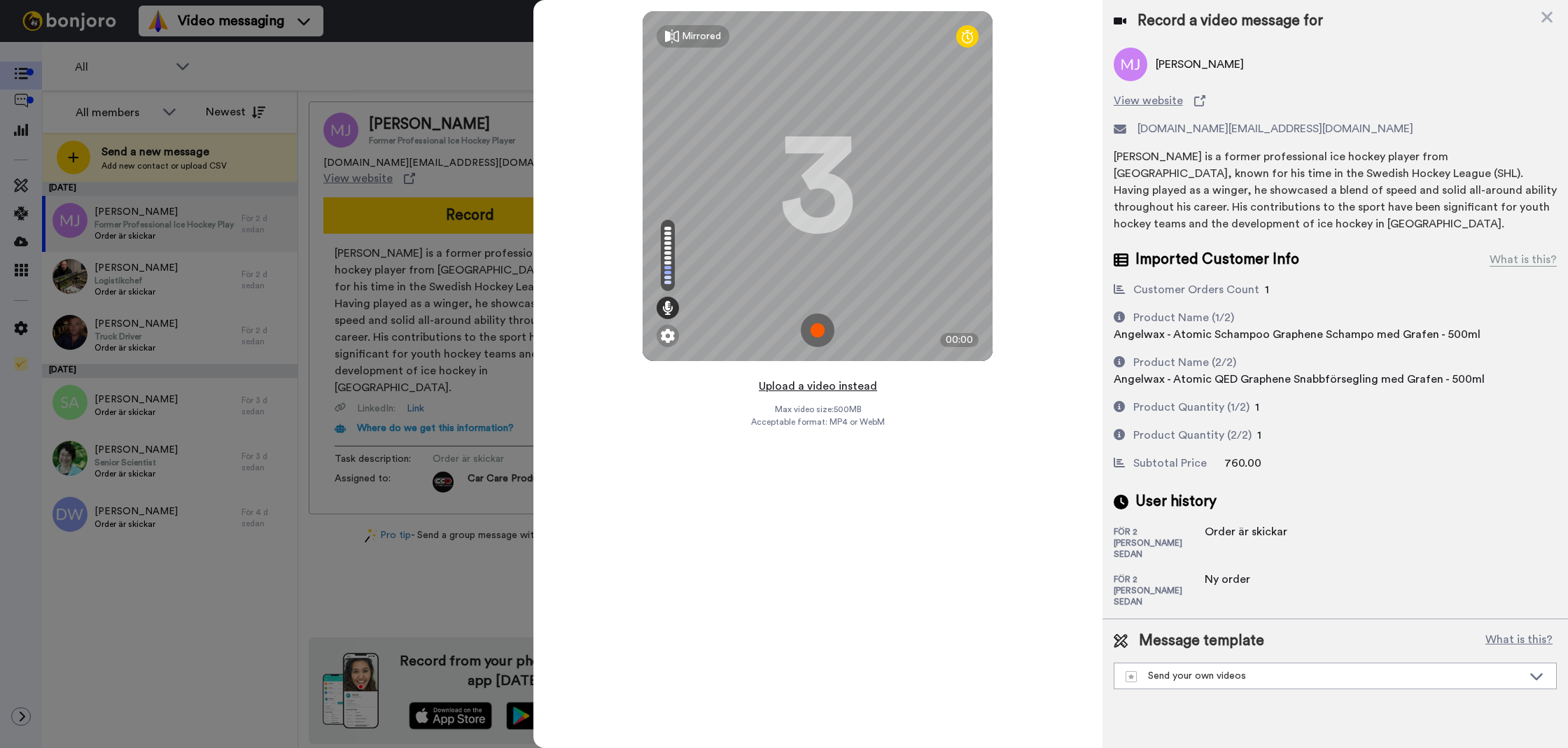
click at [780, 387] on button "Upload a video instead" at bounding box center [817, 386] width 127 height 18
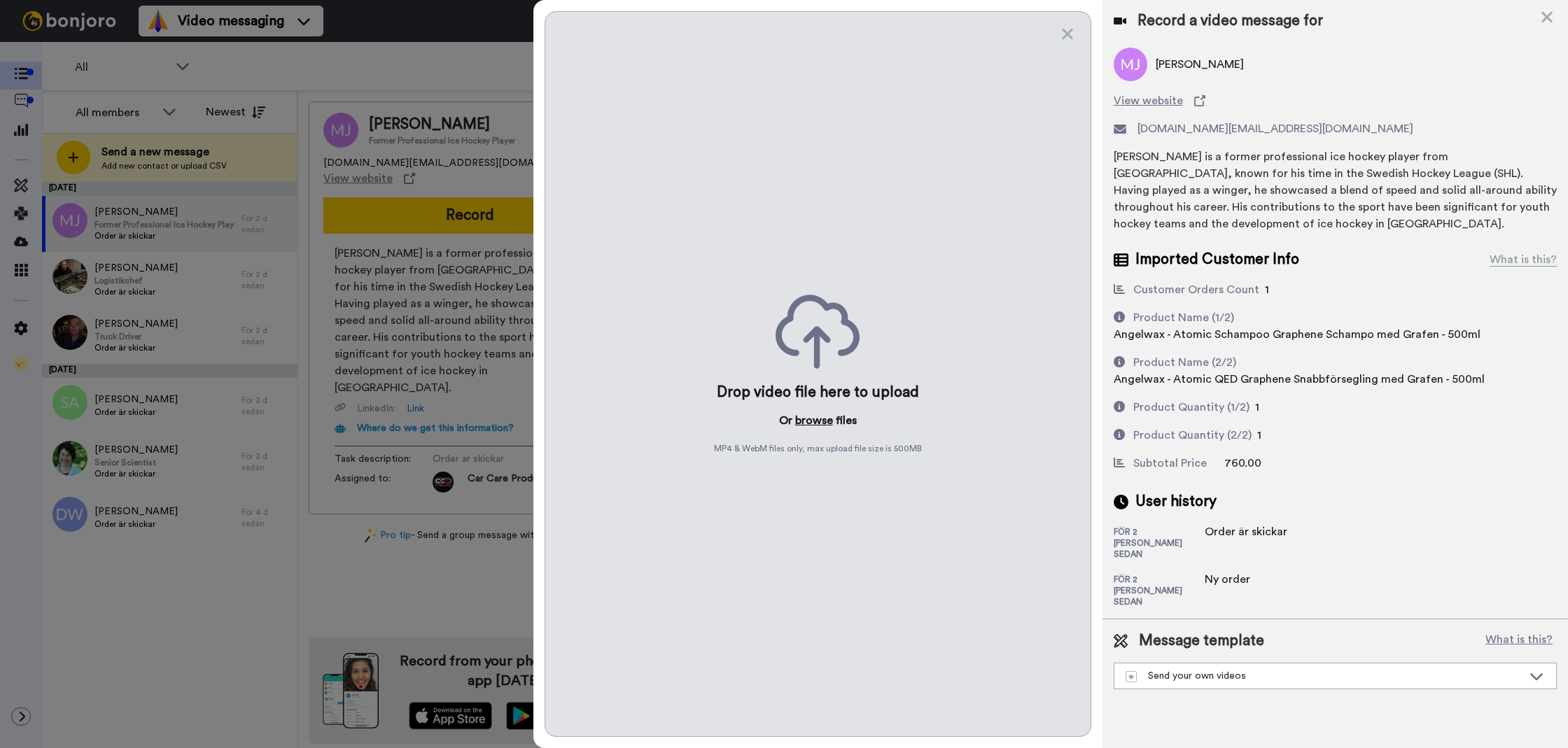
click at [797, 415] on button "browse" at bounding box center [814, 421] width 38 height 17
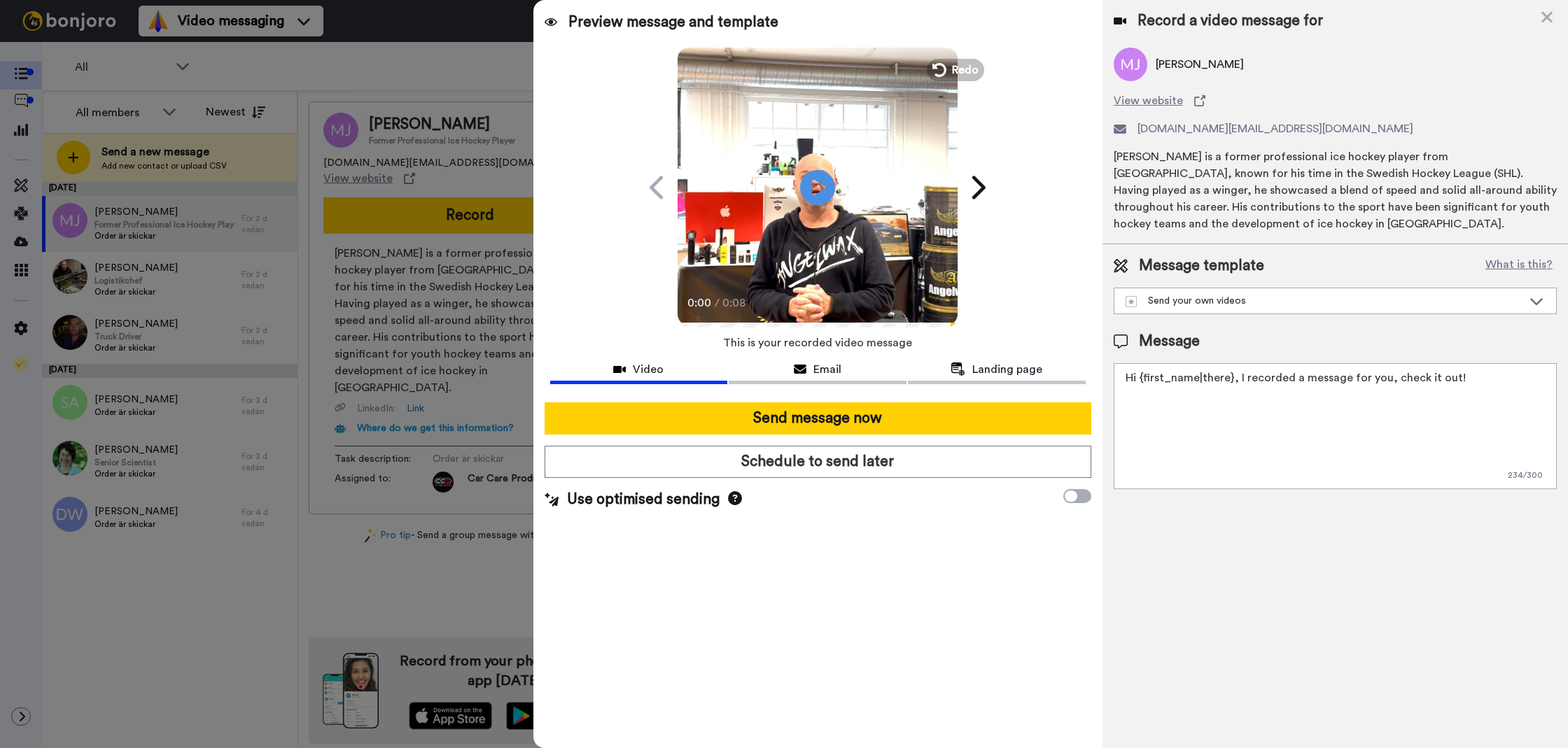
click at [1182, 400] on textarea "Hi {first_name|there}, I recorded a message for you, check it out!" at bounding box center [1335, 426] width 443 height 126
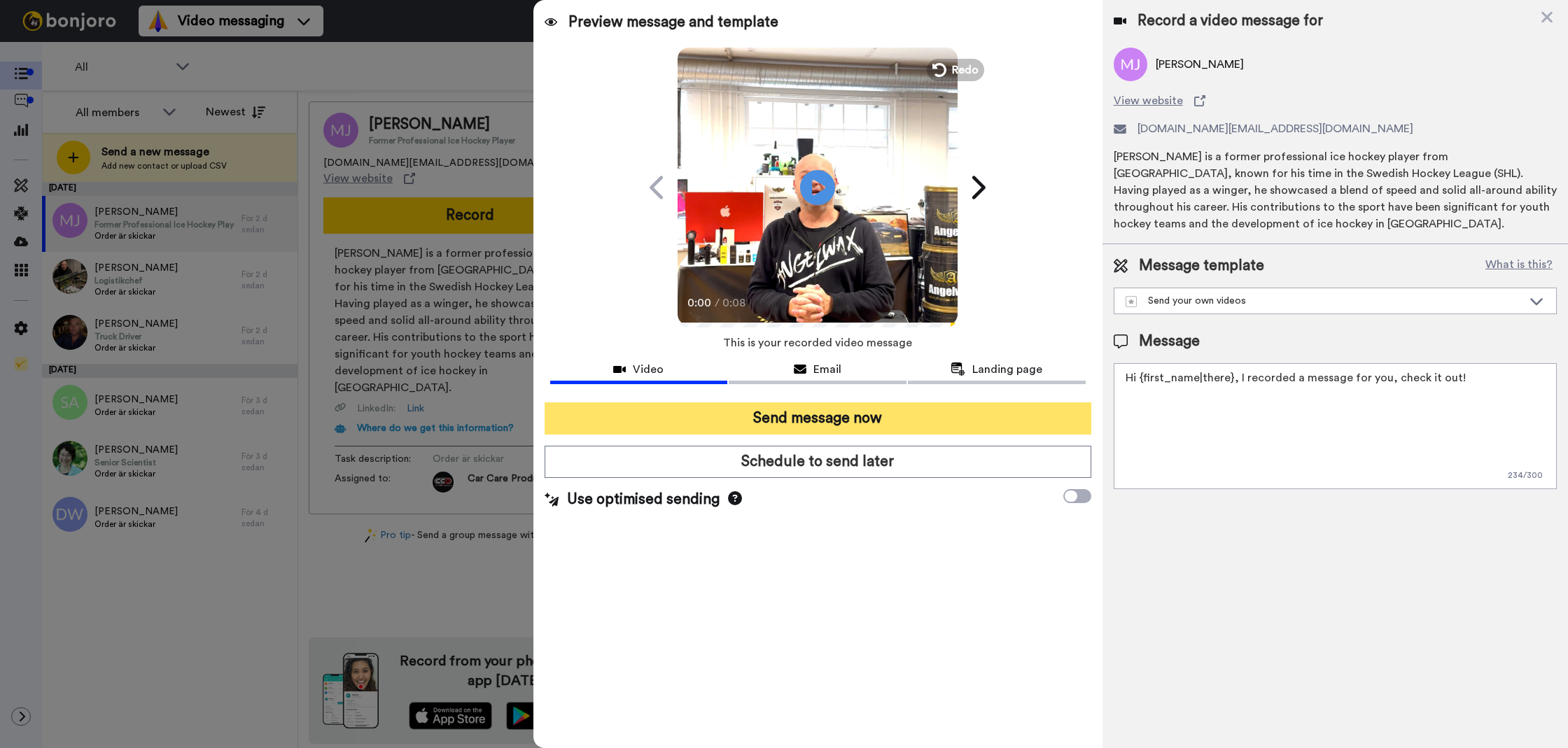
paste textarea "Tack för att du handlar hos oss! Välkommen åter."
type textarea "Tack för att du handlar hos oss! Välkommen åter."
click at [1019, 423] on button "Send message now" at bounding box center [818, 419] width 547 height 32
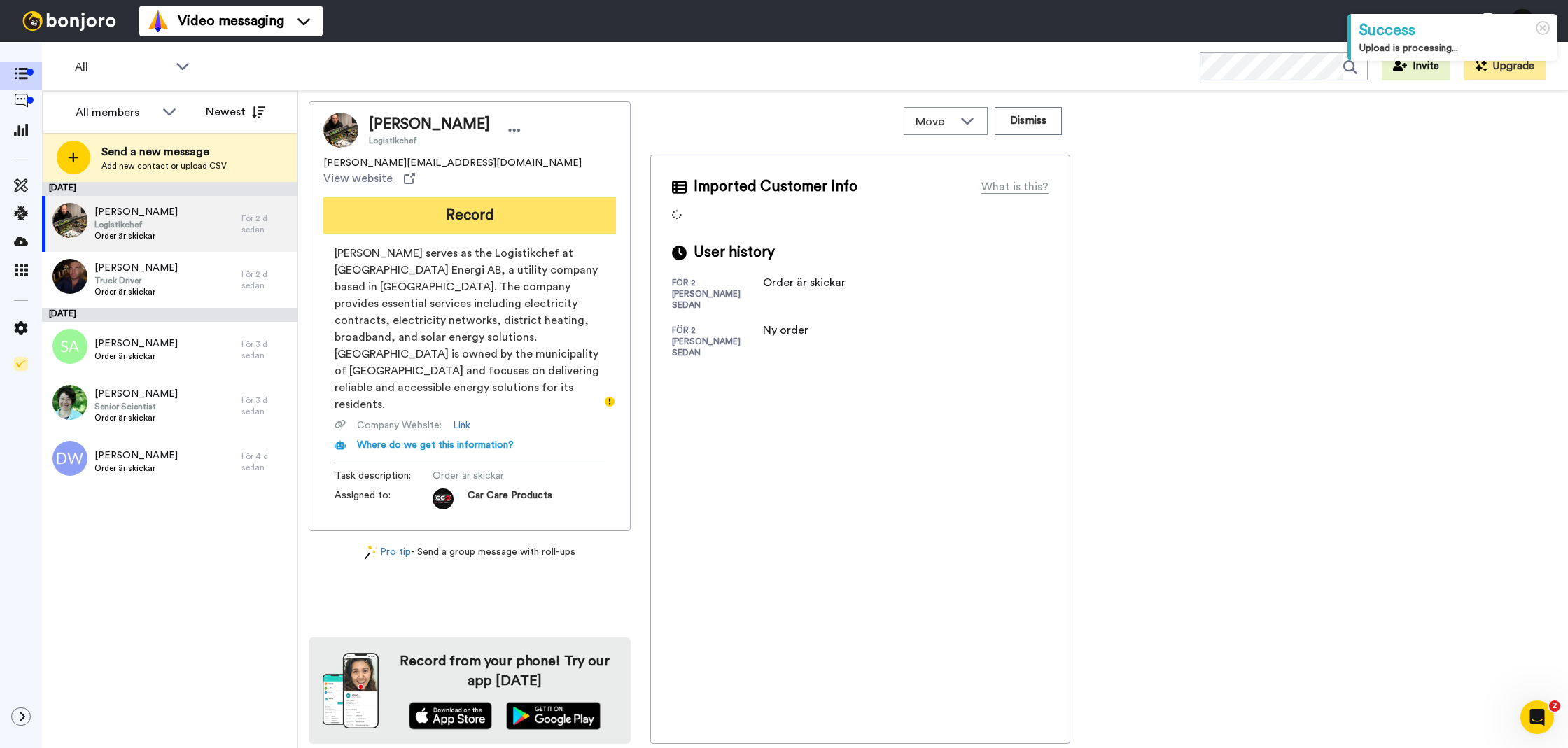
click at [413, 202] on button "Record" at bounding box center [469, 215] width 293 height 36
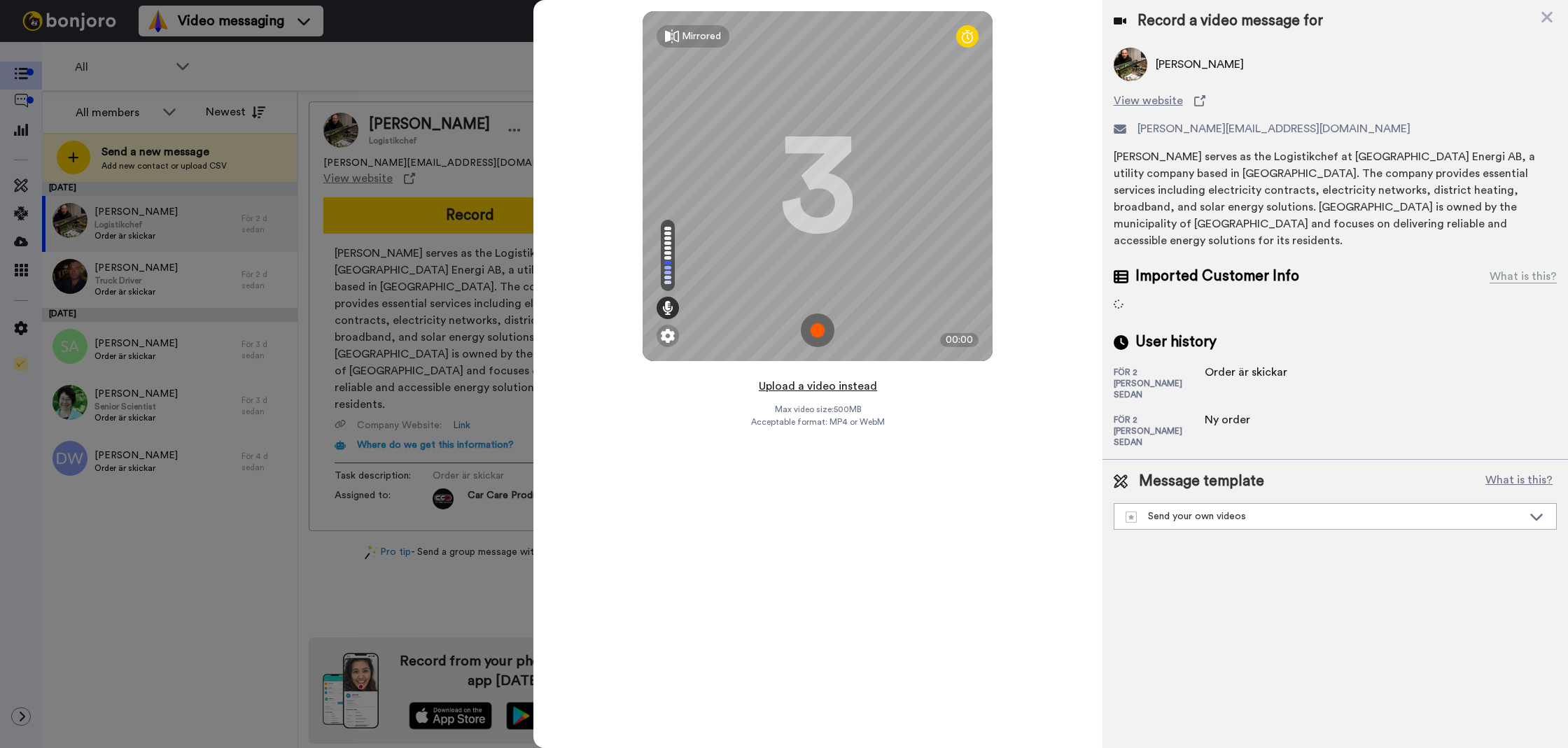
click at [830, 382] on button "Upload a video instead" at bounding box center [817, 386] width 127 height 18
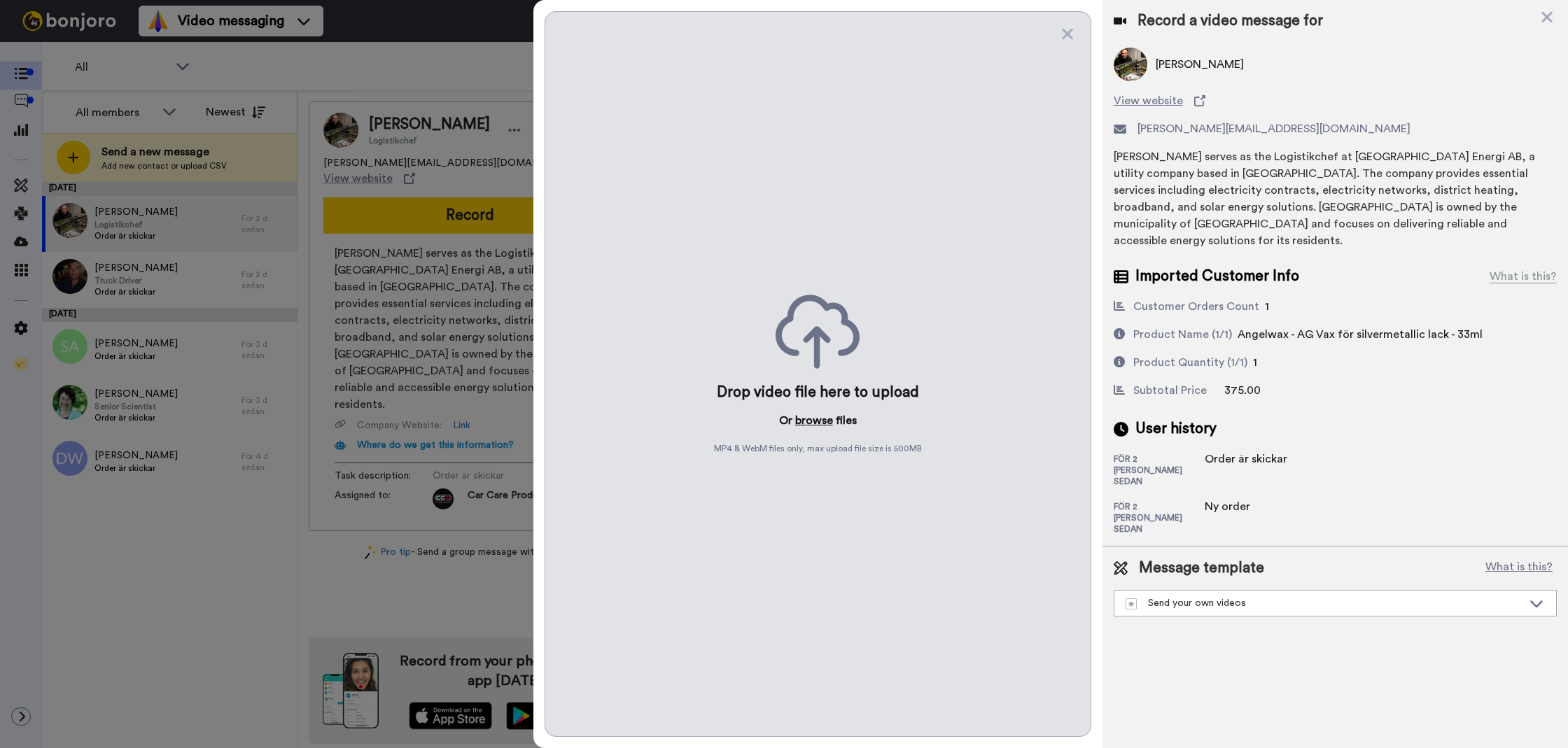
click at [818, 426] on button "browse" at bounding box center [814, 421] width 38 height 17
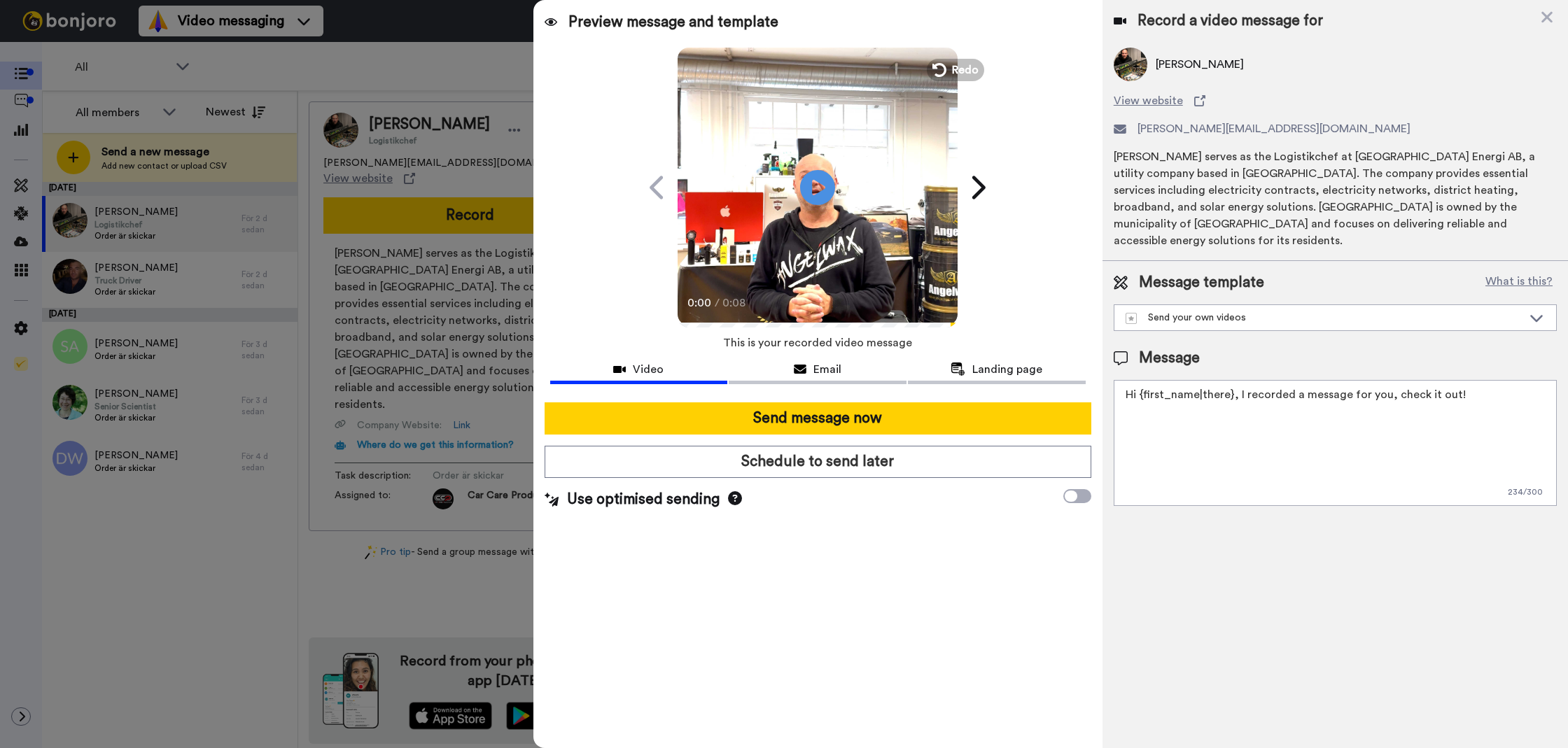
click at [1287, 389] on textarea "Hi {first_name|there}, I recorded a message for you, check it out!" at bounding box center [1335, 443] width 443 height 126
paste textarea "Tack för att du handlar hos oss! Välkommen åter."
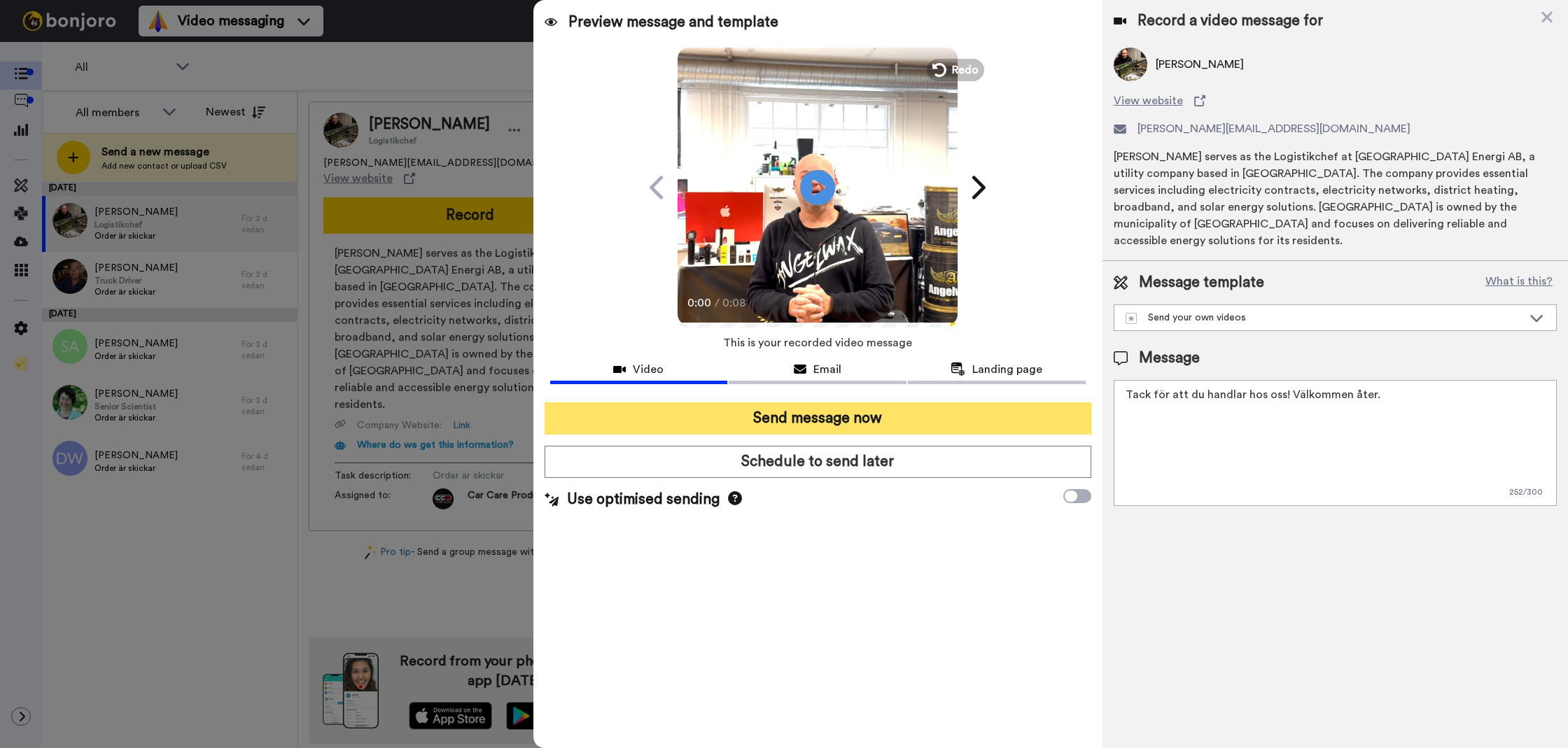
type textarea "Tack för att du handlar hos oss! Välkommen åter."
click at [976, 421] on button "Send message now" at bounding box center [818, 419] width 547 height 32
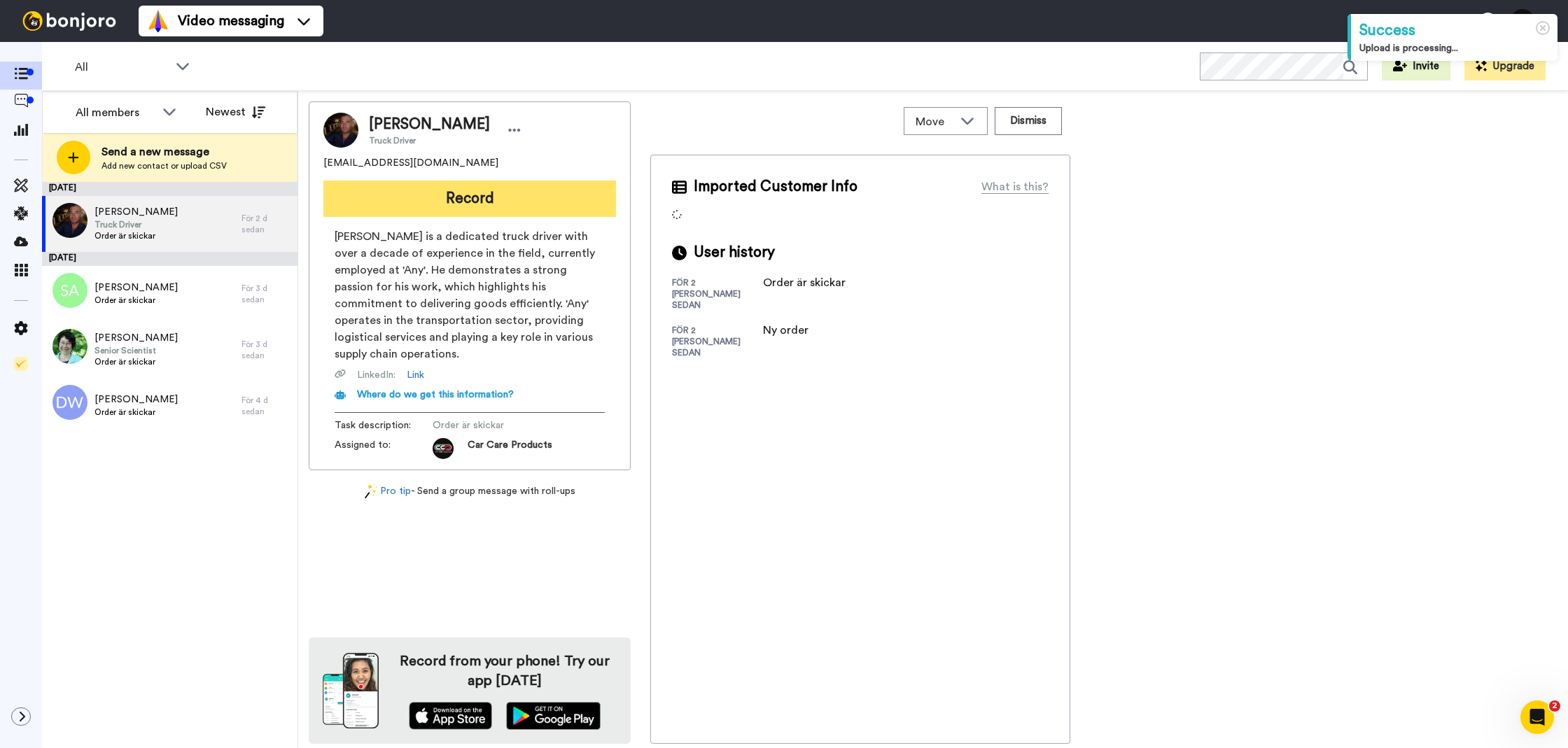
click at [469, 190] on button "Record" at bounding box center [469, 198] width 293 height 36
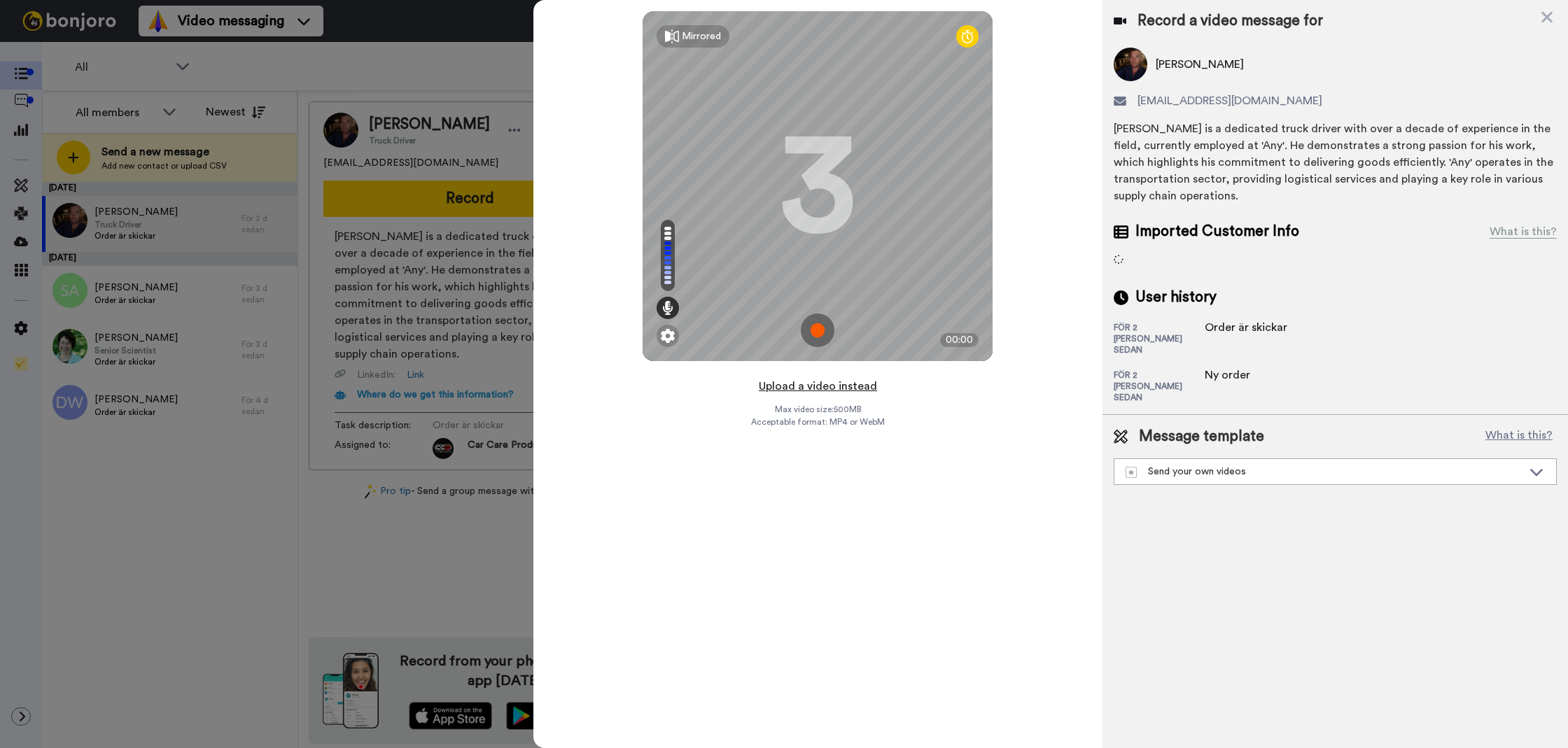
click at [823, 383] on button "Upload a video instead" at bounding box center [817, 386] width 127 height 18
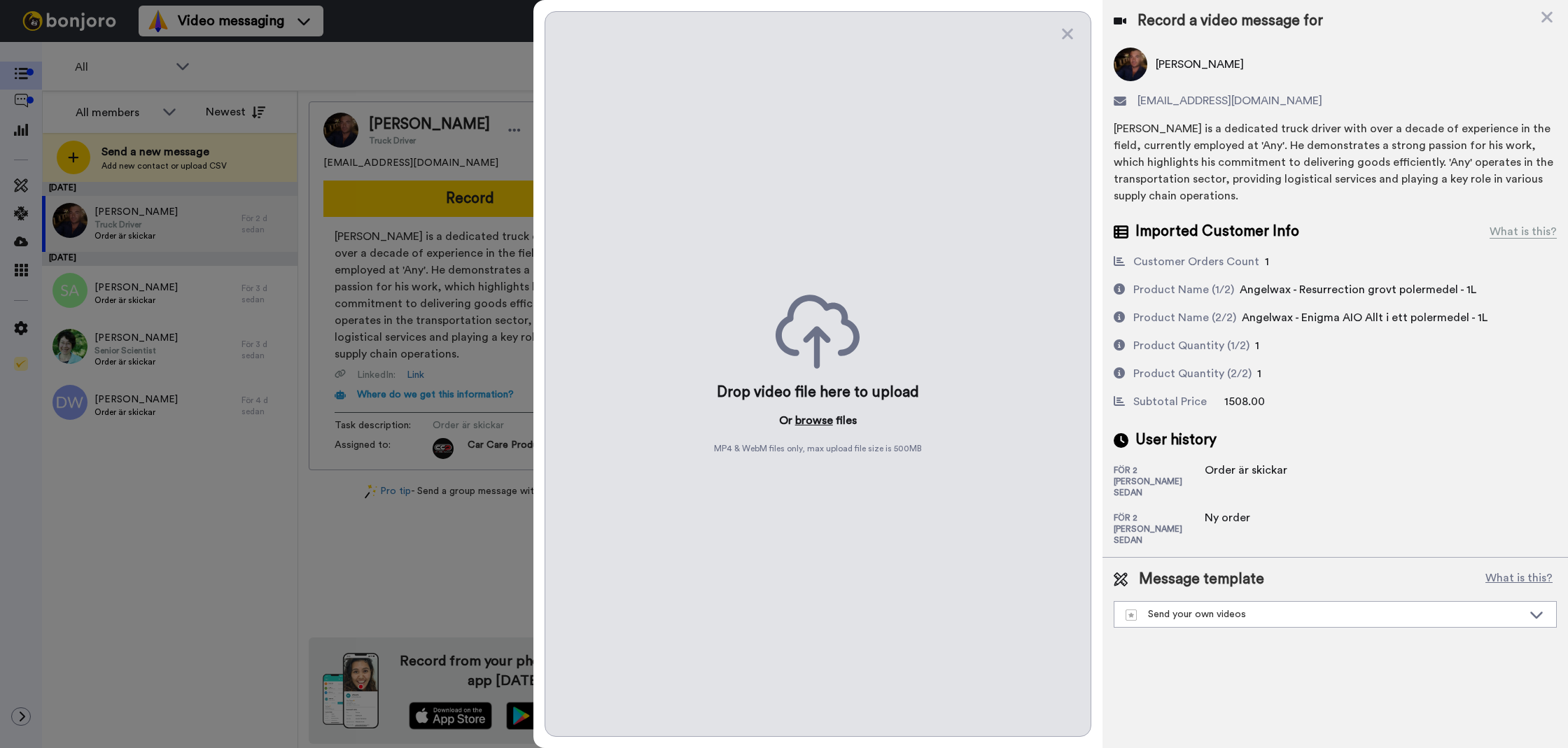
click at [823, 419] on button "browse" at bounding box center [814, 421] width 38 height 17
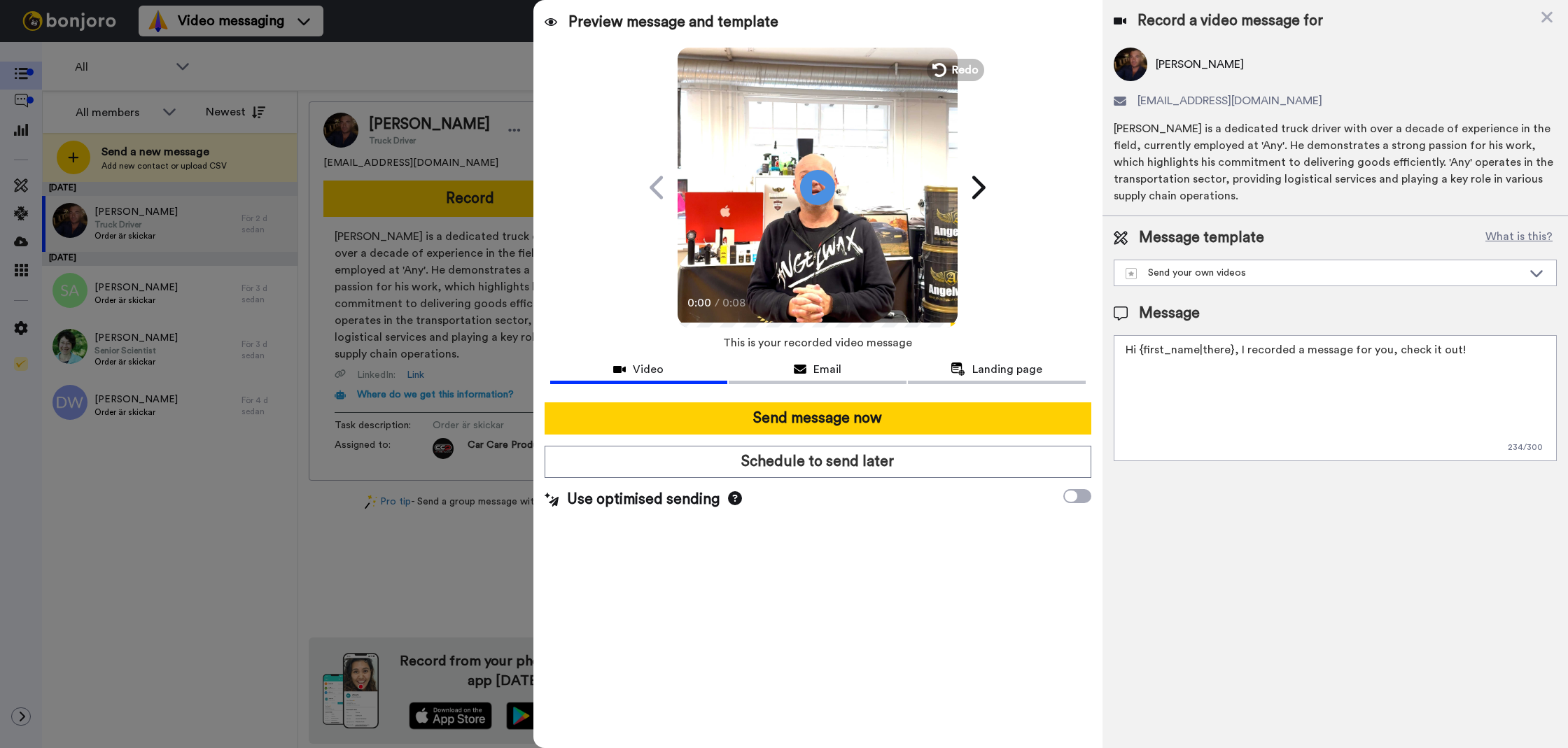
click at [1464, 355] on textarea "Hi {first_name|there}, I recorded a message for you, check it out!" at bounding box center [1335, 398] width 443 height 126
paste textarea "Tack för att du handlar hos oss! Välkommen åter."
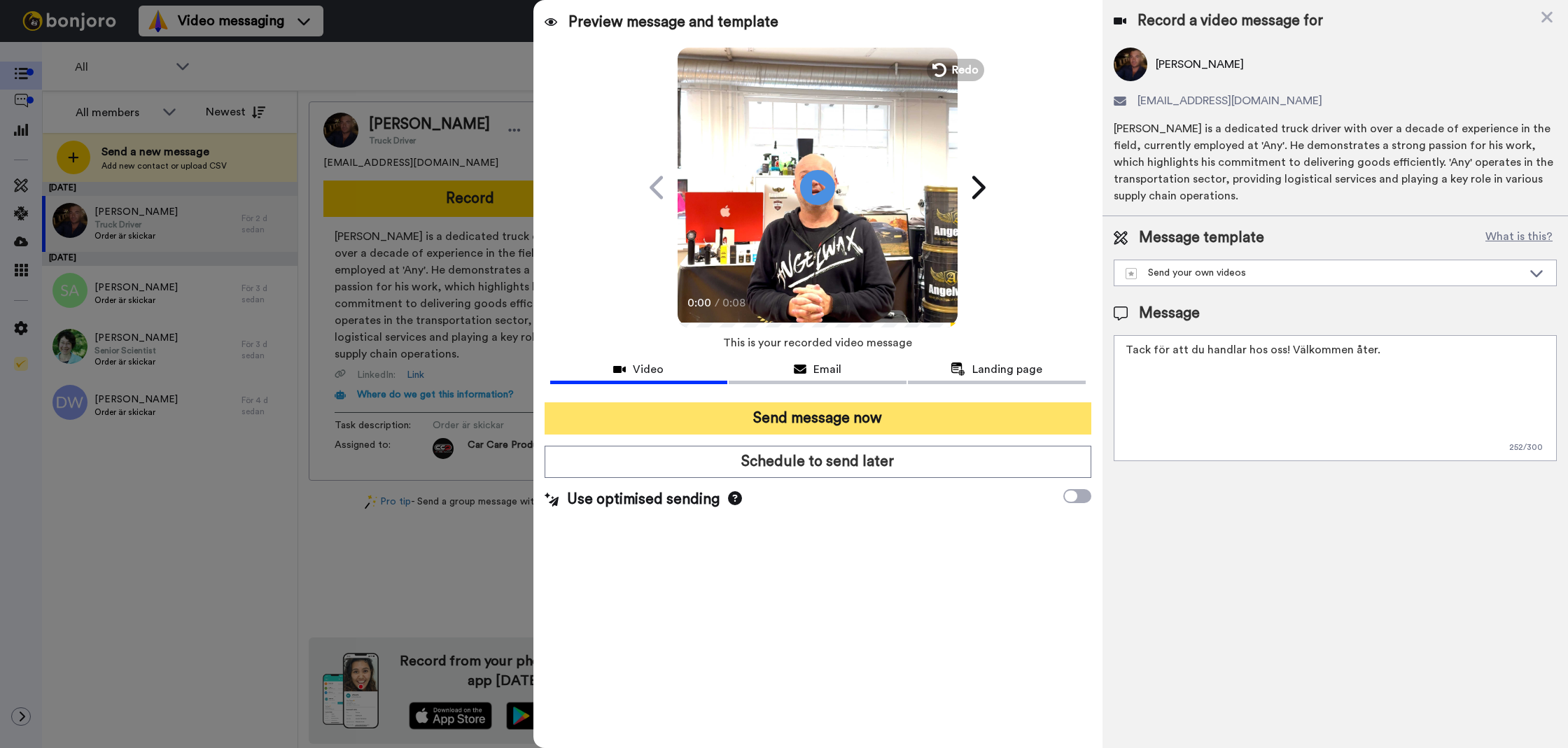
type textarea "Tack för att du handlar hos oss! Välkommen åter."
click at [1007, 405] on button "Send message now" at bounding box center [818, 419] width 547 height 32
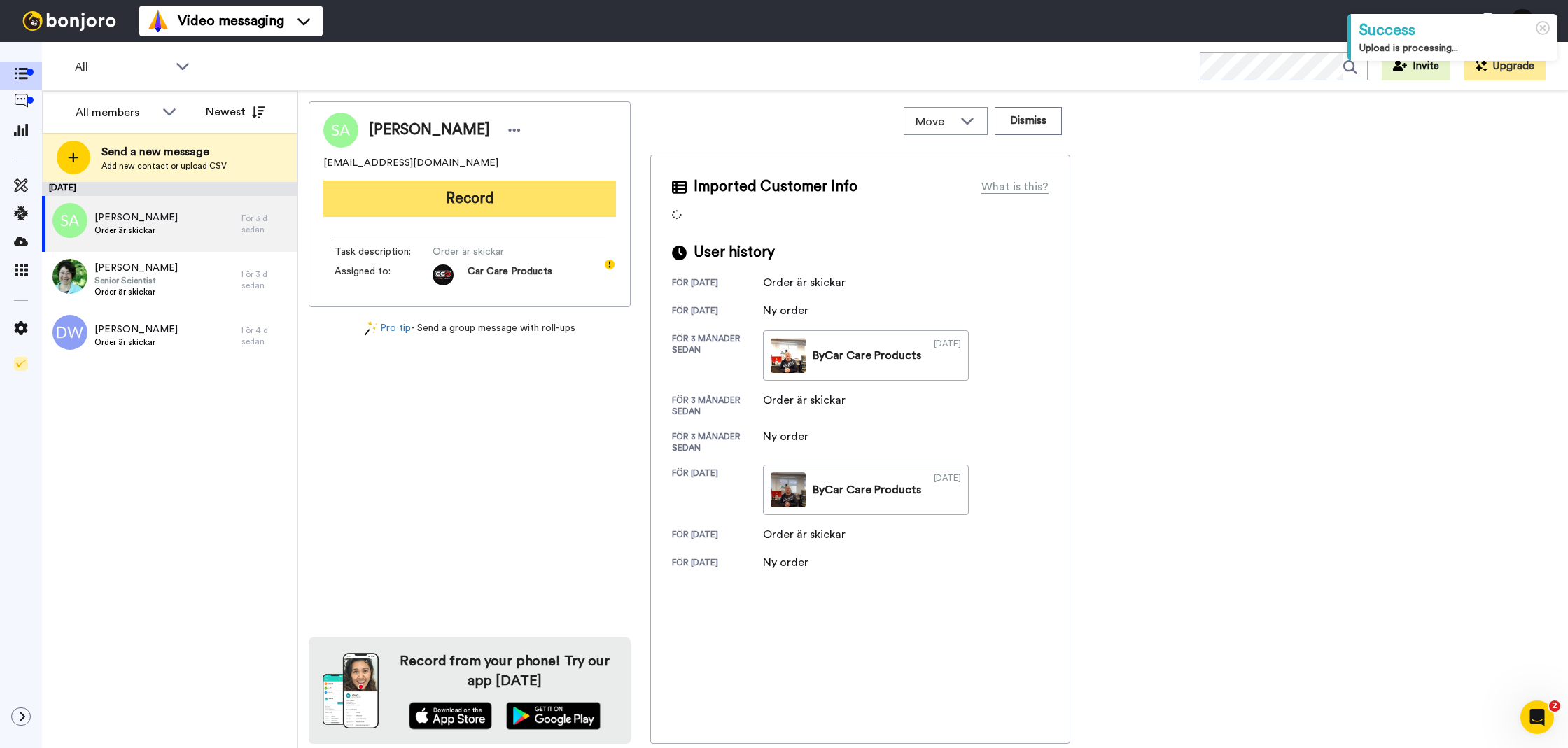
click at [562, 202] on button "Record" at bounding box center [469, 198] width 293 height 36
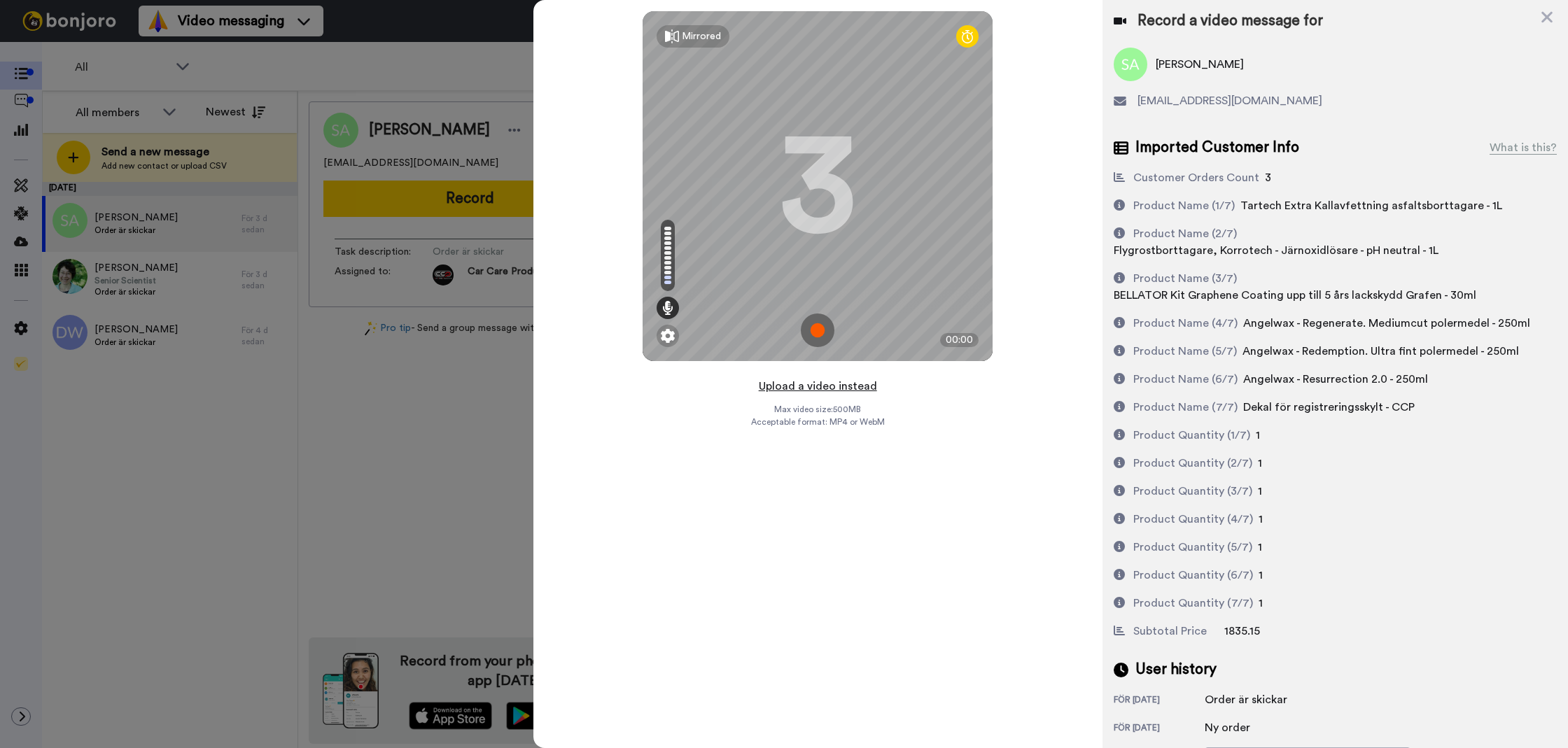
click at [820, 383] on button "Upload a video instead" at bounding box center [817, 386] width 127 height 18
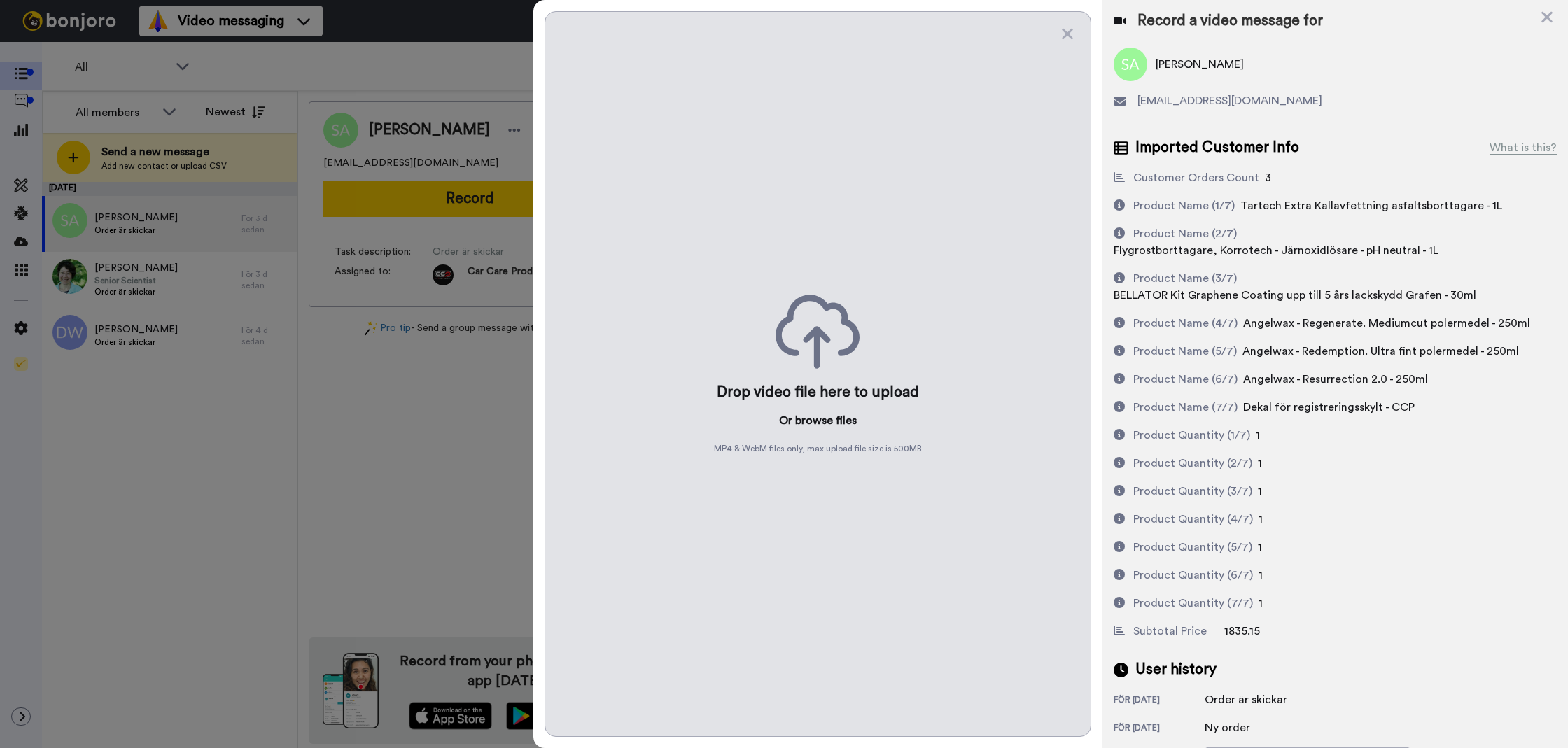
click at [811, 417] on button "browse" at bounding box center [814, 421] width 38 height 17
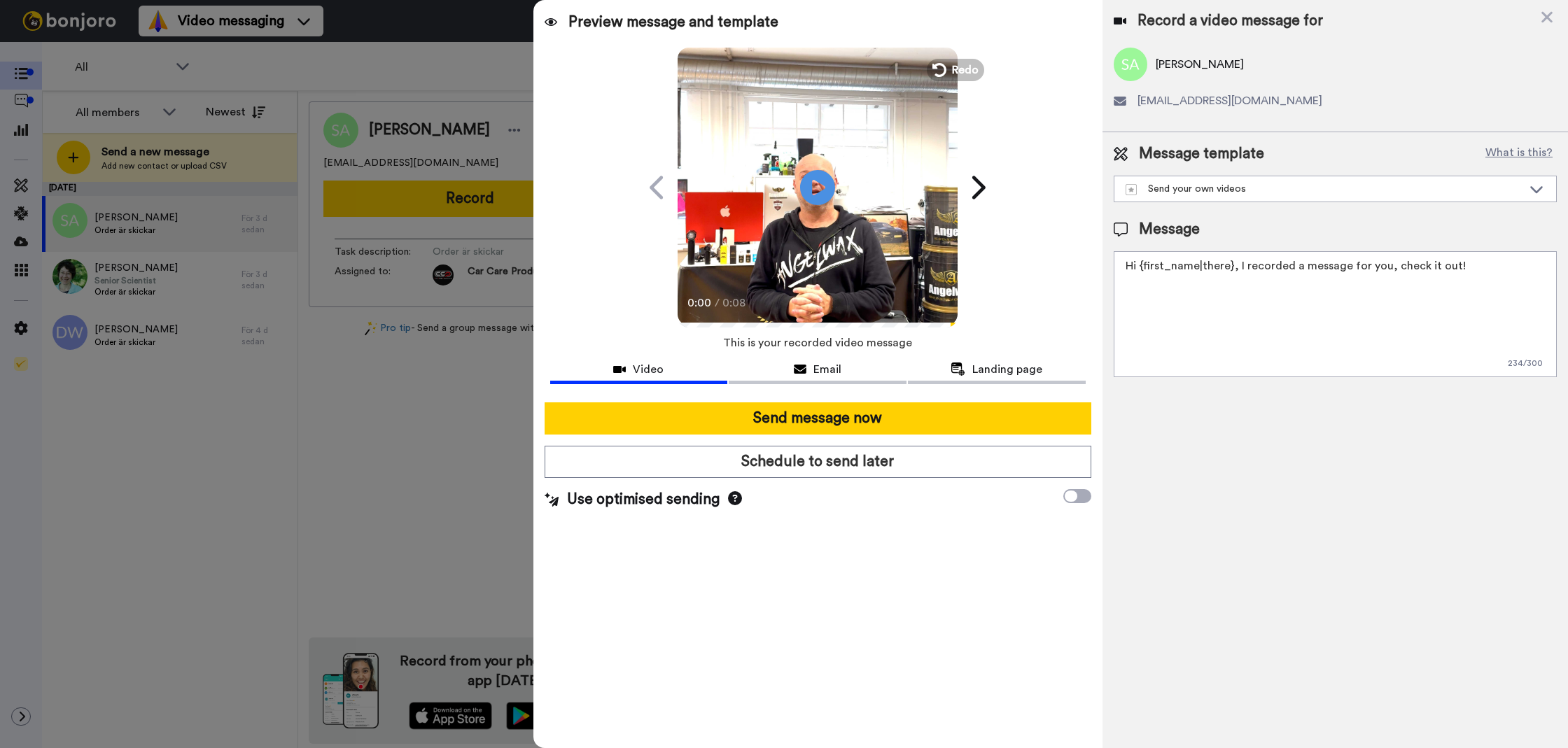
click at [1149, 345] on textarea "Hi {first_name|there}, I recorded a message for you, check it out!" at bounding box center [1335, 314] width 443 height 126
paste textarea "Tack för att du handlar hos oss! Välkommen åter."
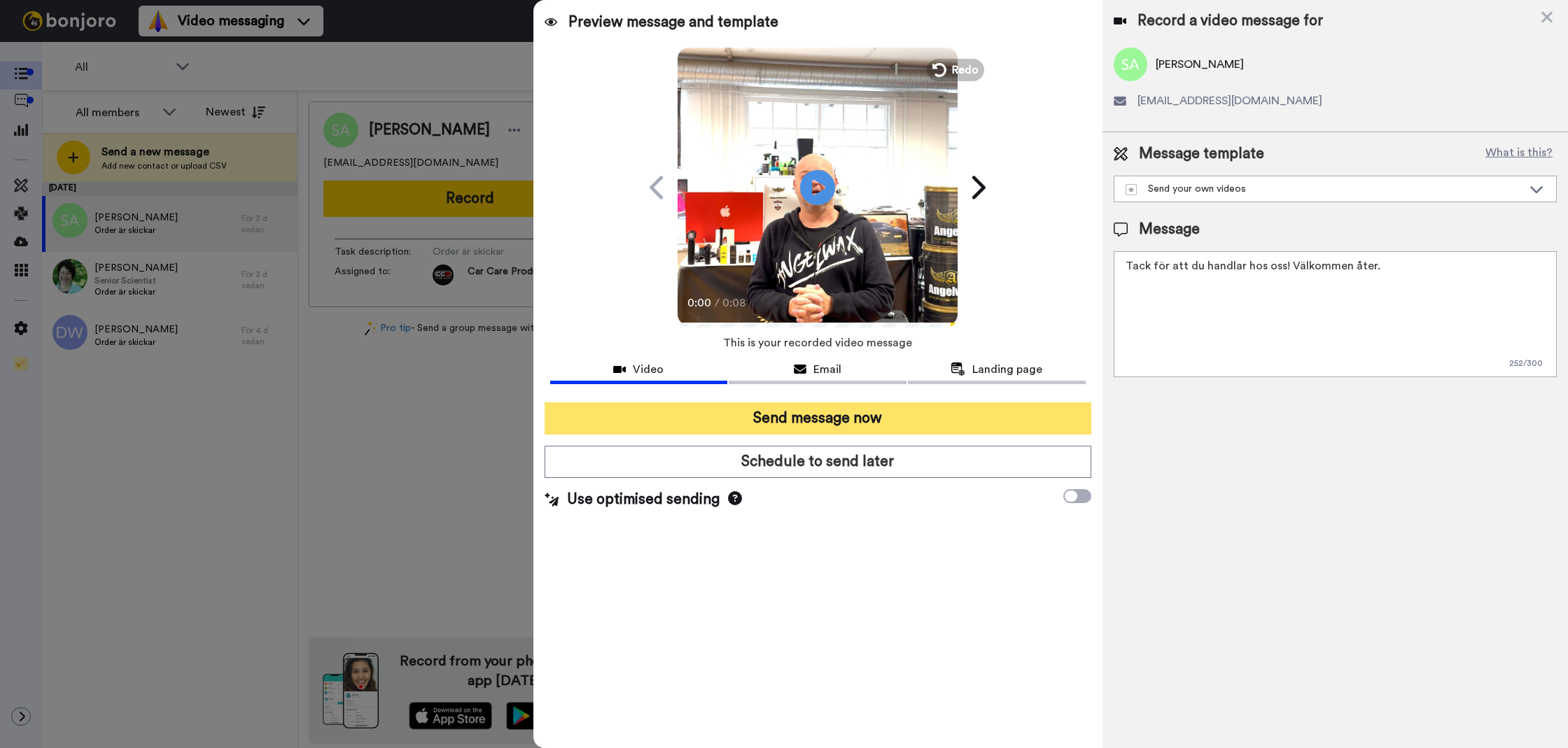
type textarea "Tack för att du handlar hos oss! Välkommen åter."
click at [1002, 405] on button "Send message now" at bounding box center [818, 419] width 547 height 32
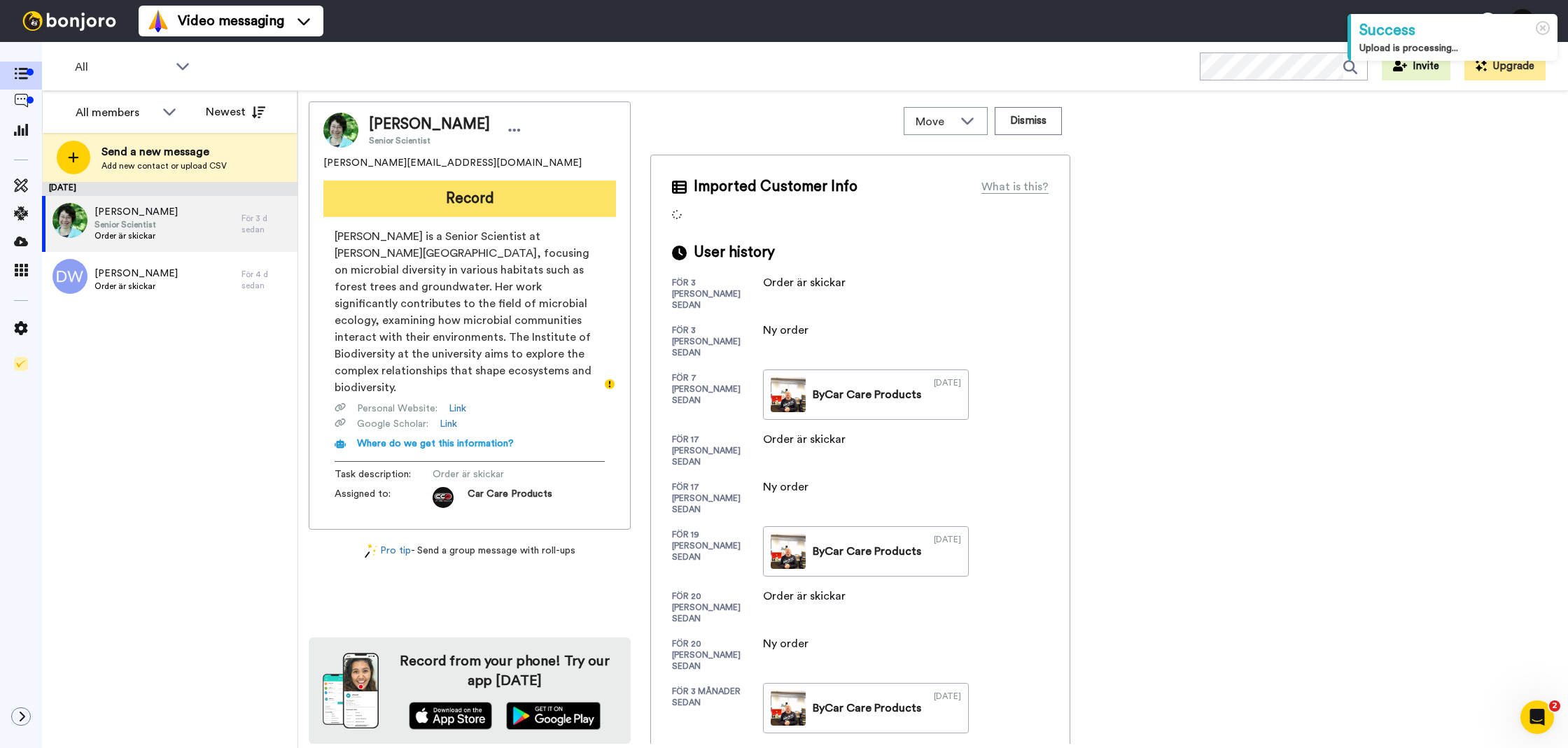
click at [431, 190] on button "Record" at bounding box center [469, 198] width 293 height 36
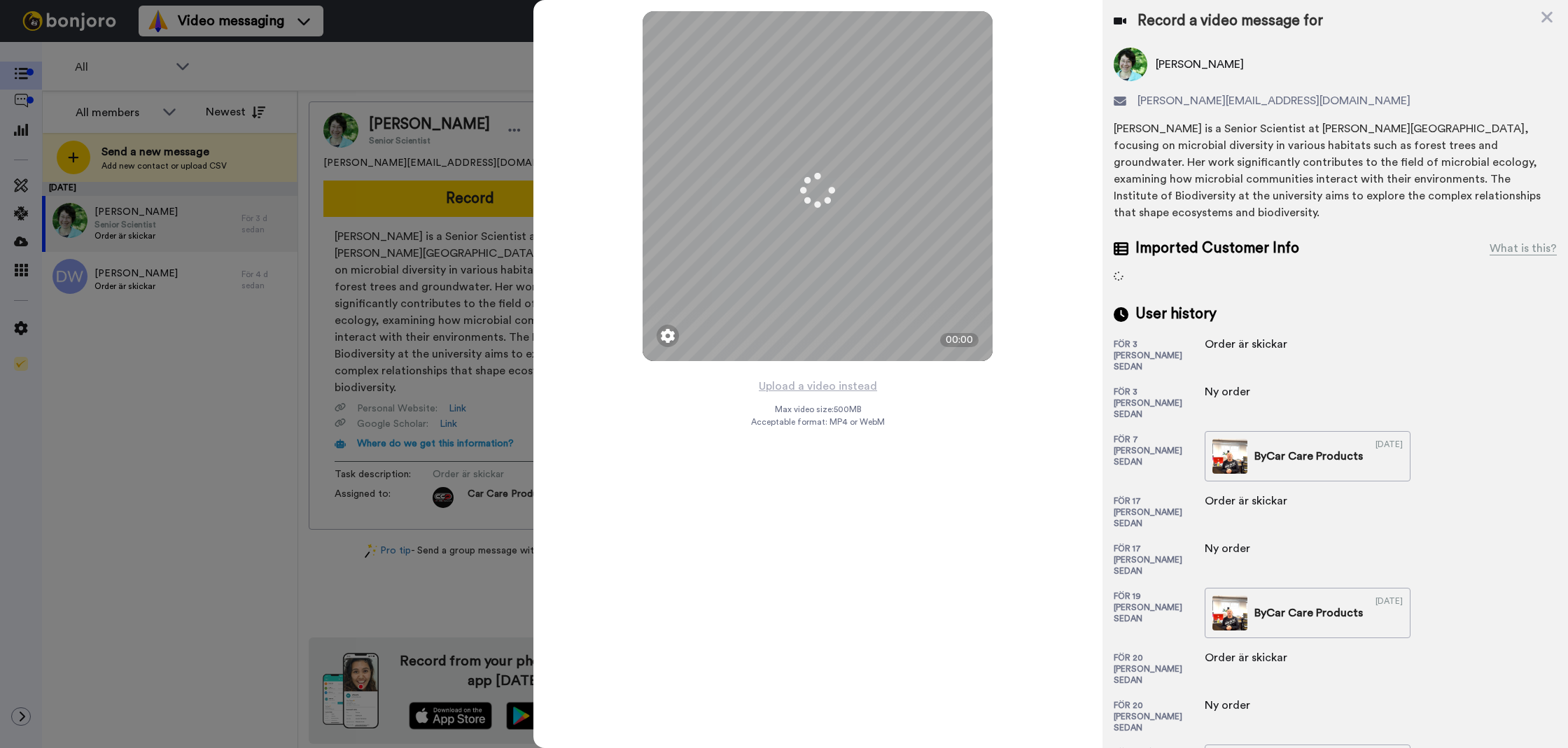
click at [834, 389] on button "Upload a video instead" at bounding box center [817, 386] width 127 height 18
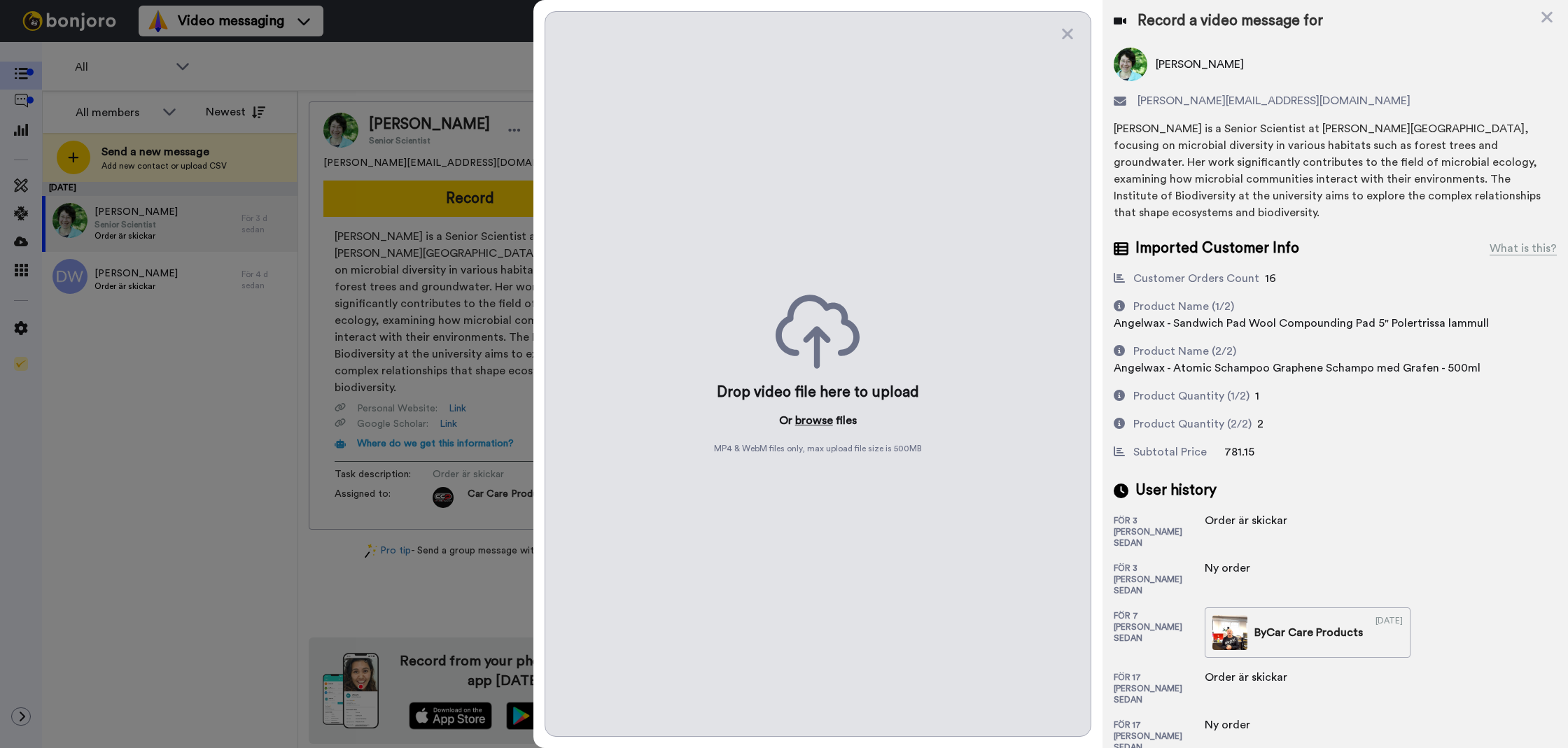
click at [804, 417] on button "browse" at bounding box center [814, 421] width 38 height 17
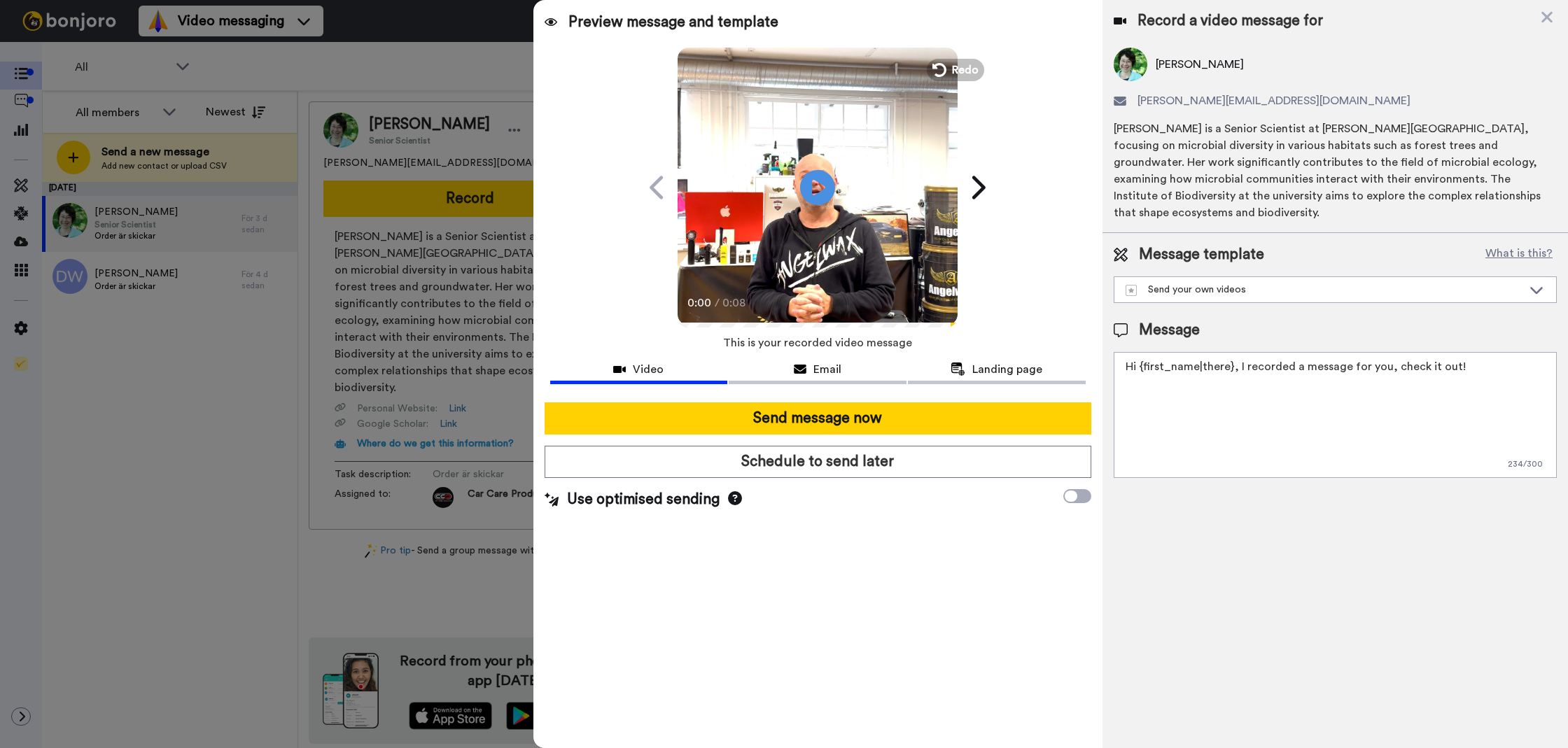
click at [1174, 389] on textarea "Hi {first_name|there}, I recorded a message for you, check it out!" at bounding box center [1335, 415] width 443 height 126
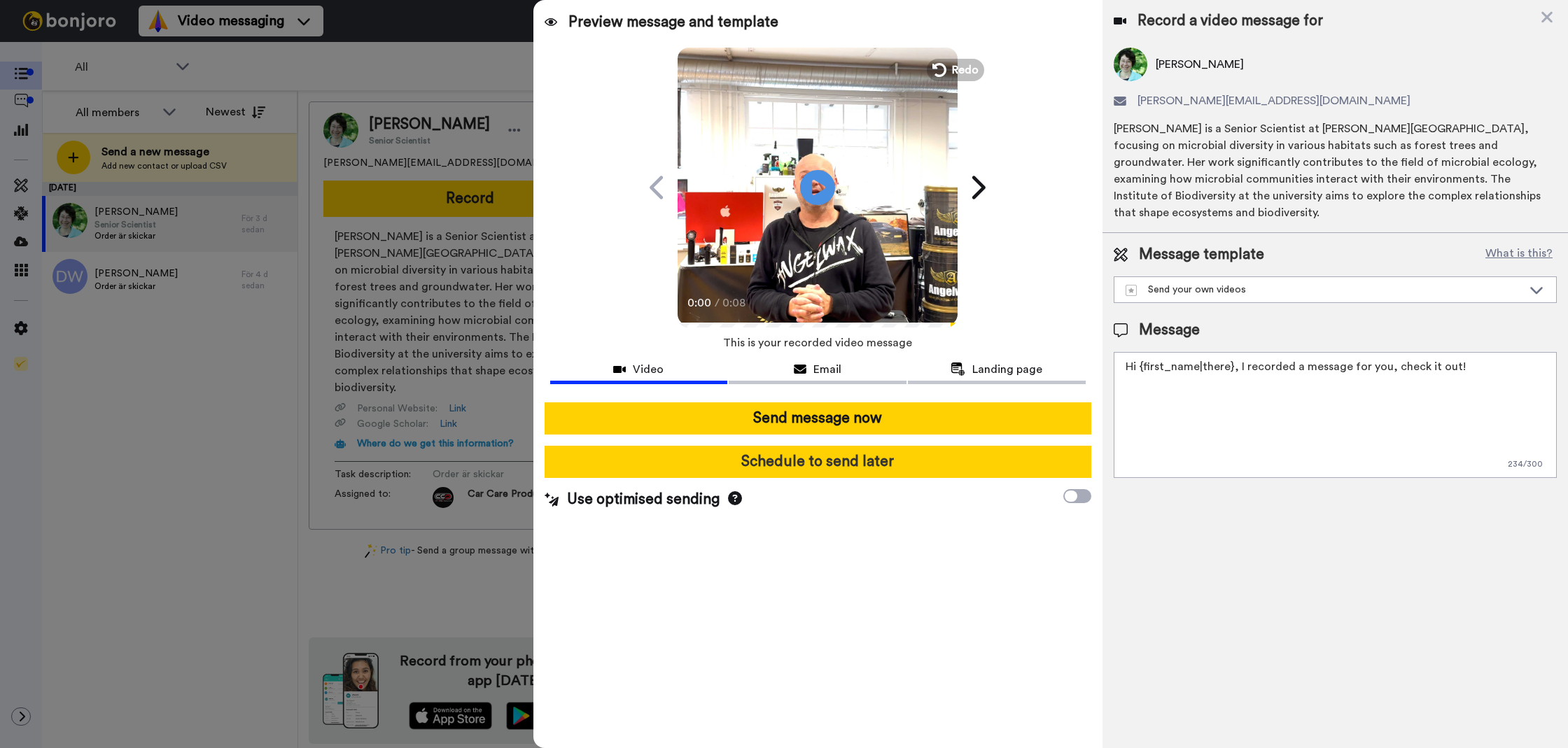
paste textarea "Tack för att du handlar hos oss! Välkommen åter."
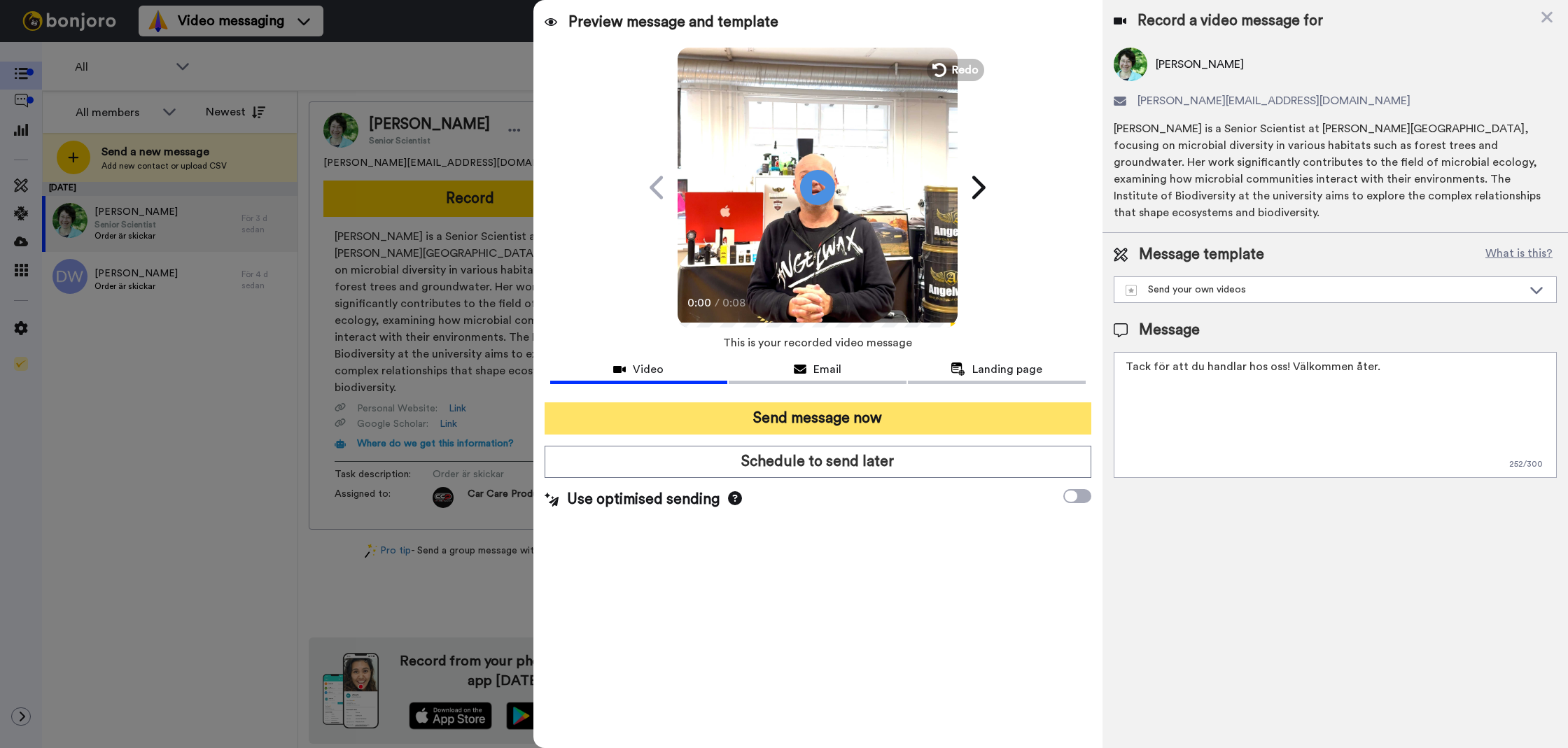
type textarea "Tack för att du handlar hos oss! Välkommen åter."
click at [964, 419] on button "Send message now" at bounding box center [818, 419] width 547 height 32
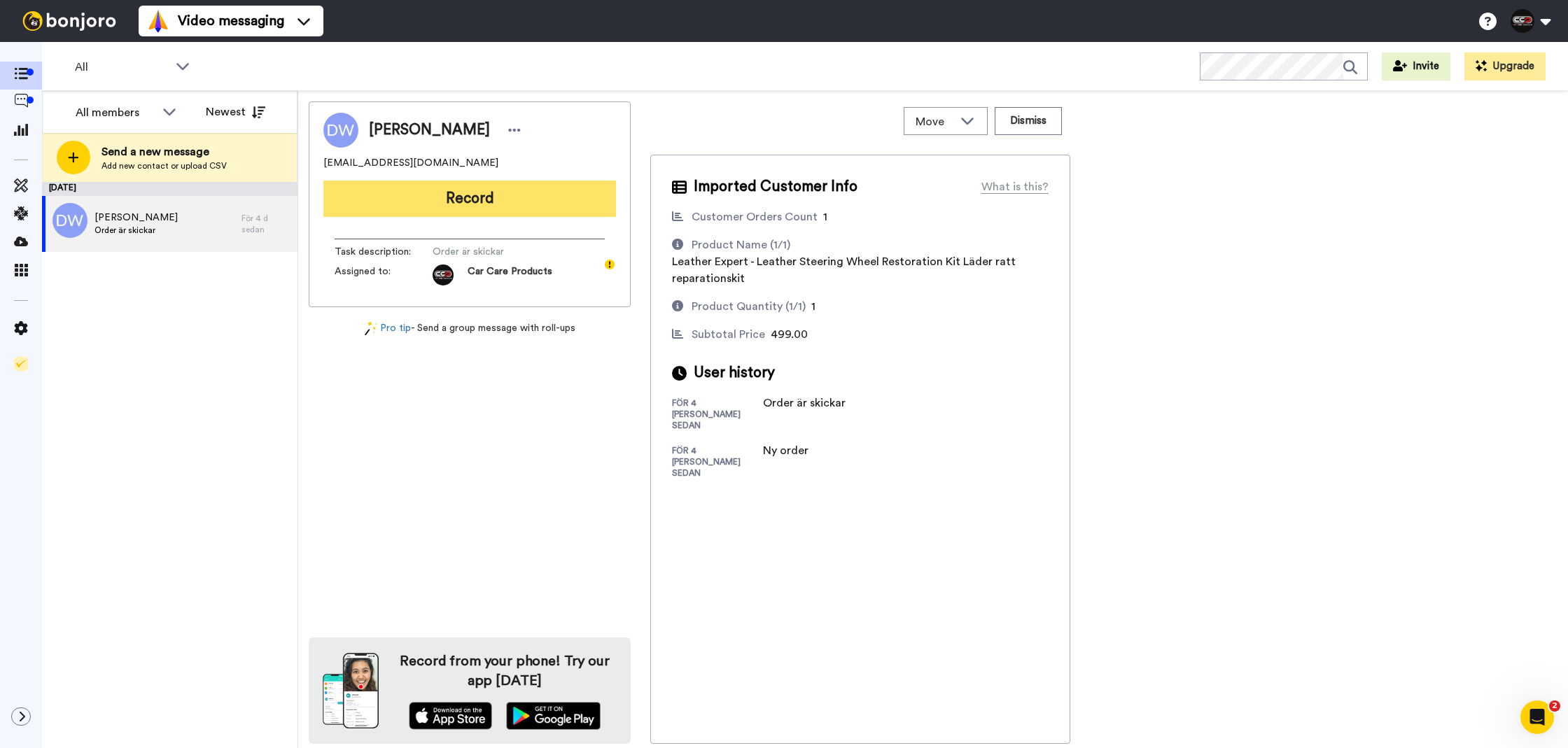
click at [523, 192] on button "Record" at bounding box center [469, 198] width 293 height 36
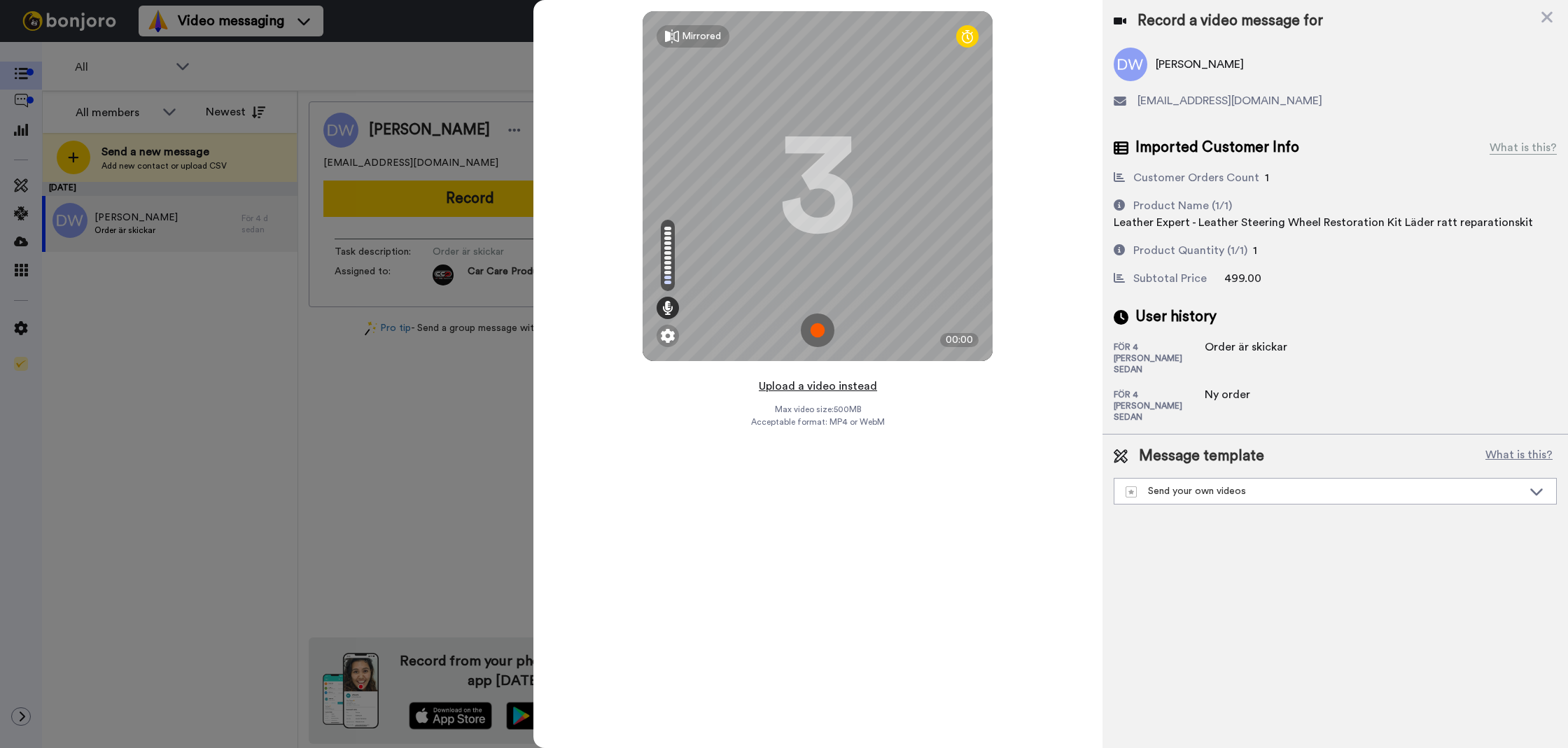
click at [787, 383] on button "Upload a video instead" at bounding box center [817, 386] width 127 height 18
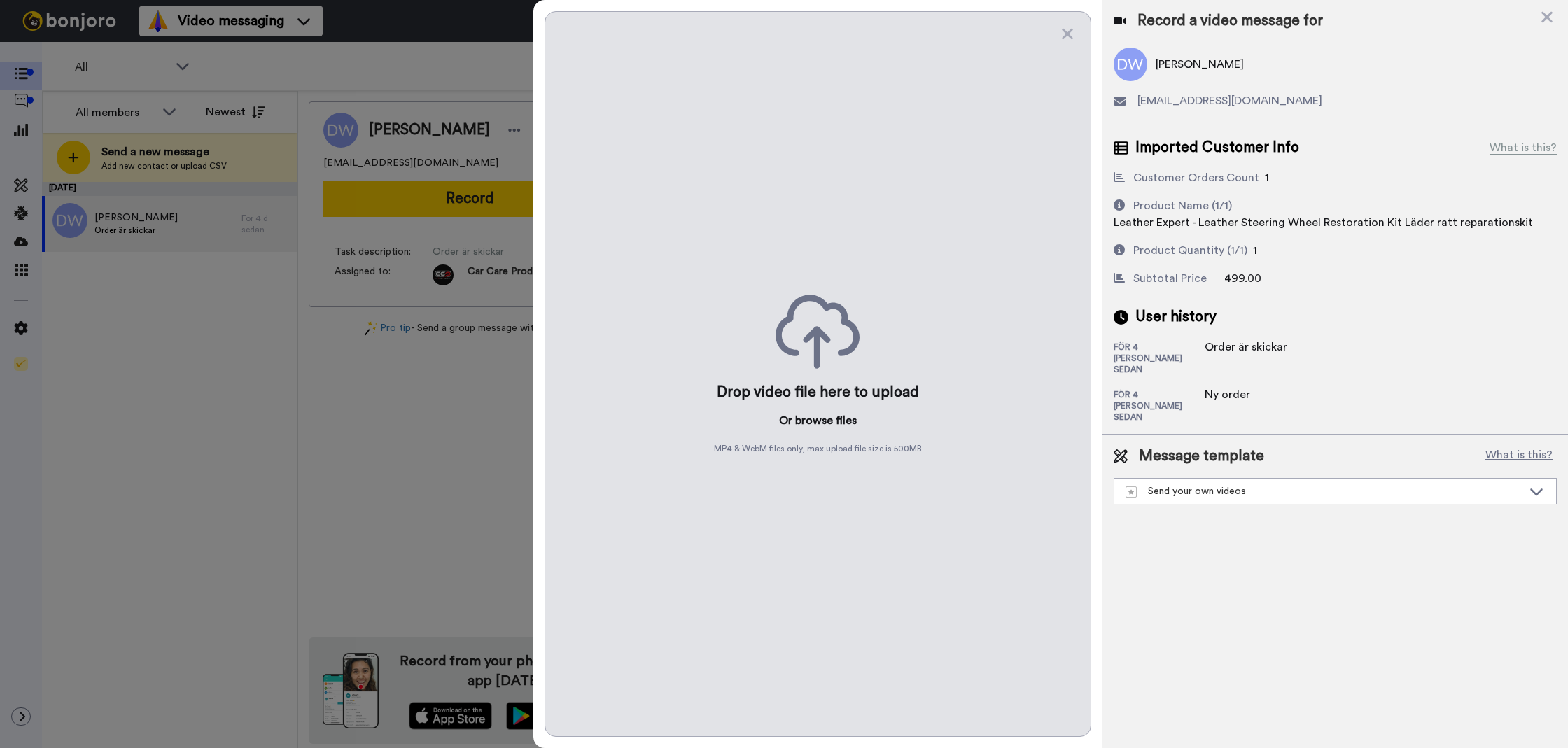
click at [825, 407] on div "Drop video file here to upload Or browse files MP4 & WebM files only, max uploa…" at bounding box center [818, 374] width 547 height 726
click at [820, 412] on button "browse" at bounding box center [814, 421] width 38 height 17
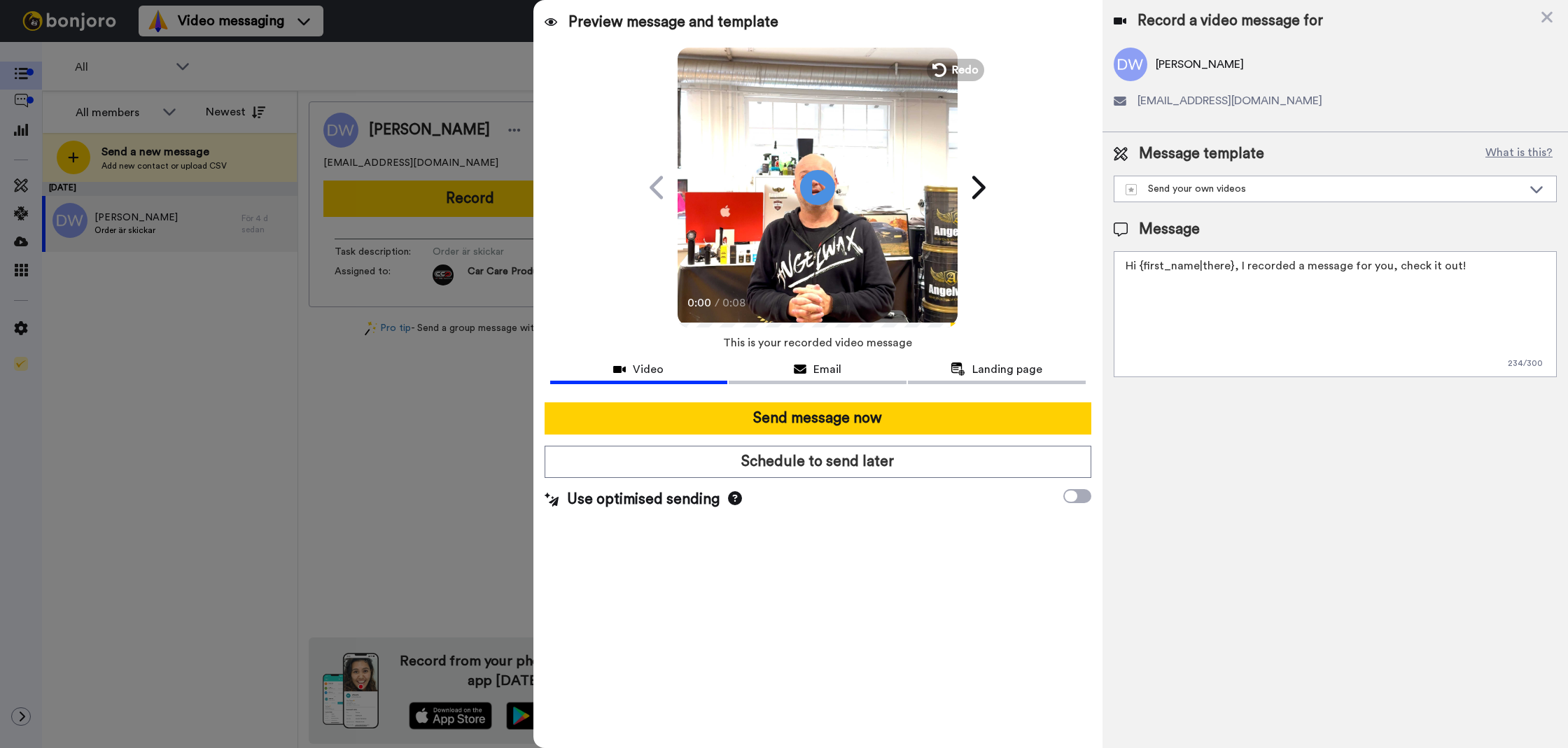
click at [1218, 396] on div "Record a video message for [PERSON_NAME] [EMAIL_ADDRESS][DOMAIN_NAME] Message t…" at bounding box center [1335, 374] width 466 height 748
drag, startPoint x: 1218, startPoint y: 396, endPoint x: 1229, endPoint y: 374, distance: 24.6
click at [1218, 395] on div "Record a video message for [PERSON_NAME] [EMAIL_ADDRESS][DOMAIN_NAME] Message t…" at bounding box center [1335, 374] width 466 height 748
click at [1228, 359] on textarea "Hi {first_name|there}, I recorded a message for you, check it out!" at bounding box center [1335, 314] width 443 height 126
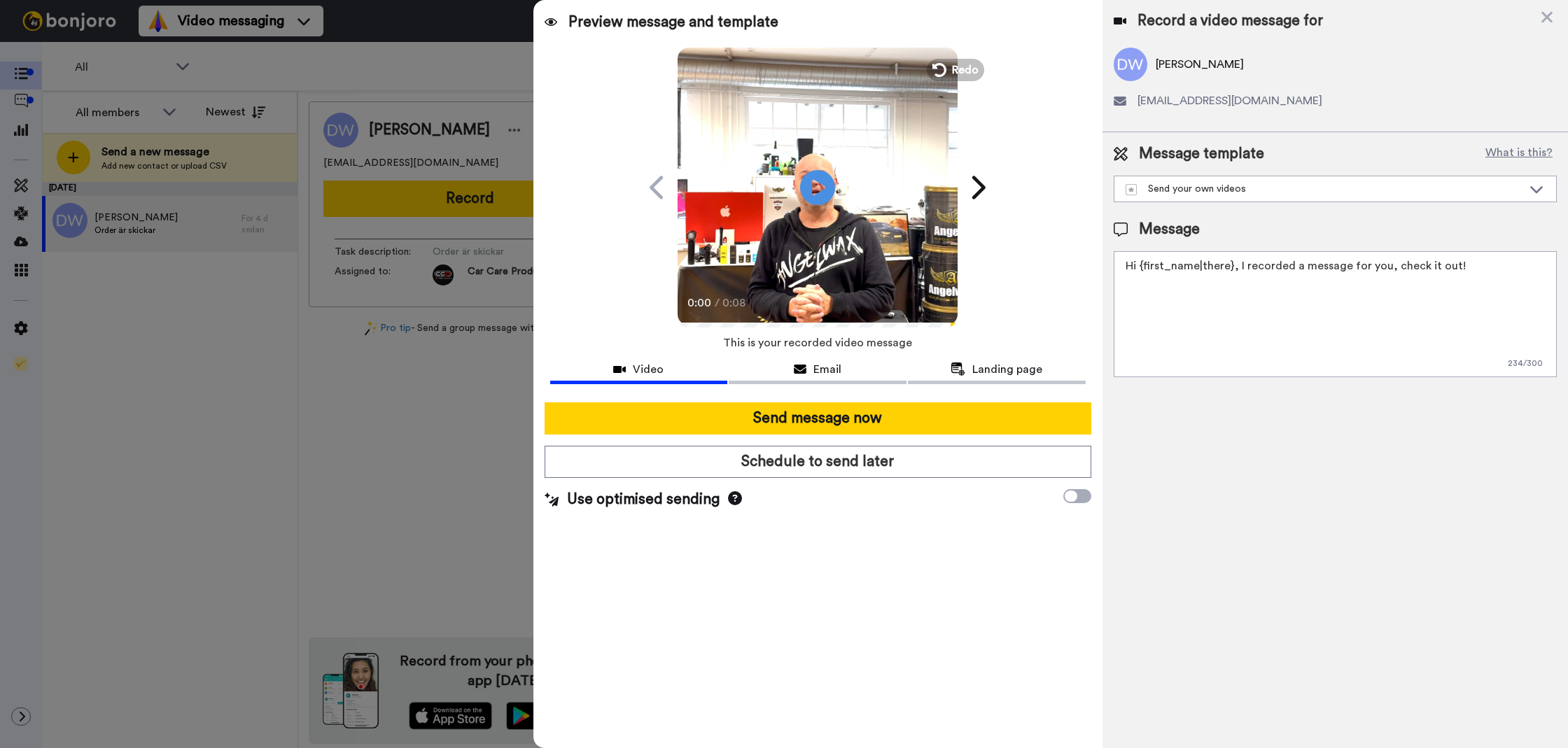
click at [1228, 359] on textarea "Hi {first_name|there}, I recorded a message for you, check it out!" at bounding box center [1335, 314] width 443 height 126
paste textarea "Tack för att du handlar hos oss! Välkommen åter."
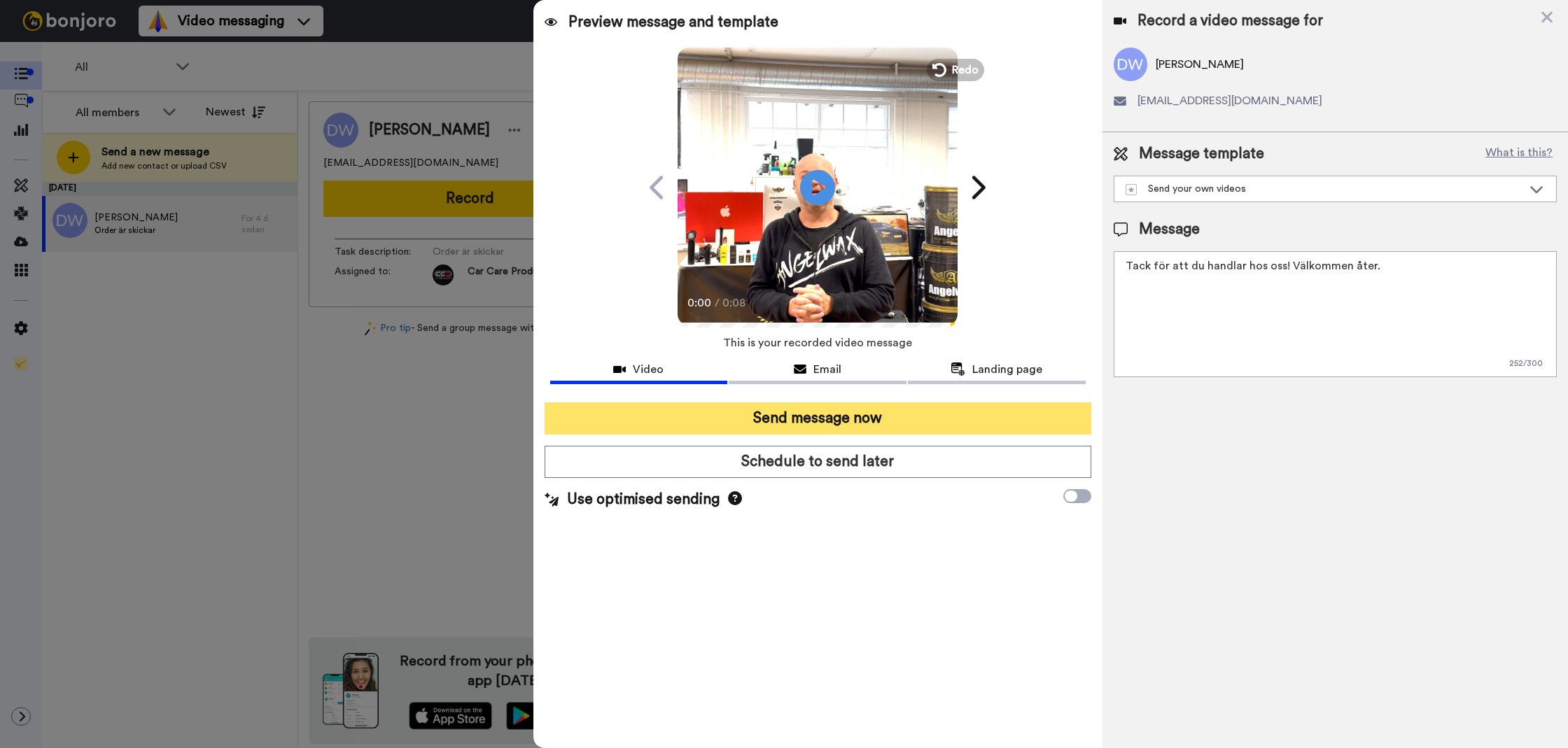
type textarea "Tack för att du handlar hos oss! Välkommen åter."
click at [1038, 413] on button "Send message now" at bounding box center [818, 419] width 547 height 32
